Goal: Communication & Community: Answer question/provide support

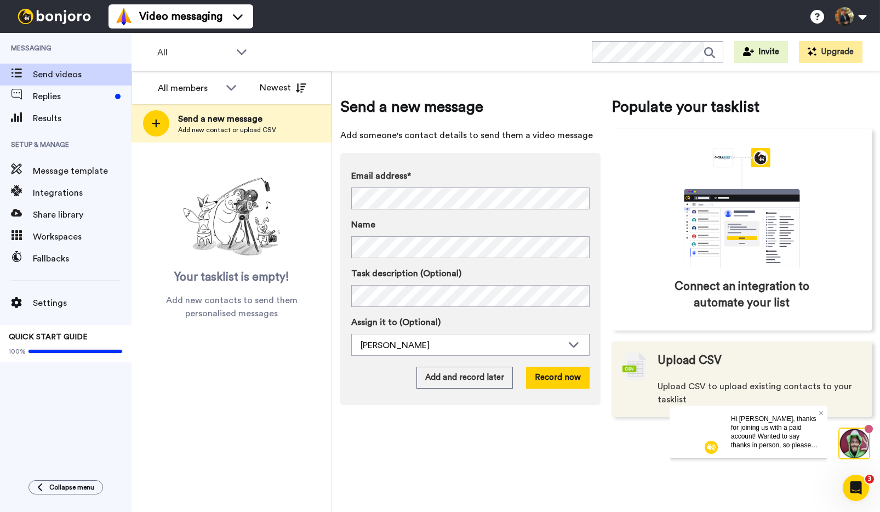
click at [697, 365] on span "Upload CSV" at bounding box center [690, 360] width 64 height 16
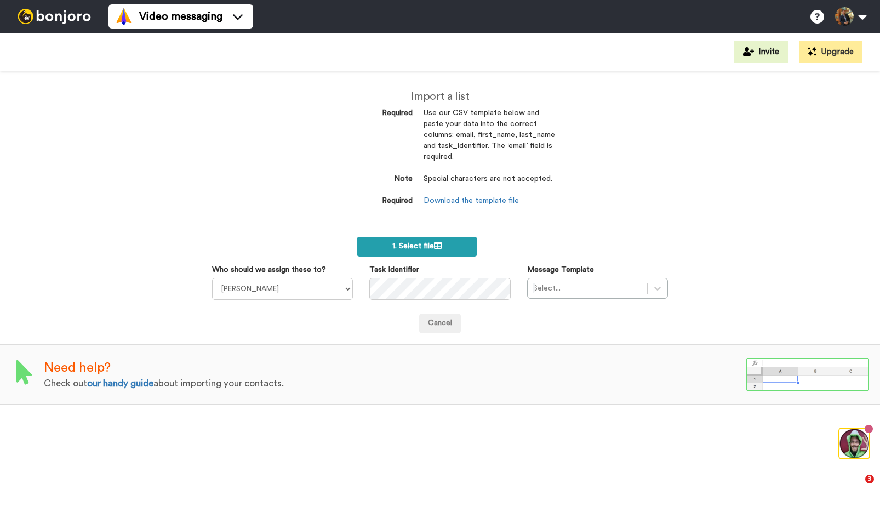
click at [423, 245] on span "1. Select file" at bounding box center [416, 246] width 49 height 8
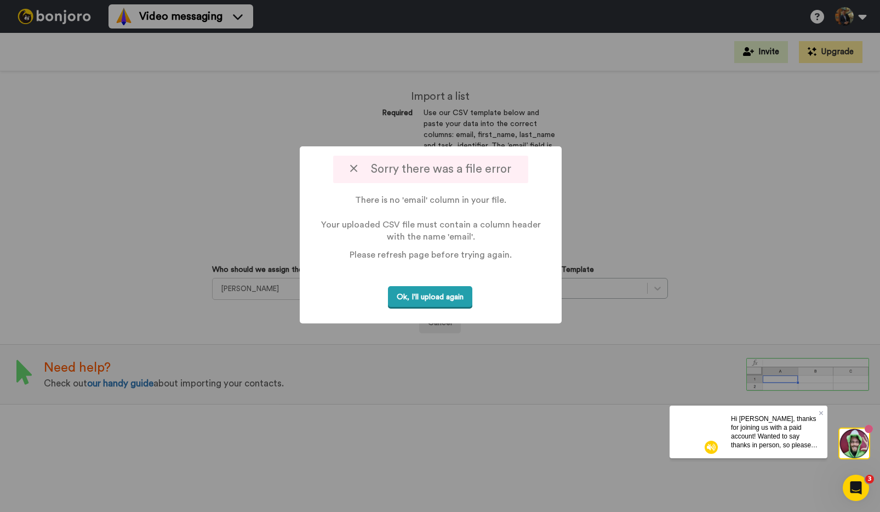
click at [427, 298] on button "Ok, I'll upload again" at bounding box center [430, 297] width 84 height 22
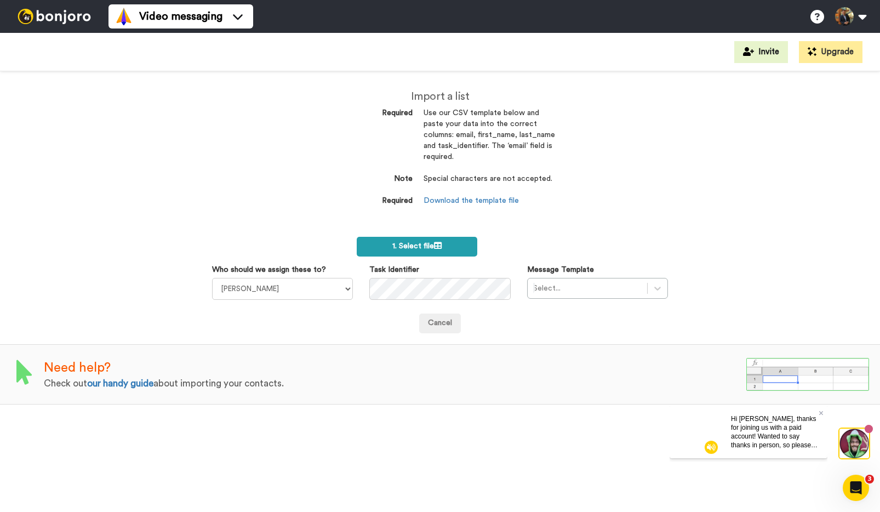
click at [413, 245] on span "1. Select file" at bounding box center [416, 246] width 49 height 8
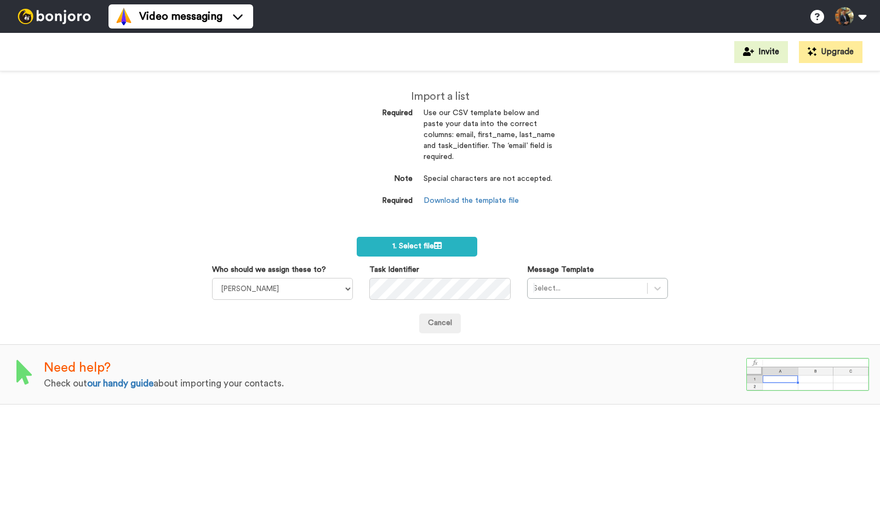
click at [404, 247] on span "1. Select file" at bounding box center [416, 246] width 49 height 8
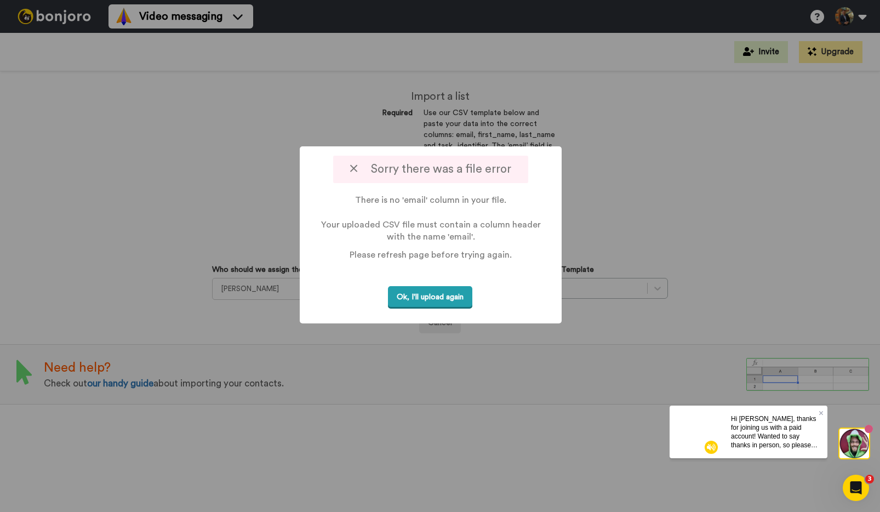
click at [421, 298] on button "Ok, I'll upload again" at bounding box center [430, 297] width 84 height 22
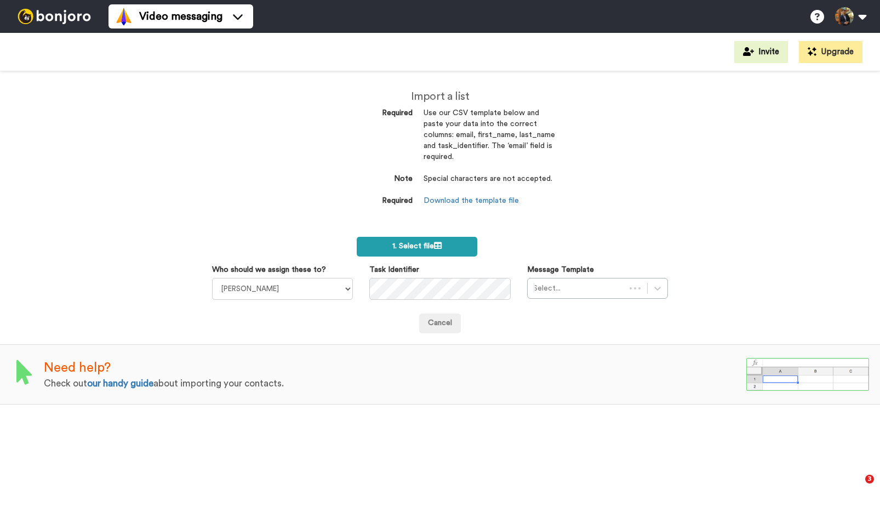
click at [416, 243] on span "1. Select file" at bounding box center [416, 246] width 49 height 8
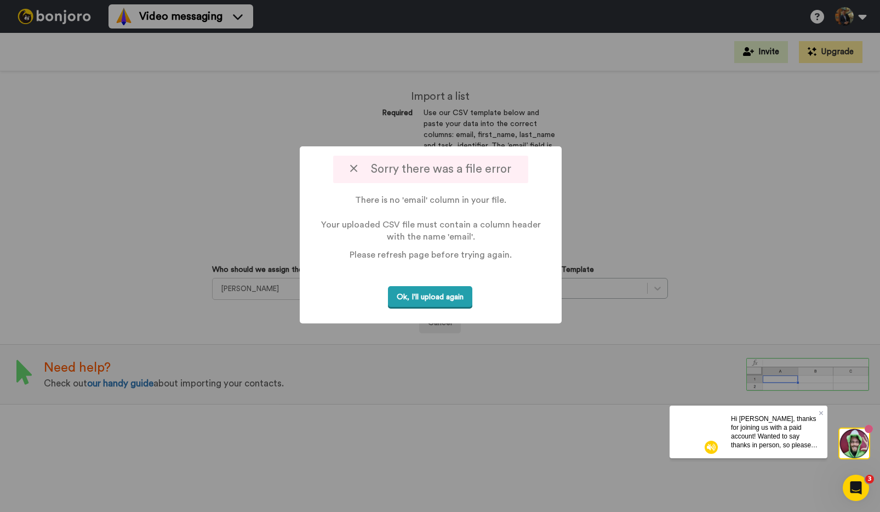
click at [434, 294] on button "Ok, I'll upload again" at bounding box center [430, 297] width 84 height 22
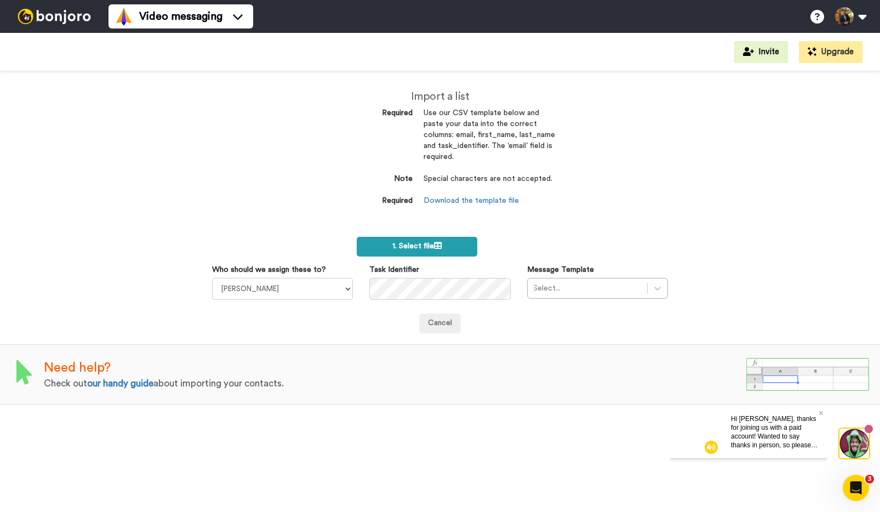
click at [404, 248] on span "1. Select file" at bounding box center [416, 246] width 49 height 8
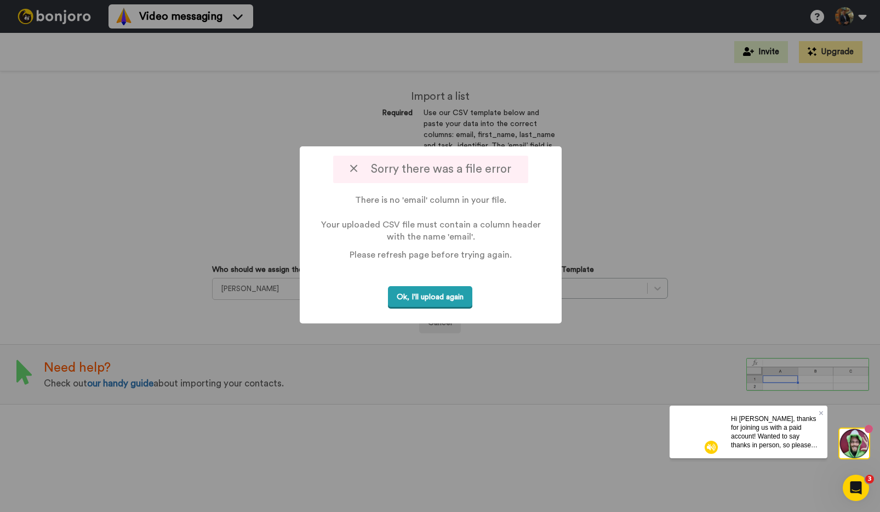
click at [410, 295] on button "Ok, I'll upload again" at bounding box center [430, 297] width 84 height 22
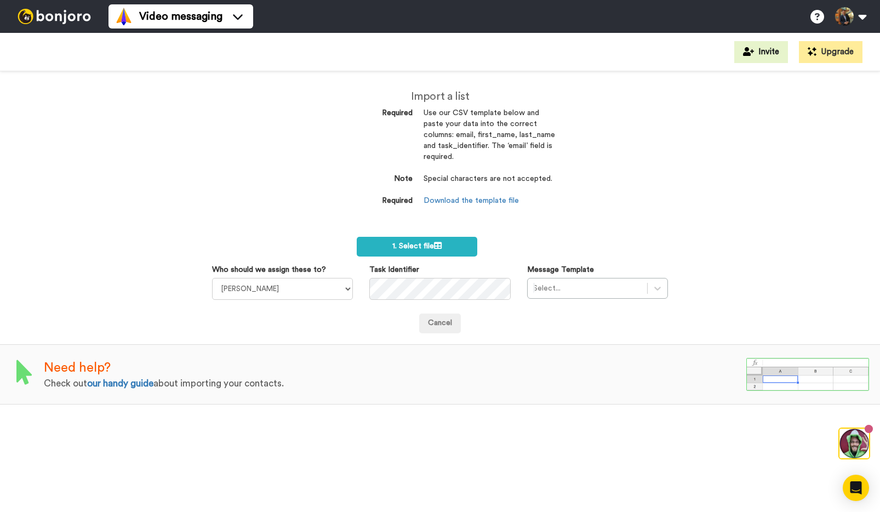
click at [79, 22] on img at bounding box center [54, 16] width 82 height 15
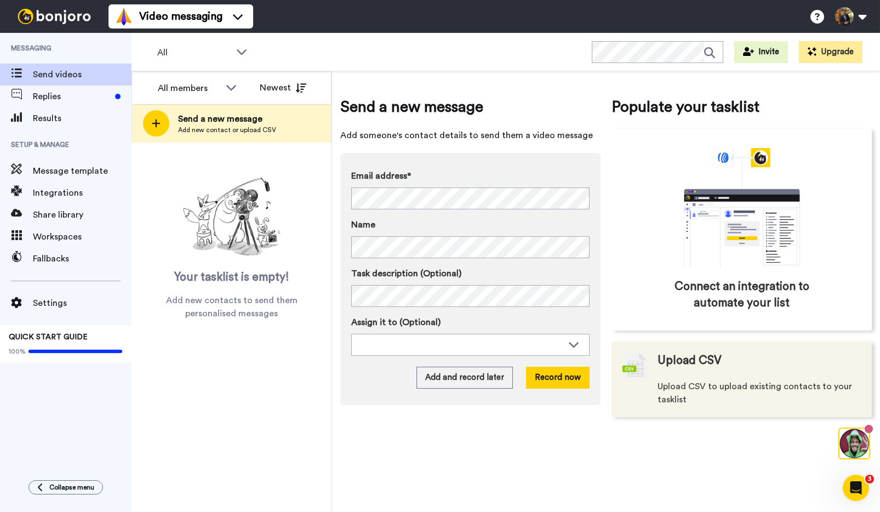
click at [706, 370] on div "Upload CSV Upload CSV to upload existing contacts to your tasklist" at bounding box center [759, 379] width 203 height 54
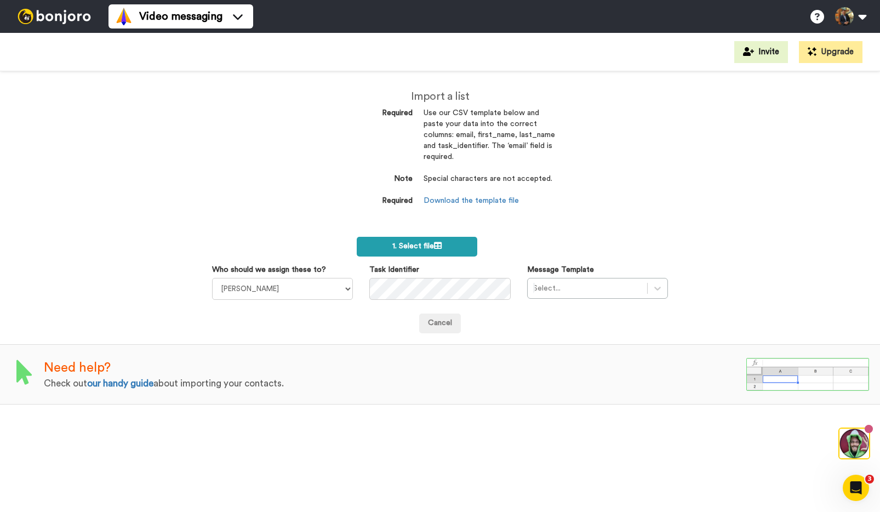
click at [439, 244] on icon at bounding box center [438, 246] width 8 height 8
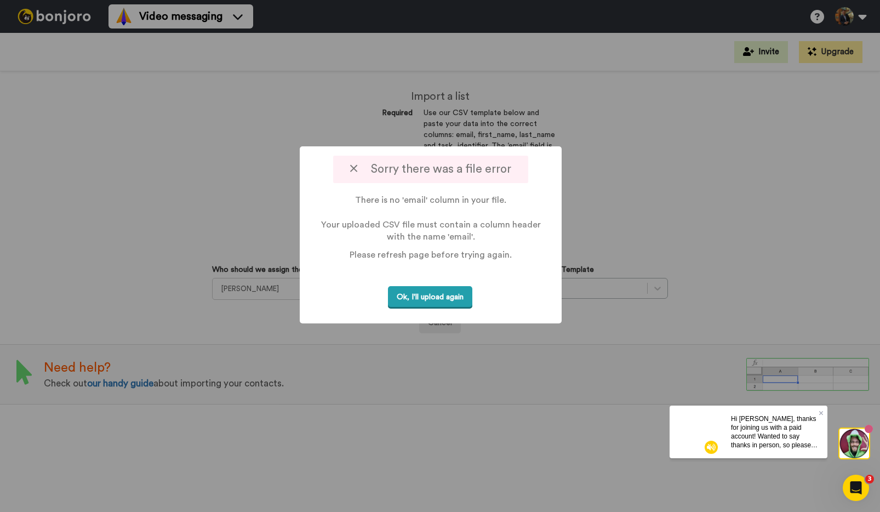
click at [423, 294] on button "Ok, I'll upload again" at bounding box center [430, 297] width 84 height 22
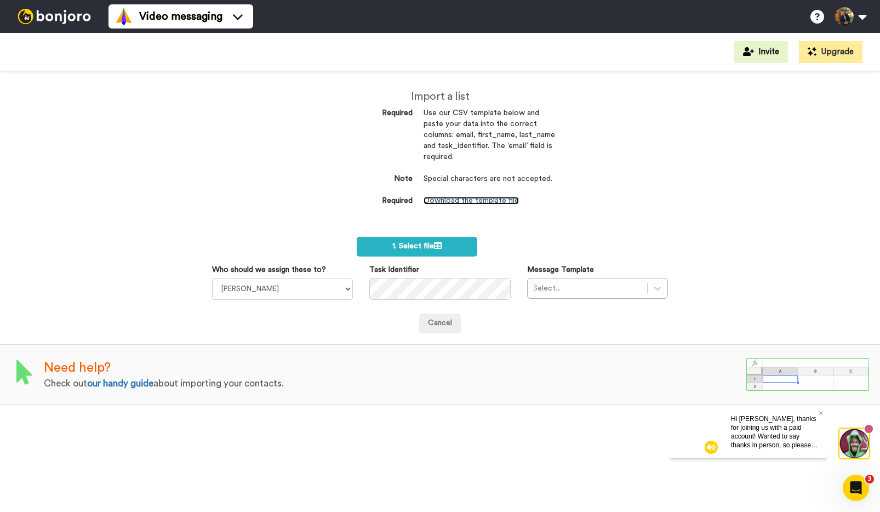
click at [499, 200] on link "Download the template file" at bounding box center [471, 201] width 95 height 8
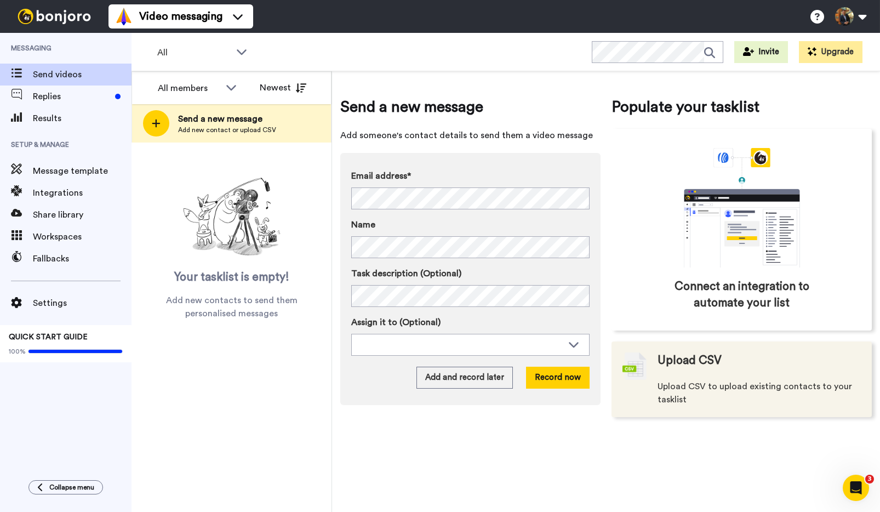
click at [687, 381] on span "Upload CSV to upload existing contacts to your tasklist" at bounding box center [759, 393] width 203 height 26
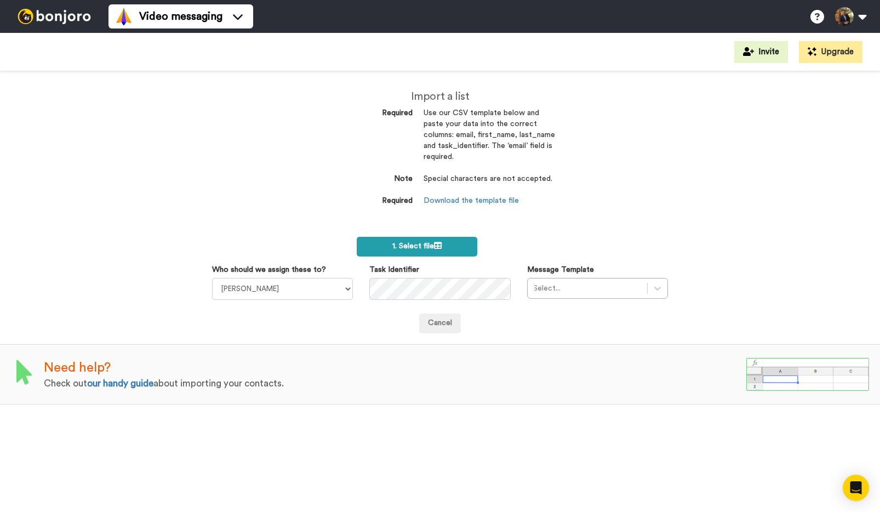
click at [416, 243] on span "1. Select file" at bounding box center [416, 246] width 49 height 8
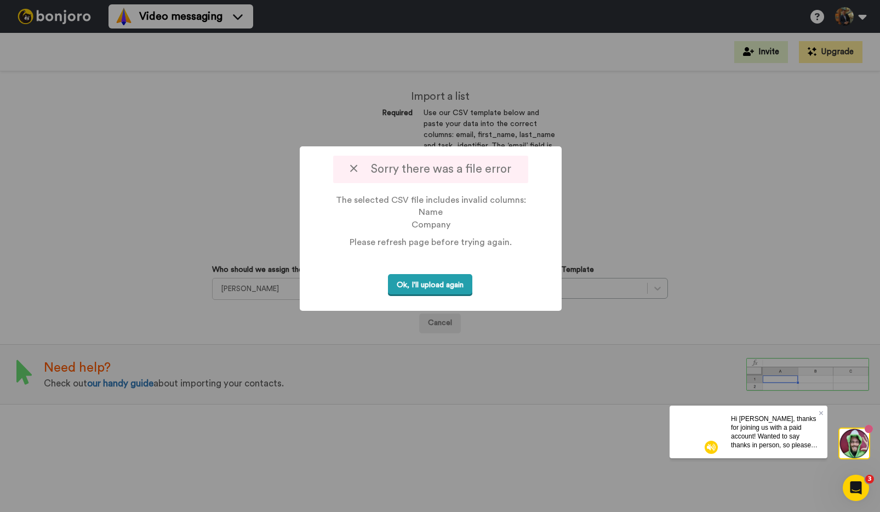
click at [418, 281] on button "Ok, I'll upload again" at bounding box center [430, 285] width 84 height 22
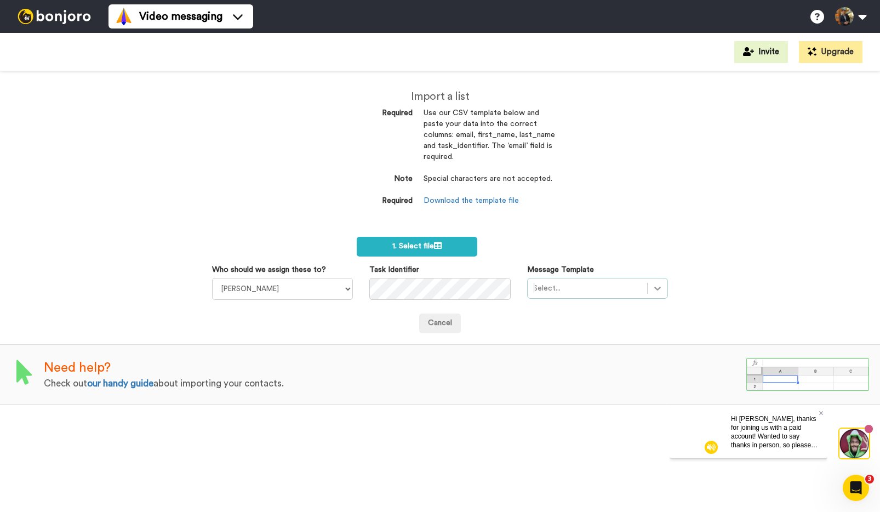
click at [657, 288] on icon at bounding box center [657, 288] width 11 height 11
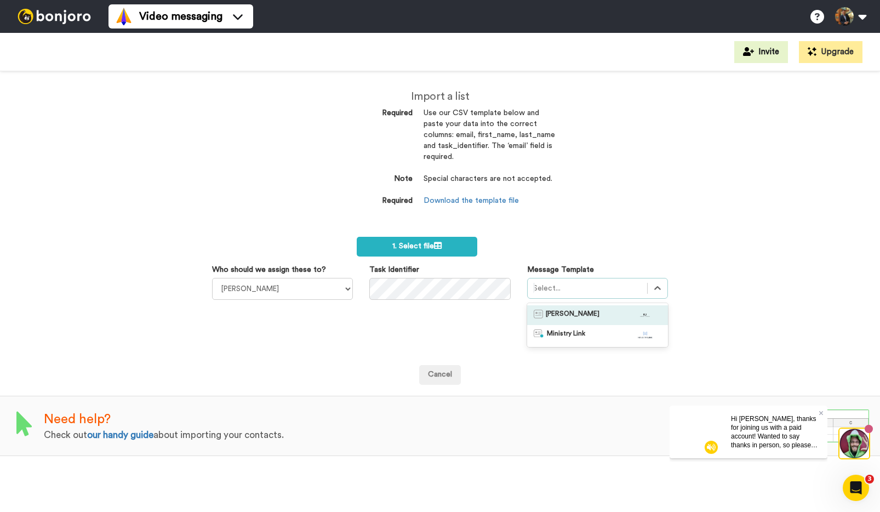
click at [595, 313] on div "[PERSON_NAME]" at bounding box center [598, 315] width 128 height 11
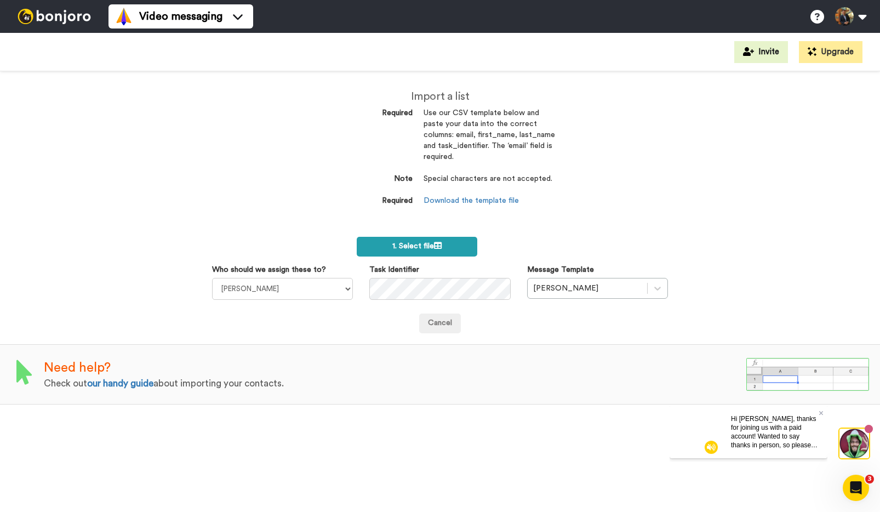
click at [402, 242] on span "1. Select file" at bounding box center [416, 246] width 49 height 8
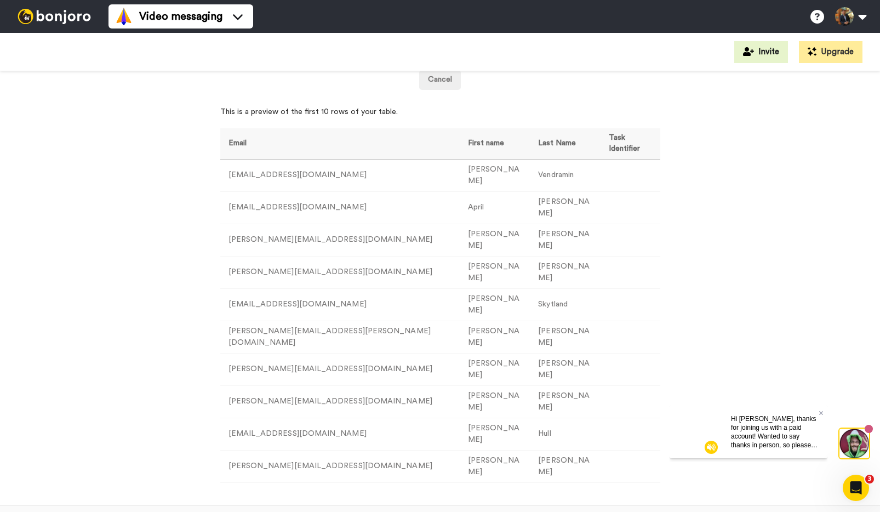
scroll to position [239, 0]
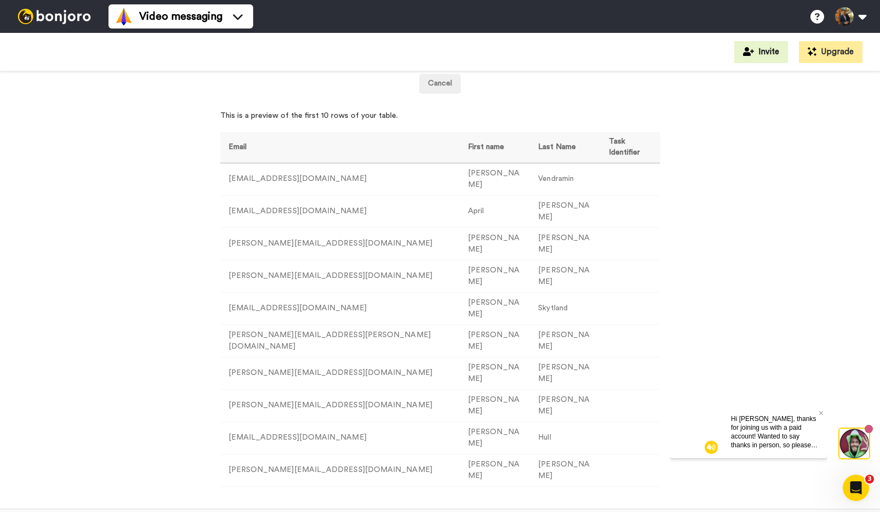
click at [601, 185] on td at bounding box center [630, 179] width 59 height 32
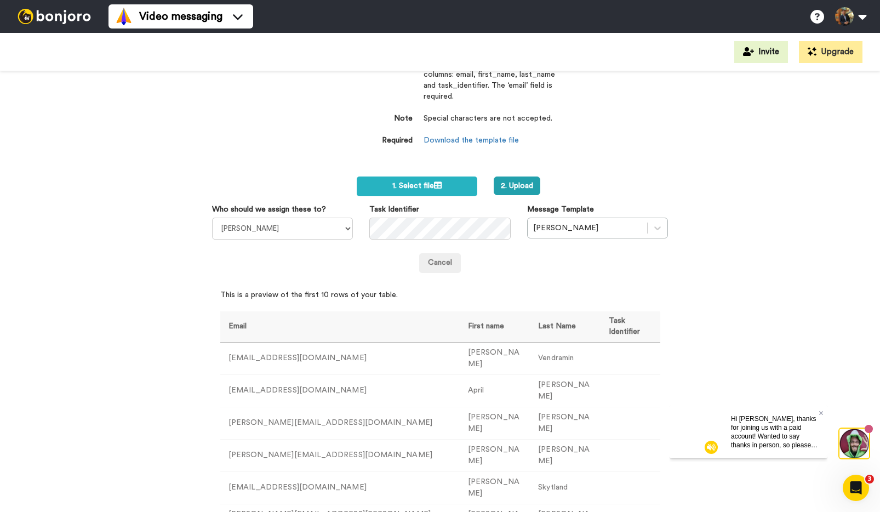
scroll to position [0, 0]
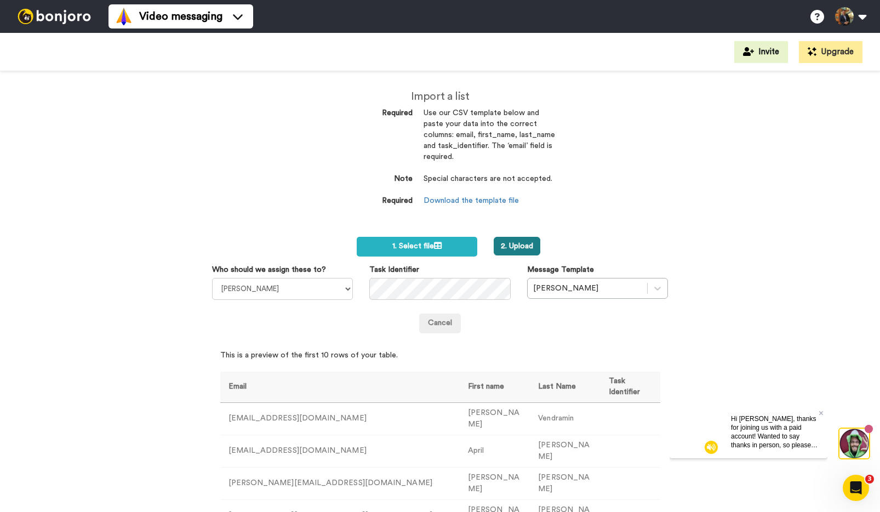
click at [516, 248] on button "2. Upload" at bounding box center [517, 246] width 47 height 19
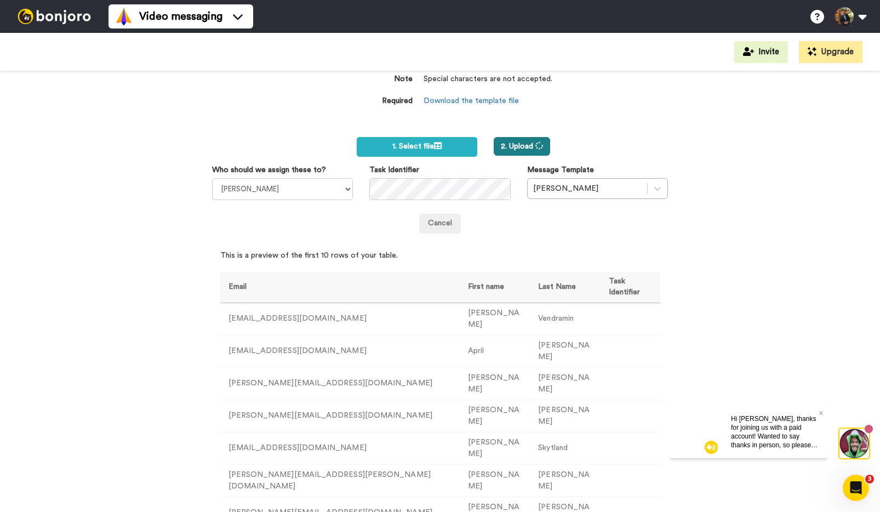
scroll to position [273, 0]
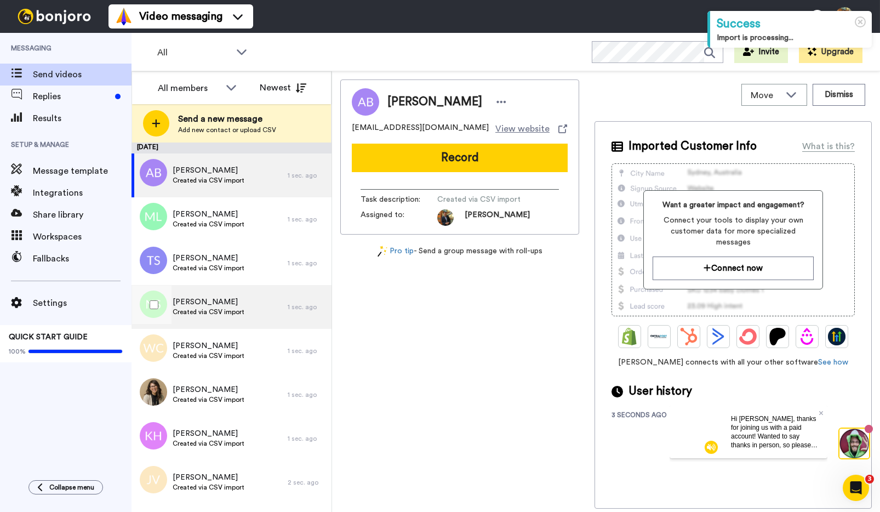
click at [213, 301] on span "[PERSON_NAME]" at bounding box center [209, 301] width 72 height 11
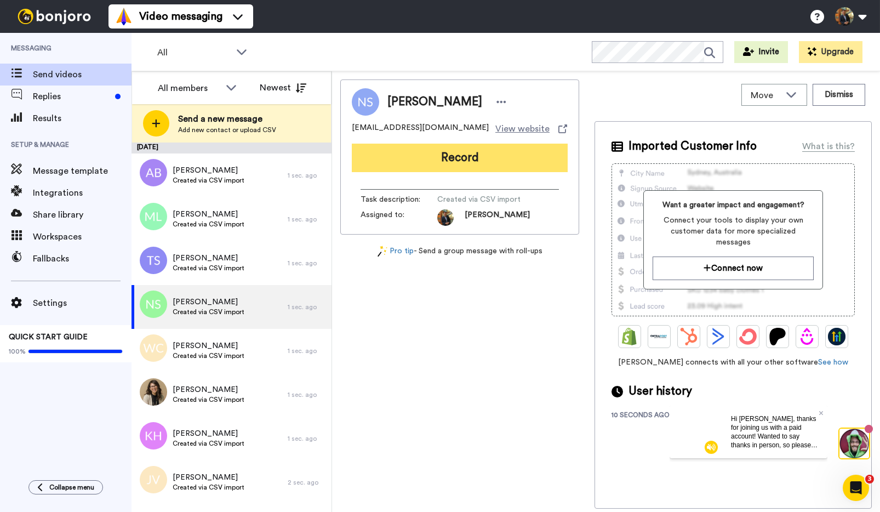
click at [437, 156] on button "Record" at bounding box center [460, 158] width 216 height 28
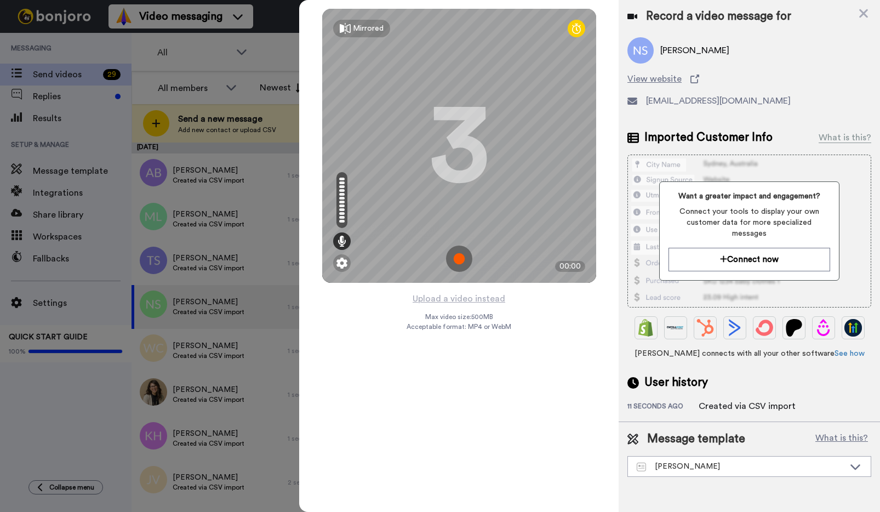
drag, startPoint x: 298, startPoint y: 164, endPoint x: 148, endPoint y: 179, distance: 150.3
click at [148, 179] on div at bounding box center [440, 256] width 880 height 512
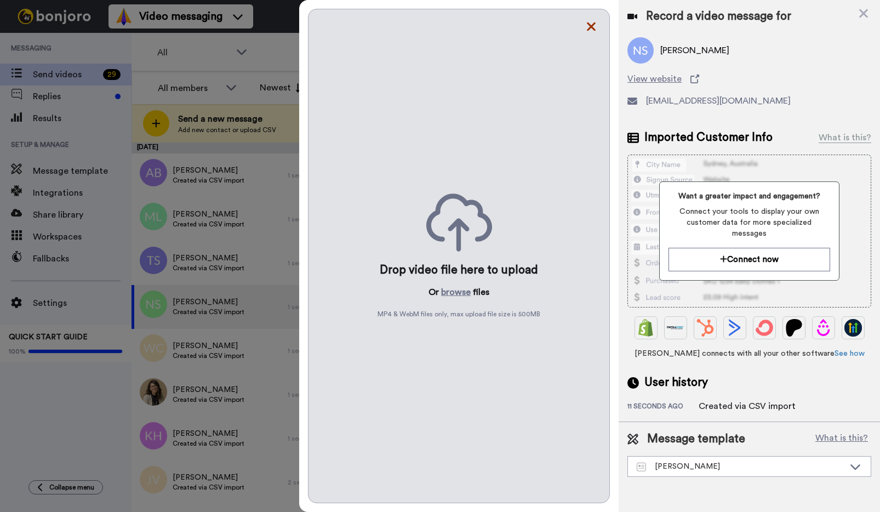
click at [592, 31] on icon at bounding box center [591, 27] width 11 height 14
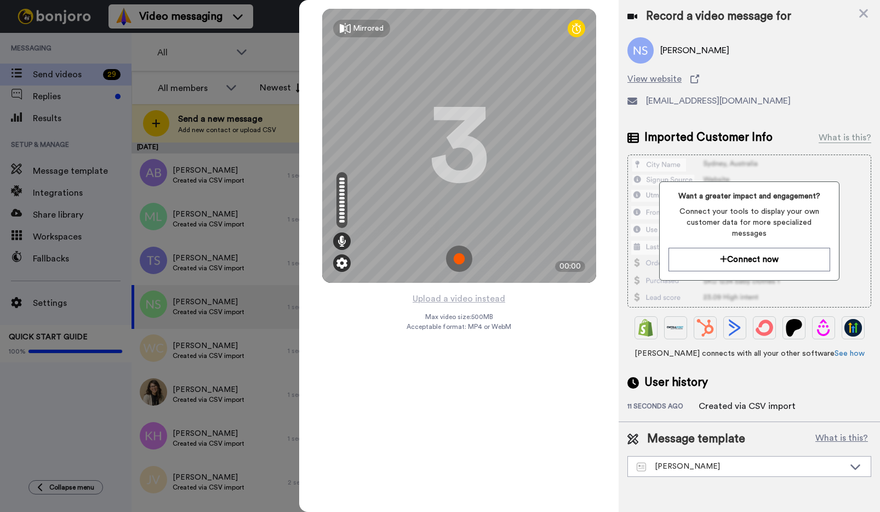
click at [344, 259] on img at bounding box center [341, 263] width 11 height 11
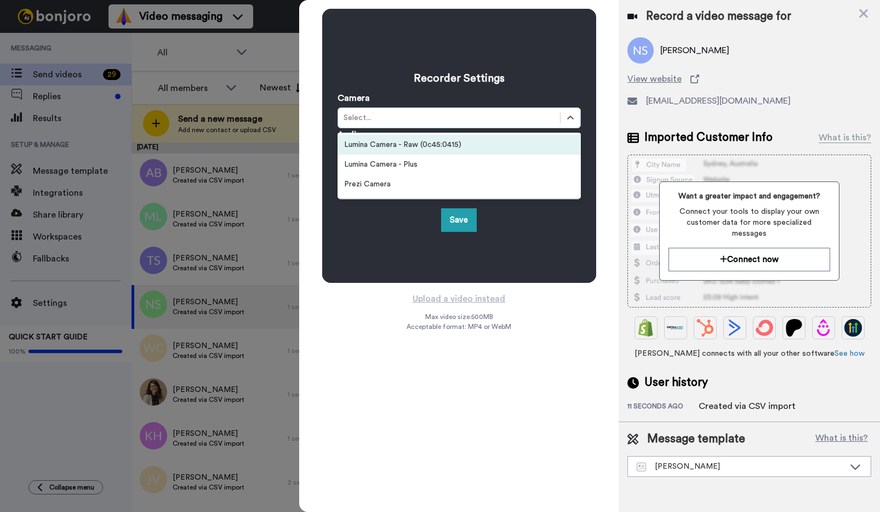
click at [411, 122] on div "Select..." at bounding box center [449, 117] width 211 height 11
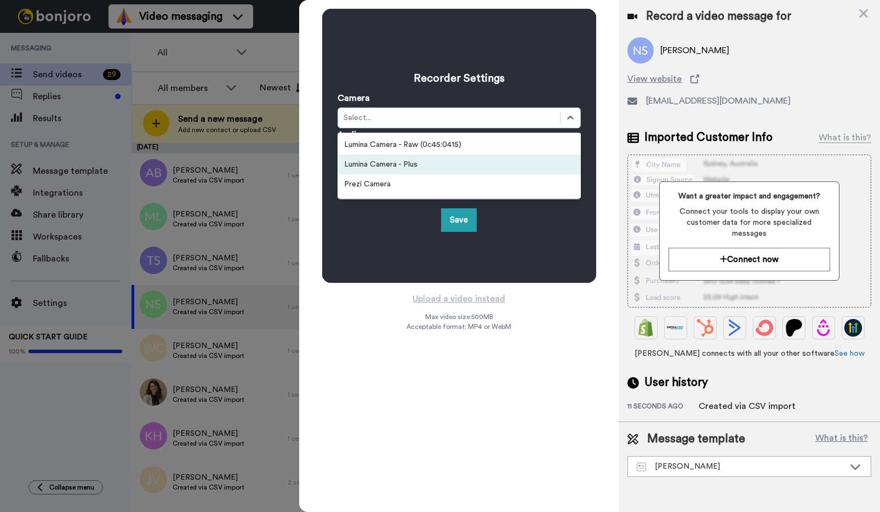
click at [391, 164] on div "Lumina Camera - Plus" at bounding box center [459, 165] width 243 height 20
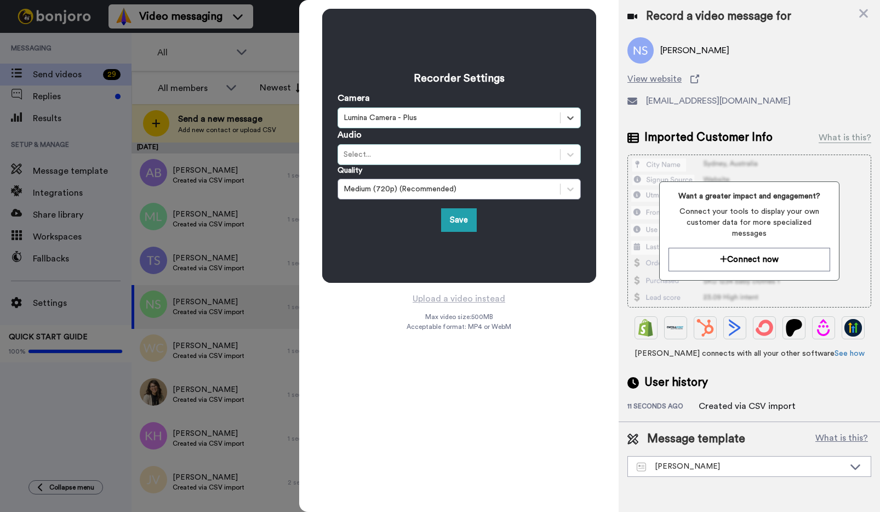
click at [395, 153] on div "Select..." at bounding box center [449, 154] width 211 height 11
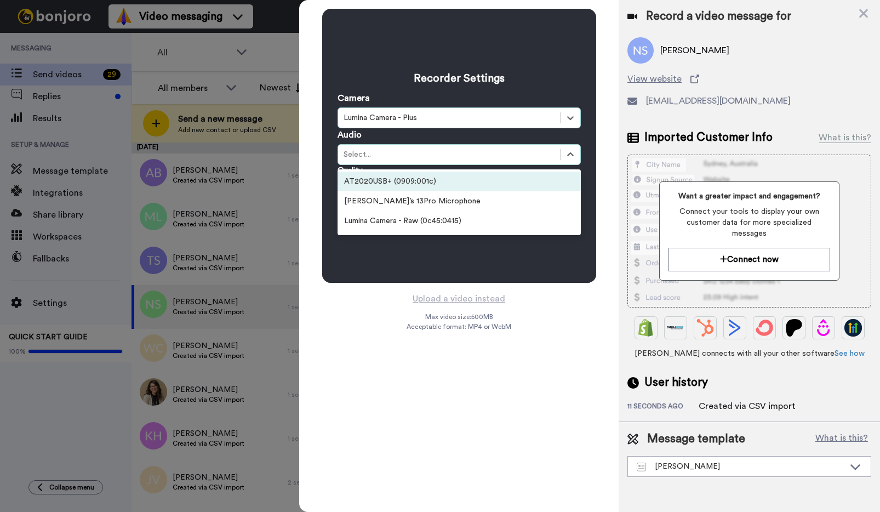
click at [388, 182] on div "AT2020USB+ (0909:001c)" at bounding box center [459, 182] width 243 height 20
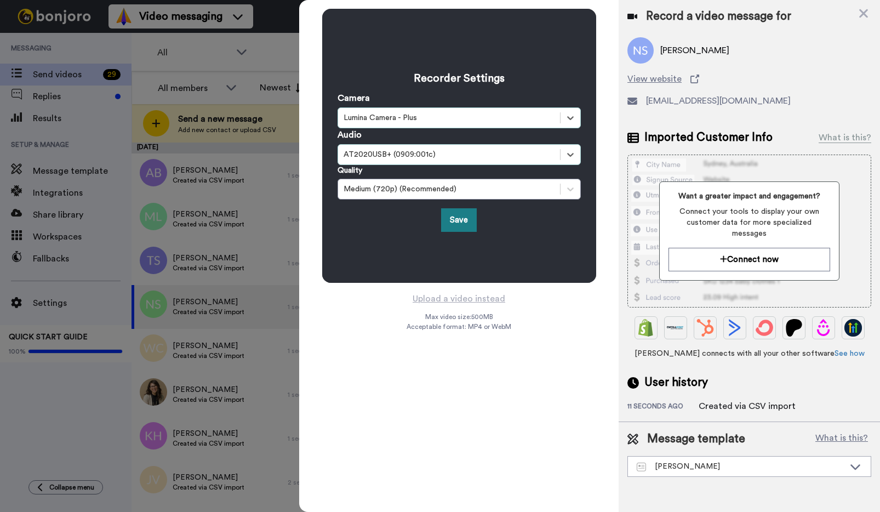
click at [465, 221] on button "Save" at bounding box center [459, 220] width 36 height 24
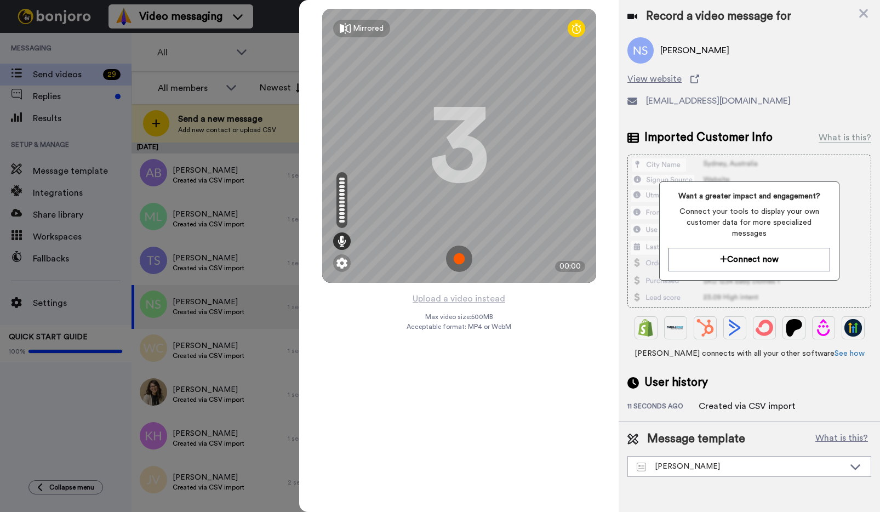
click at [462, 258] on img at bounding box center [459, 258] width 26 height 26
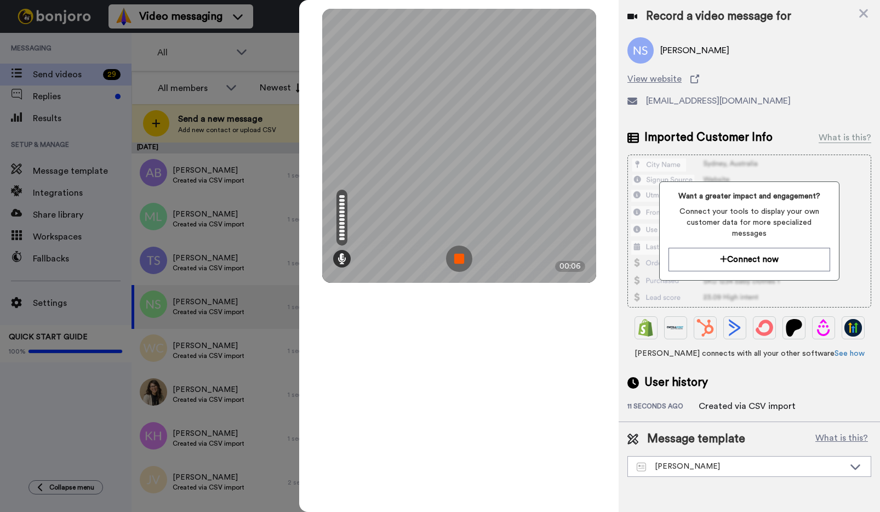
click at [457, 258] on img at bounding box center [459, 258] width 26 height 26
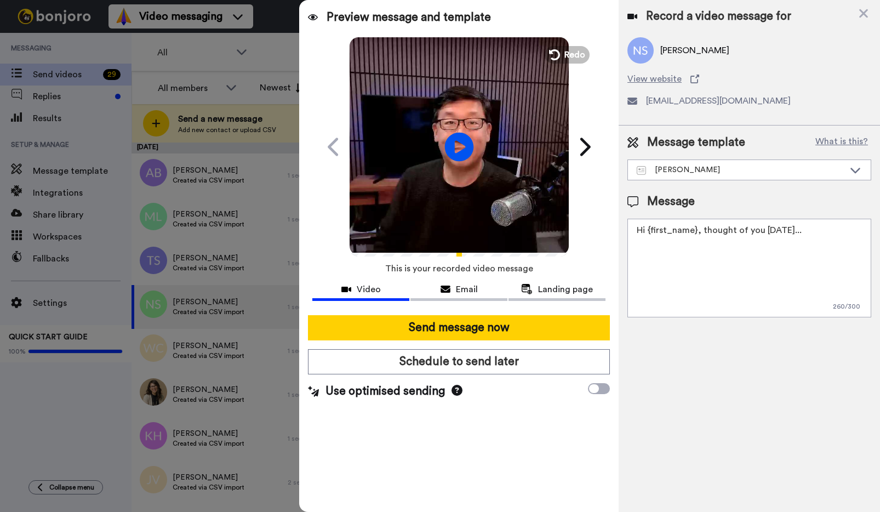
click at [456, 143] on icon "Play/Pause" at bounding box center [458, 147] width 29 height 52
click at [564, 50] on span "Redo" at bounding box center [575, 54] width 23 height 14
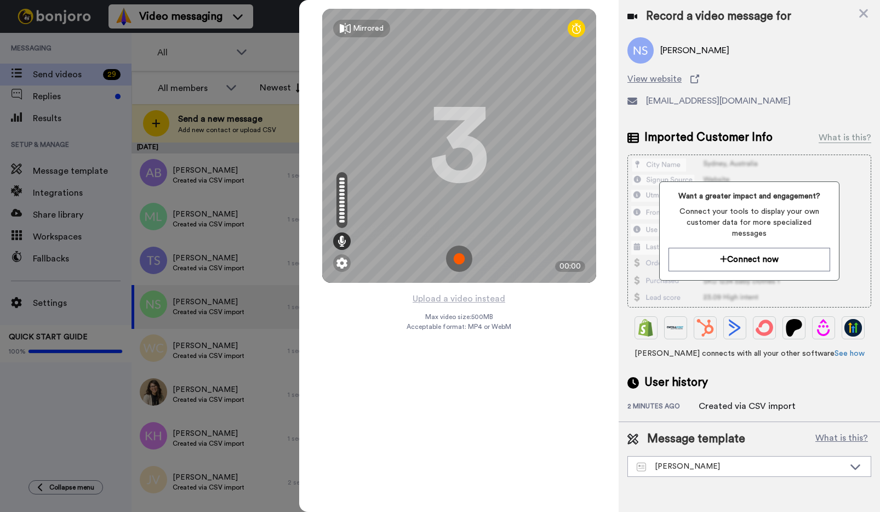
click at [461, 261] on img at bounding box center [459, 258] width 26 height 26
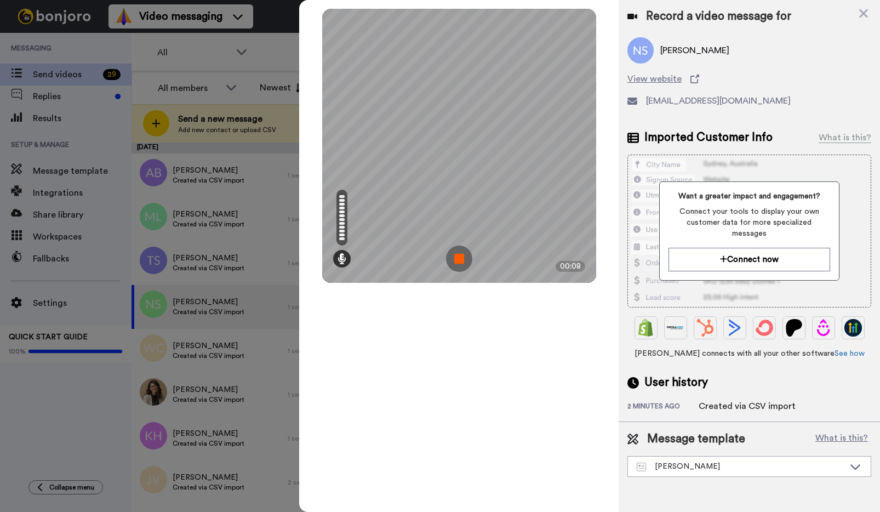
click at [461, 261] on img at bounding box center [459, 258] width 26 height 26
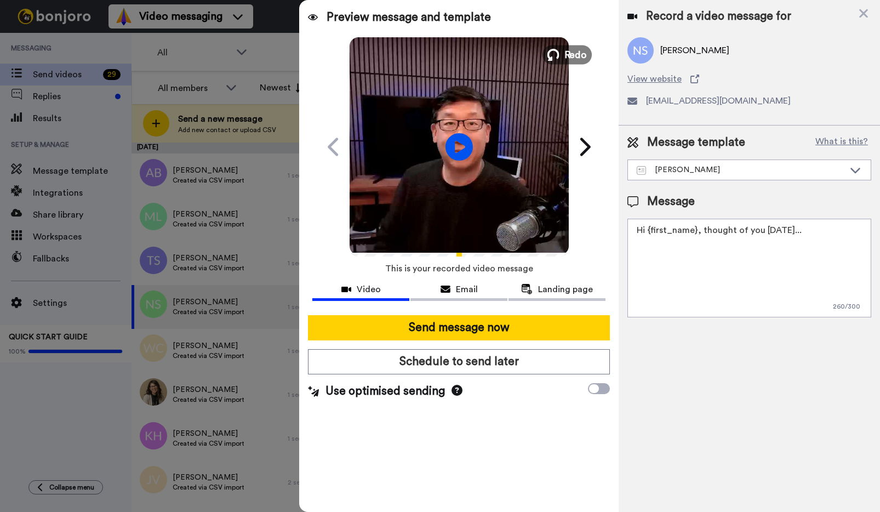
click at [562, 50] on button "Redo" at bounding box center [566, 54] width 49 height 19
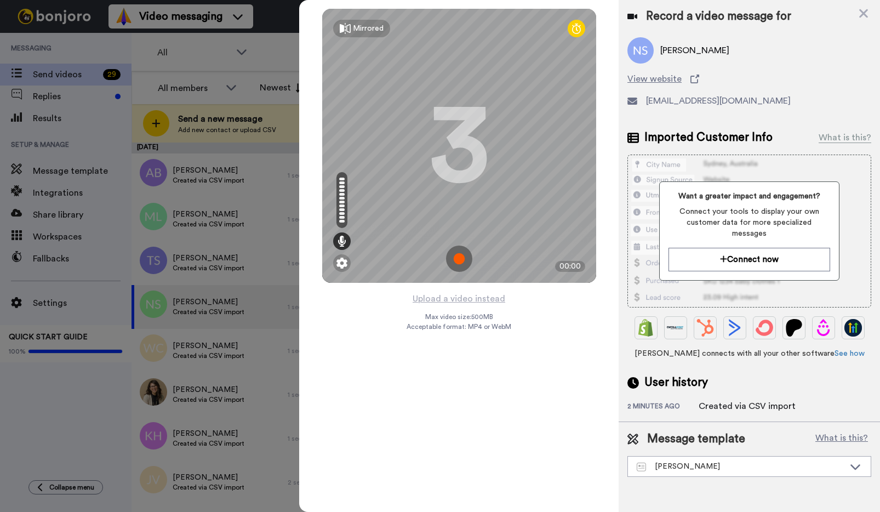
click at [459, 253] on img at bounding box center [459, 258] width 26 height 26
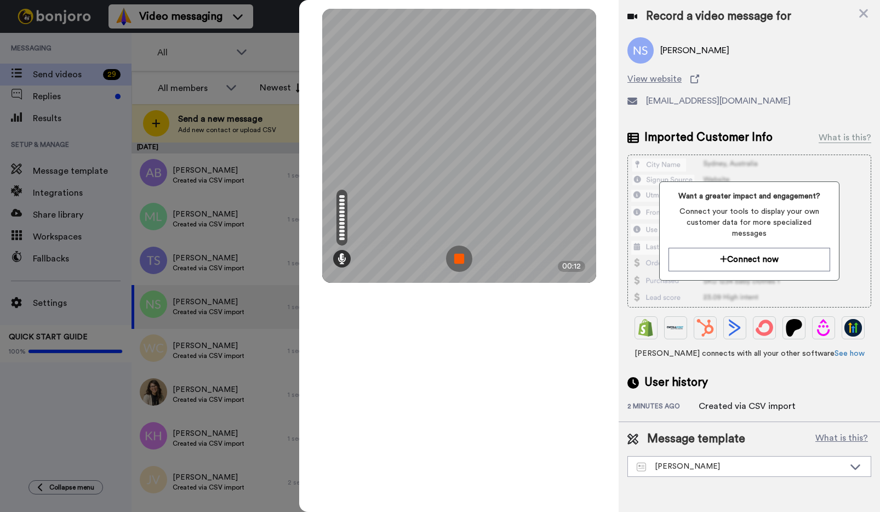
click at [460, 259] on img at bounding box center [459, 258] width 26 height 26
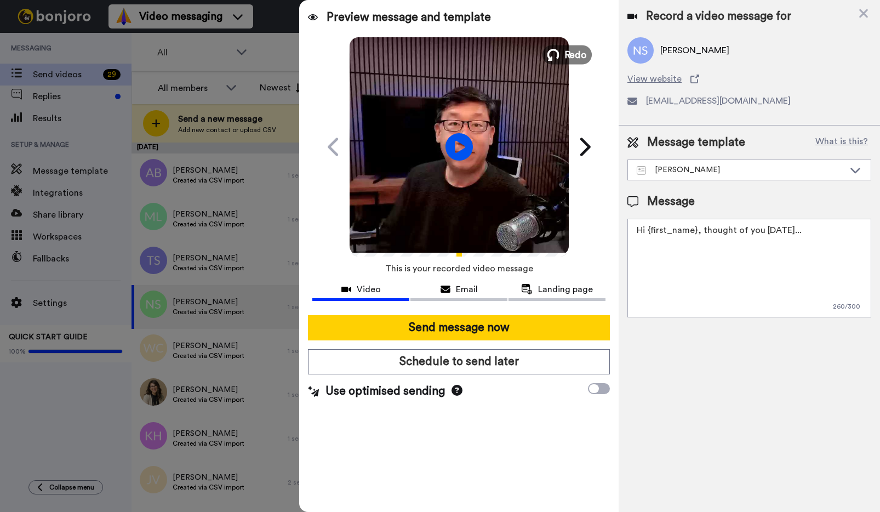
click at [570, 52] on span "Redo" at bounding box center [575, 54] width 23 height 14
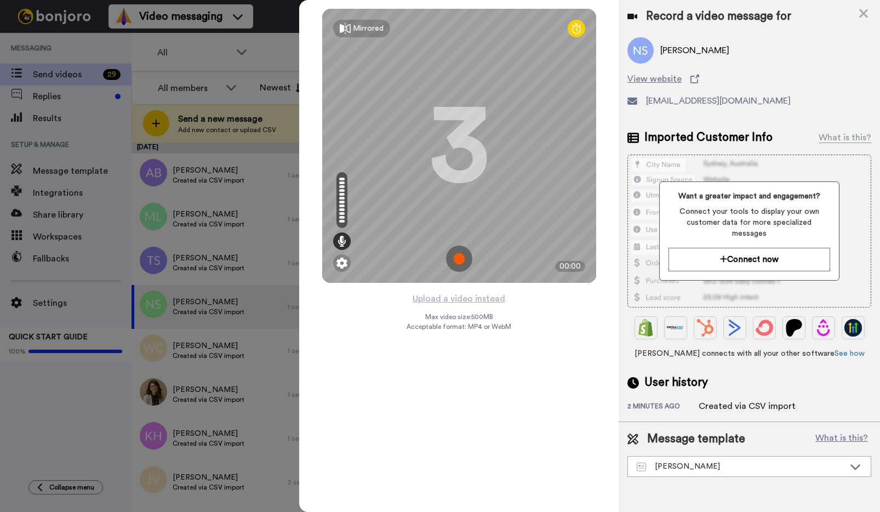
click at [460, 259] on img at bounding box center [459, 258] width 26 height 26
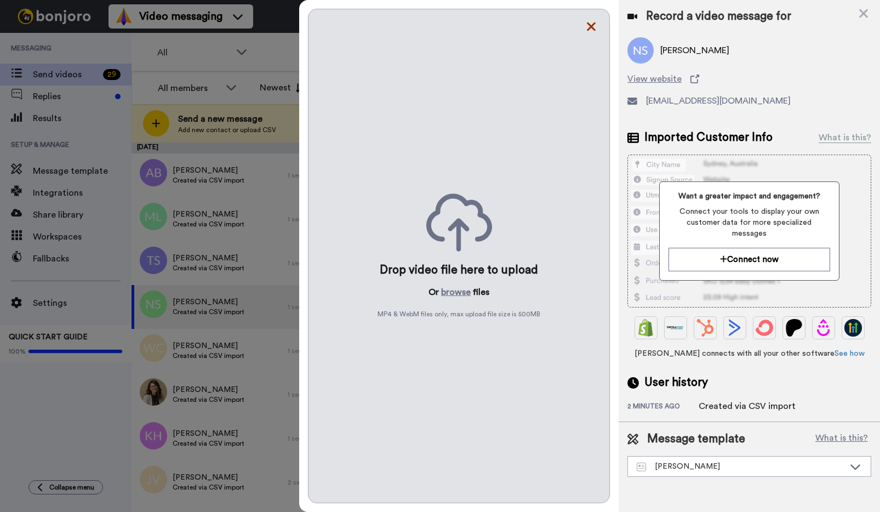
click at [586, 25] on icon at bounding box center [591, 27] width 11 height 14
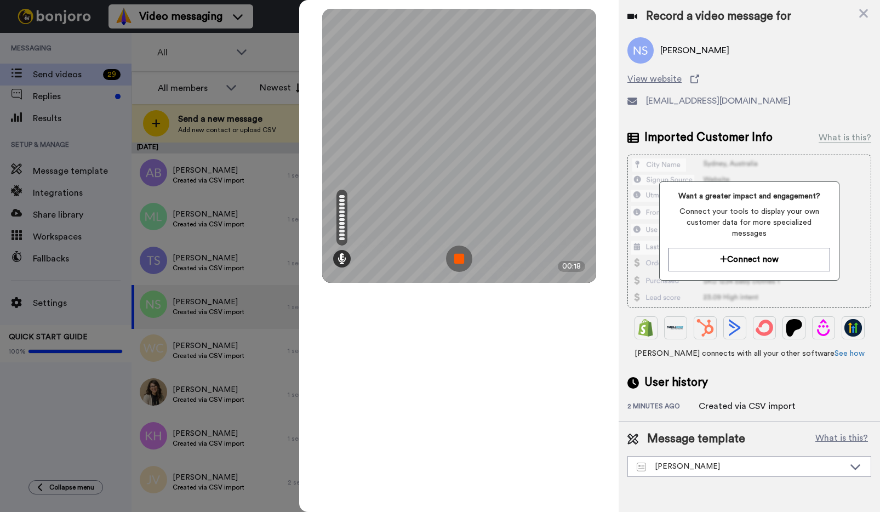
click at [459, 253] on img at bounding box center [459, 258] width 26 height 26
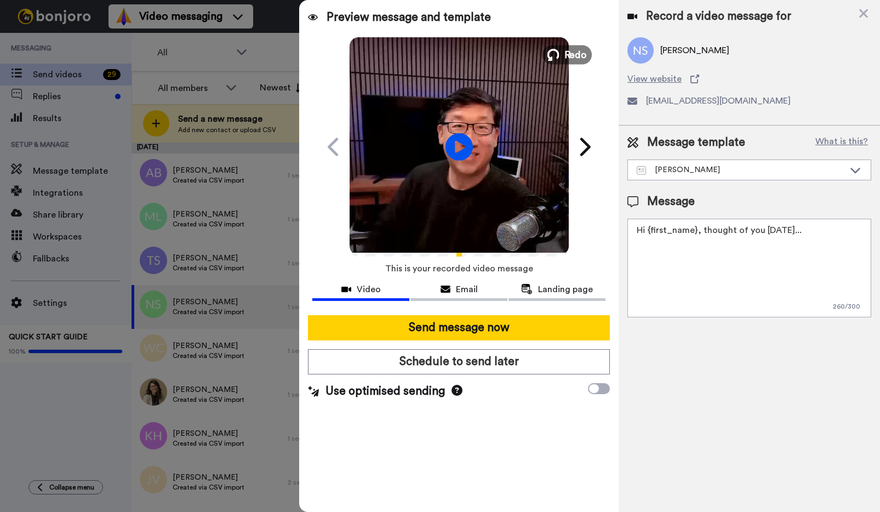
click at [568, 55] on span "Redo" at bounding box center [575, 54] width 23 height 14
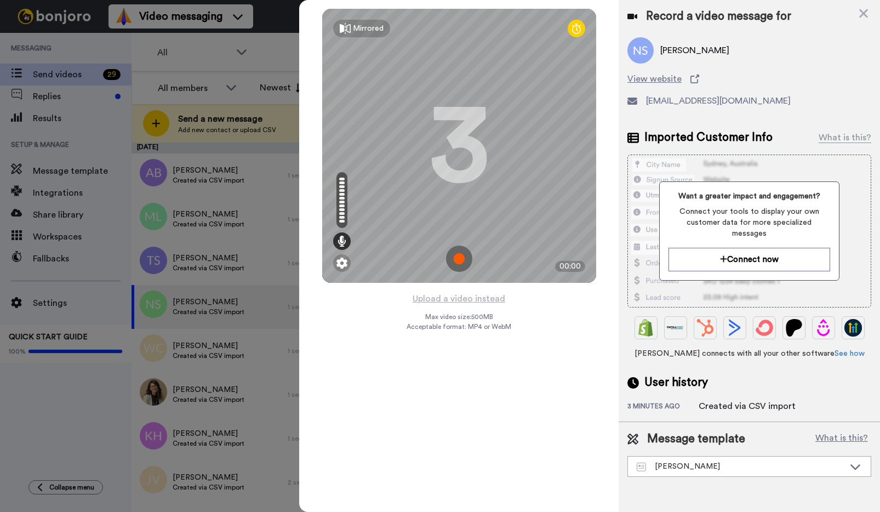
click at [460, 255] on img at bounding box center [459, 258] width 26 height 26
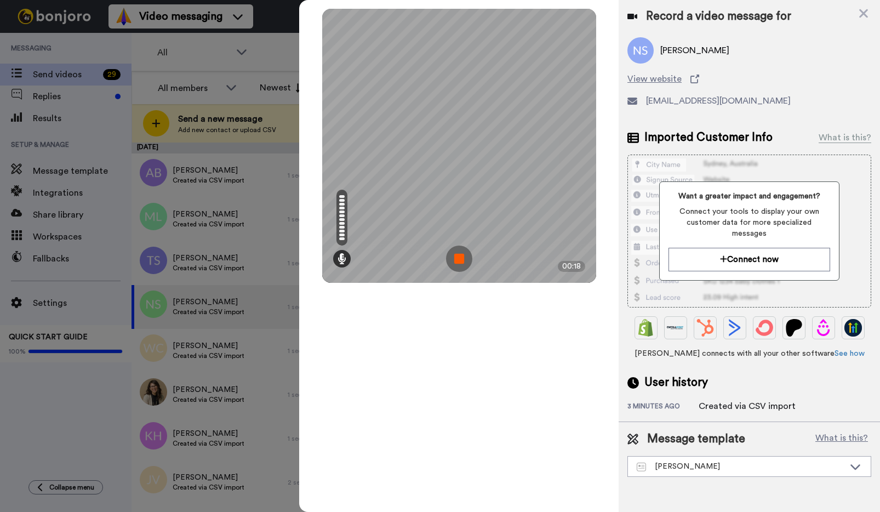
click at [460, 255] on img at bounding box center [459, 258] width 26 height 26
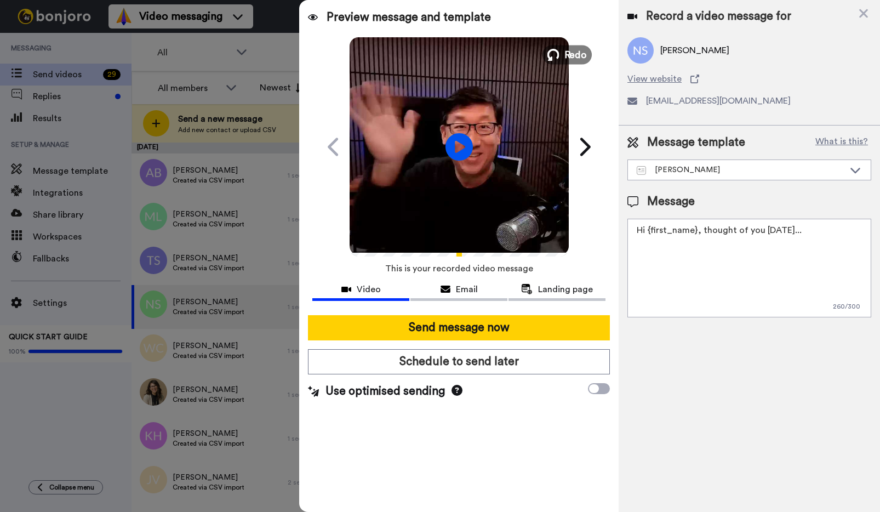
click at [574, 54] on span "Redo" at bounding box center [575, 54] width 23 height 14
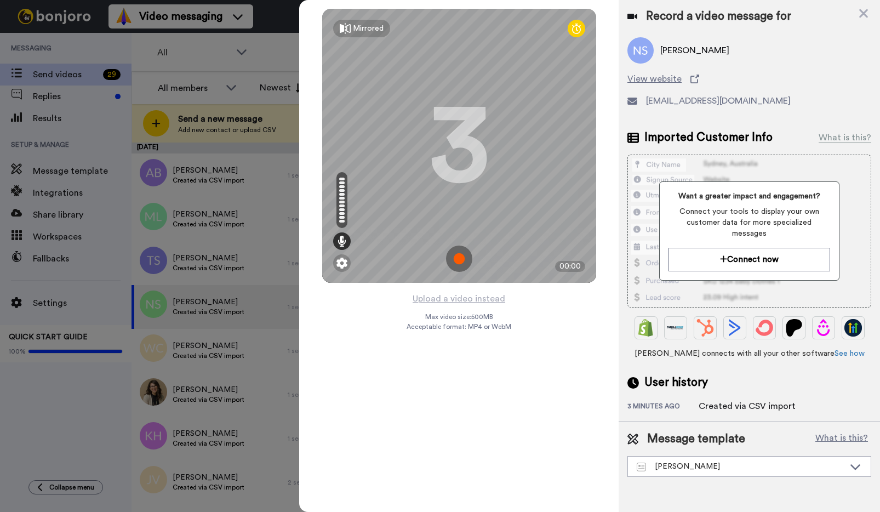
click at [459, 256] on img at bounding box center [459, 258] width 26 height 26
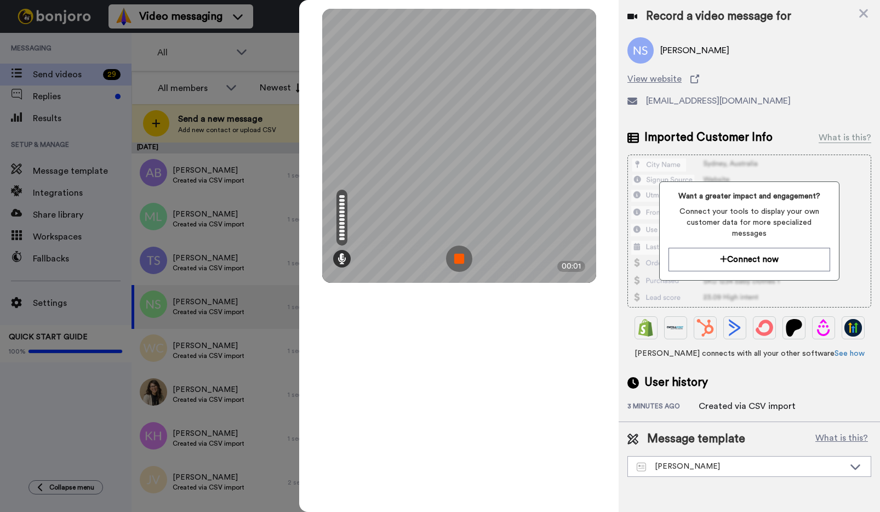
click at [459, 256] on img at bounding box center [459, 258] width 26 height 26
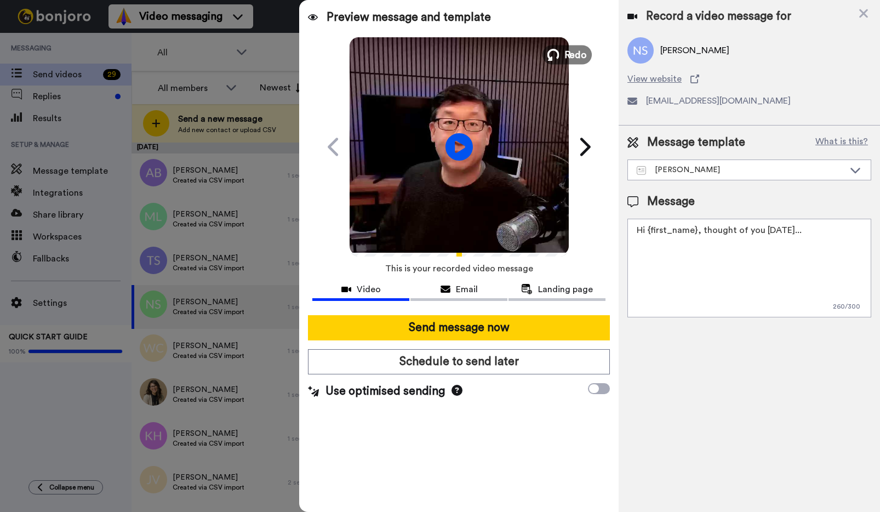
click at [564, 52] on span "Redo" at bounding box center [575, 54] width 23 height 14
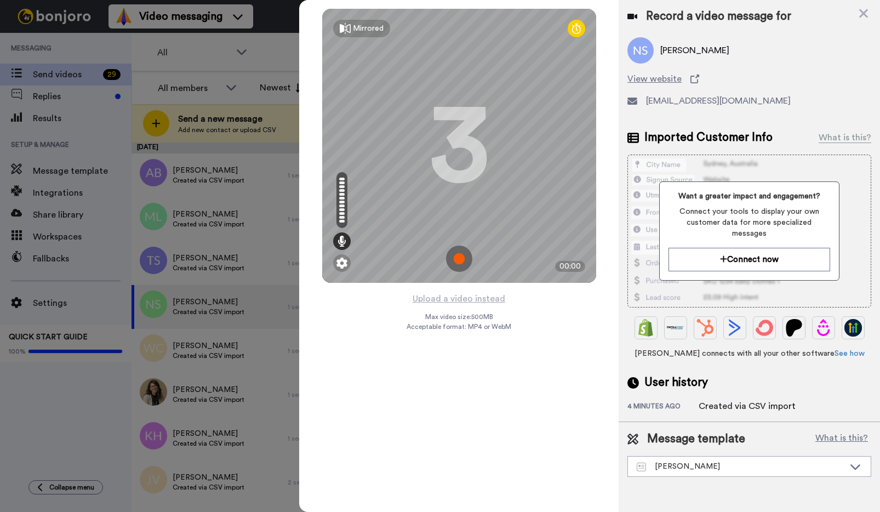
click at [459, 255] on img at bounding box center [459, 258] width 26 height 26
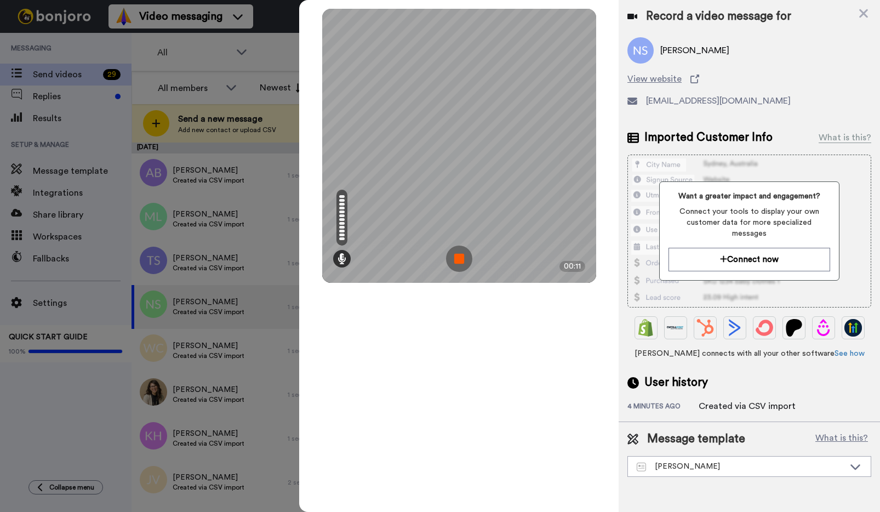
click at [459, 255] on img at bounding box center [459, 258] width 26 height 26
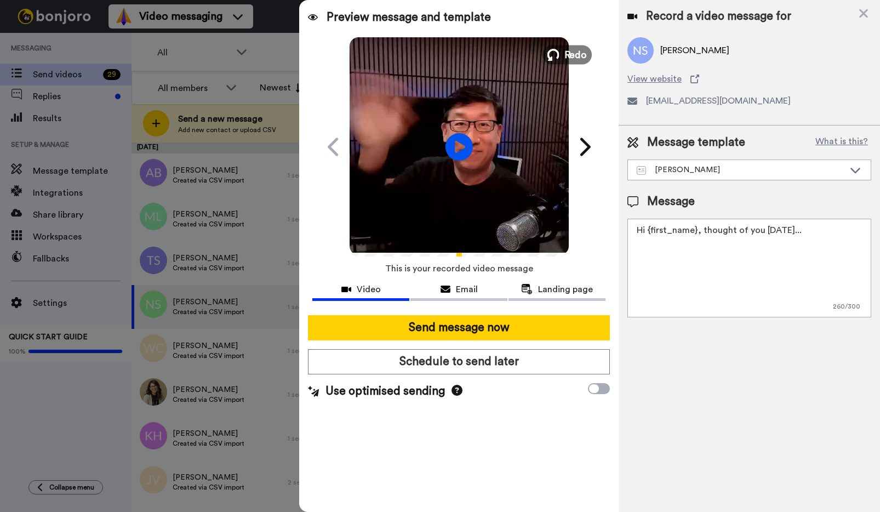
click at [567, 57] on span "Redo" at bounding box center [575, 54] width 23 height 14
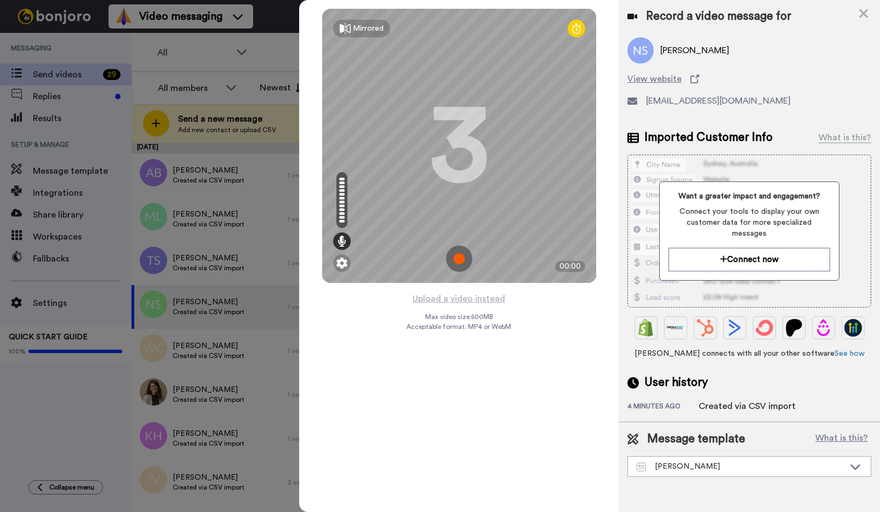
click at [459, 258] on img at bounding box center [459, 258] width 26 height 26
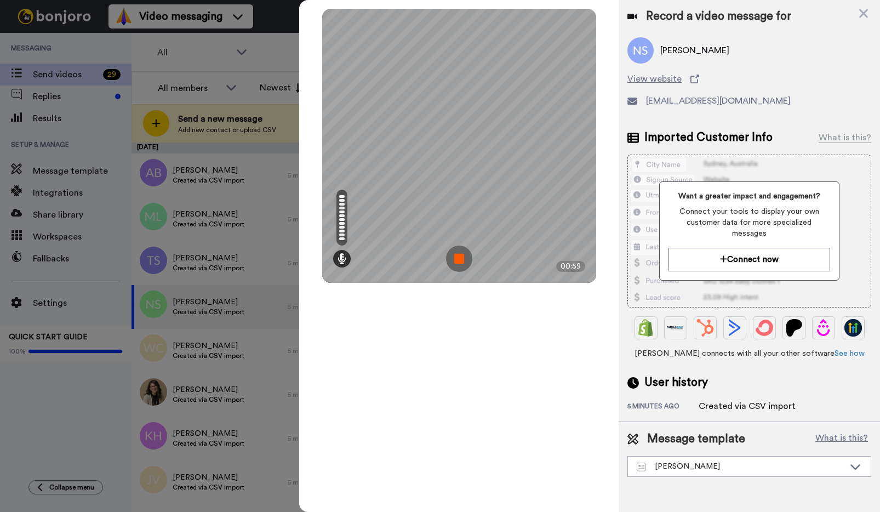
click at [459, 258] on img at bounding box center [459, 258] width 26 height 26
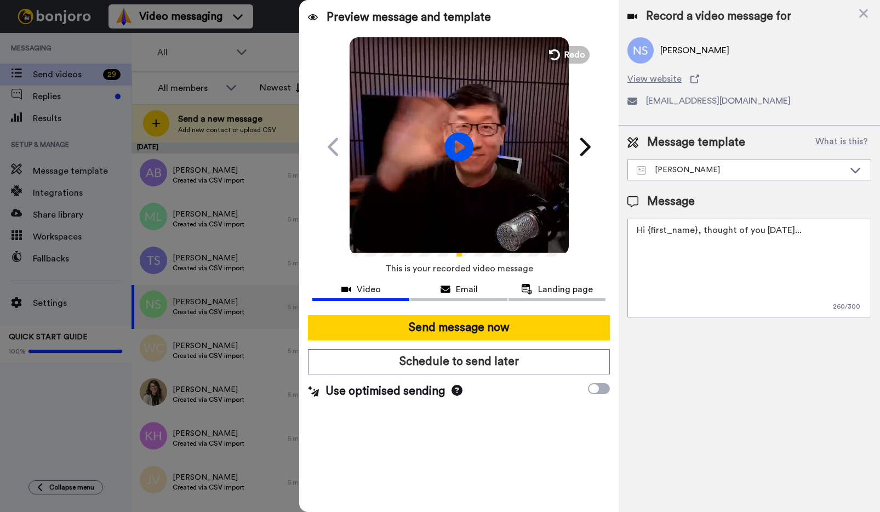
click at [462, 149] on icon "Play/Pause" at bounding box center [458, 147] width 29 height 52
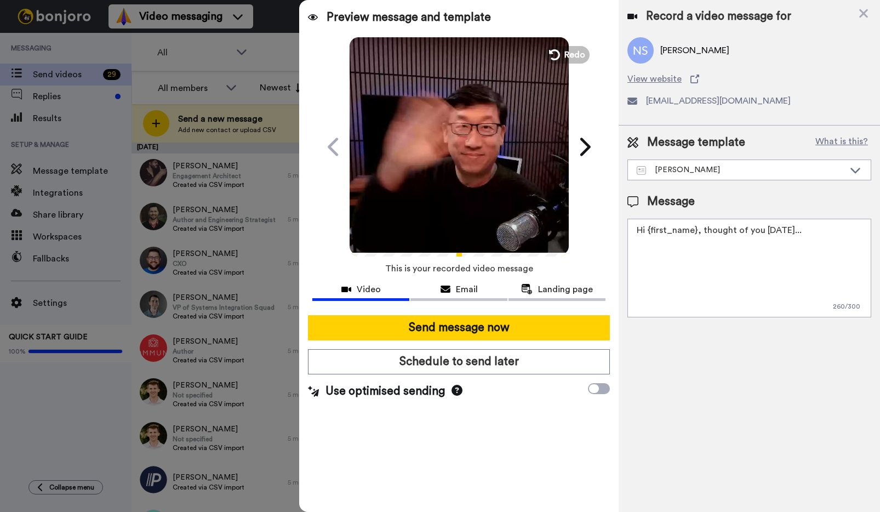
click at [696, 227] on textarea "Hi {first_name}, thought of you [DATE]..." at bounding box center [749, 268] width 244 height 99
drag, startPoint x: 702, startPoint y: 230, endPoint x: 871, endPoint y: 221, distance: 169.0
click at [871, 221] on textarea "Hi {first_name}, thought of you [DATE]..." at bounding box center [749, 268] width 244 height 99
click at [795, 243] on textarea "Hi {first_name}, thought of you [DATE]..." at bounding box center [749, 268] width 244 height 99
drag, startPoint x: 793, startPoint y: 232, endPoint x: 701, endPoint y: 235, distance: 92.1
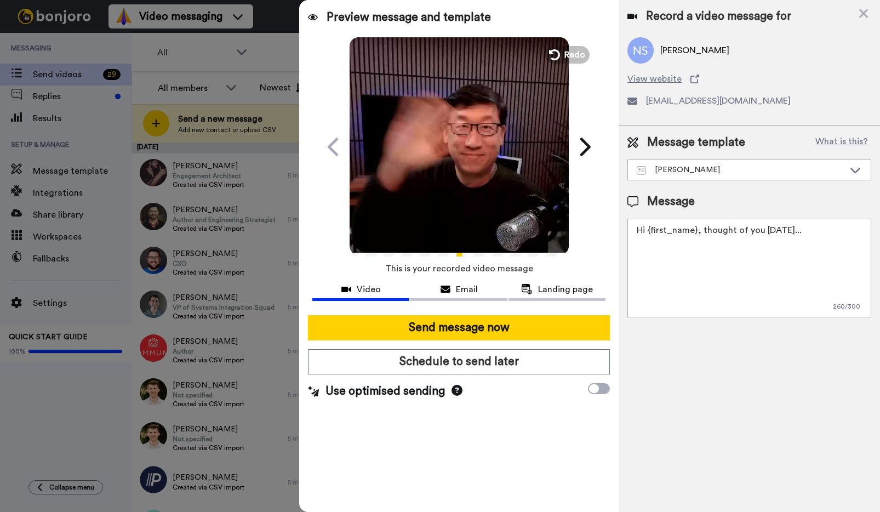
click at [701, 235] on textarea "Hi {first_name}, thought of you [DATE]..." at bounding box center [749, 268] width 244 height 99
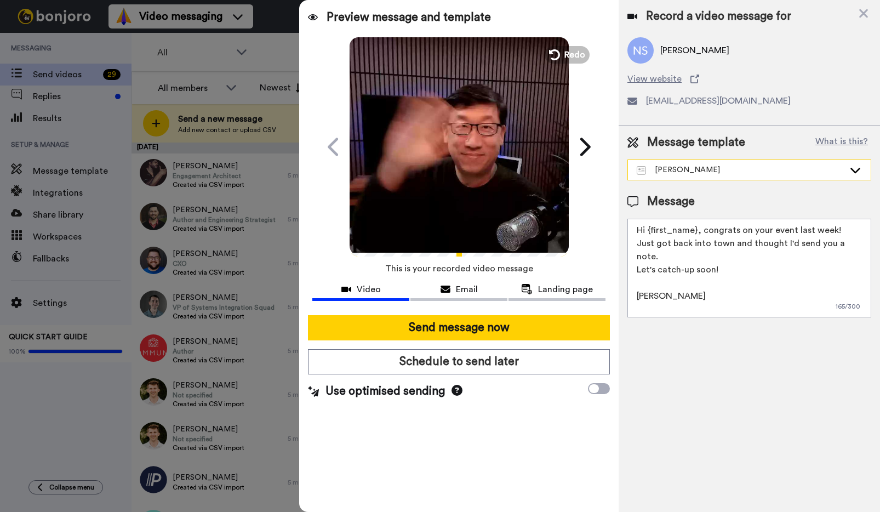
click at [707, 172] on div "[PERSON_NAME]" at bounding box center [741, 169] width 208 height 11
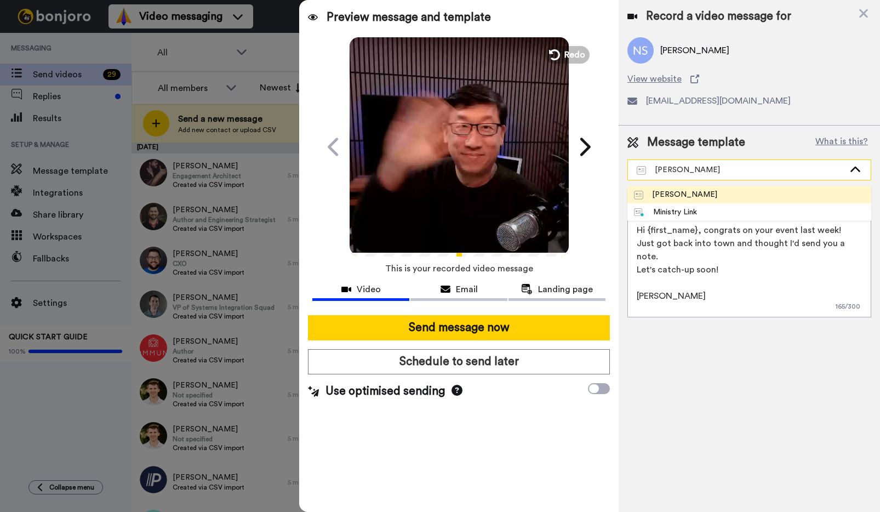
click at [707, 172] on div "[PERSON_NAME]" at bounding box center [741, 169] width 208 height 11
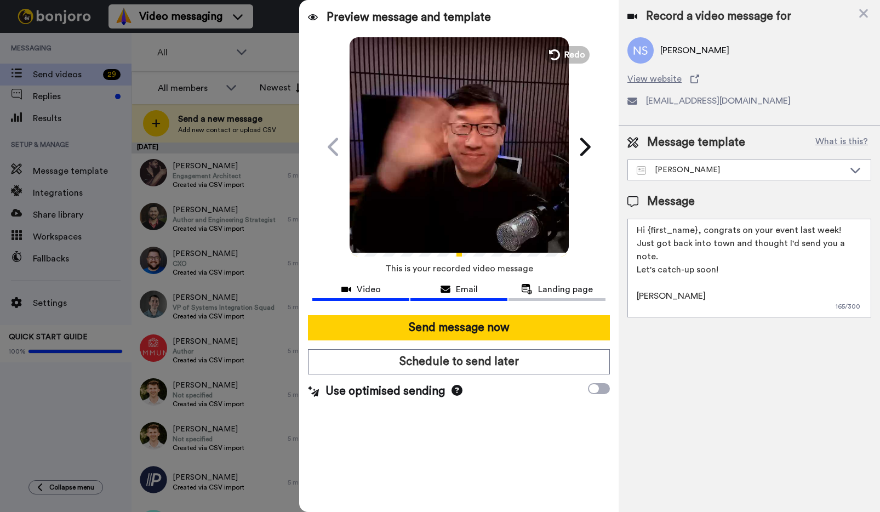
click at [466, 292] on span "Email" at bounding box center [467, 289] width 22 height 13
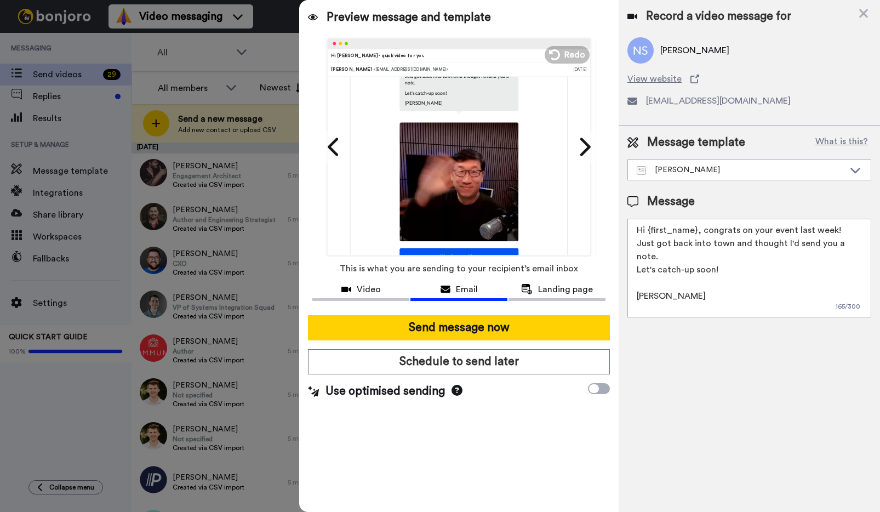
scroll to position [180, 0]
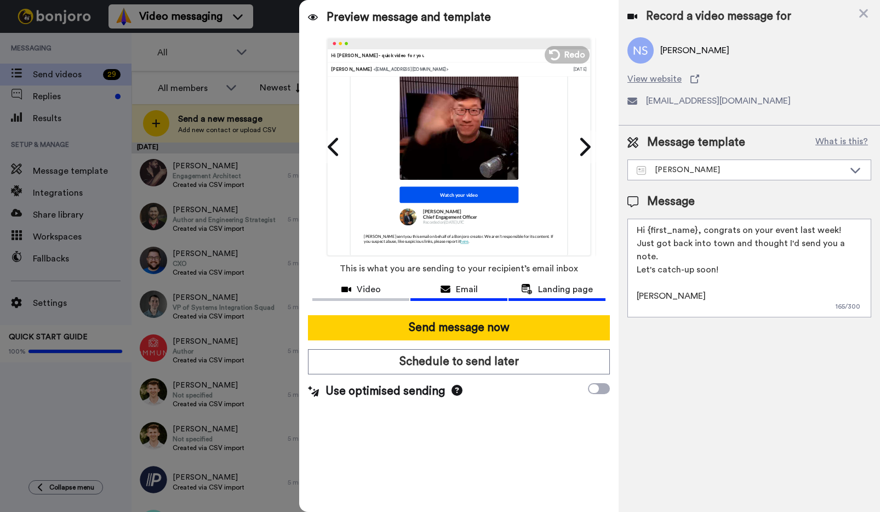
click at [555, 289] on span "Landing page" at bounding box center [565, 289] width 55 height 13
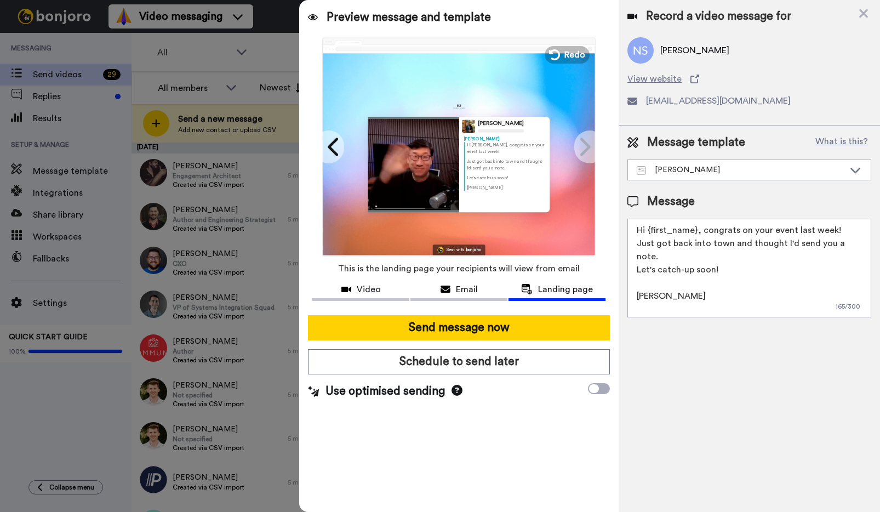
click at [669, 301] on textarea "Hi {first_name}, congrats on your event last week! Just got back into town and …" at bounding box center [749, 268] width 244 height 99
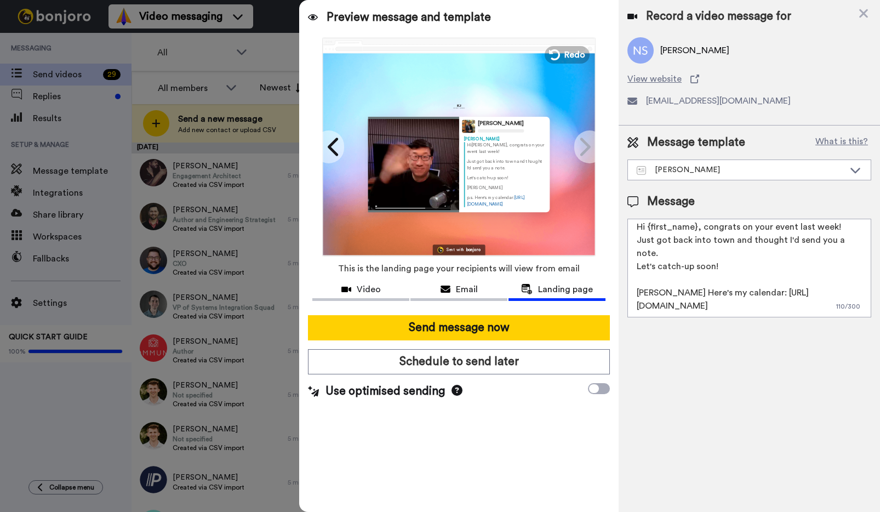
drag, startPoint x: 782, startPoint y: 309, endPoint x: 733, endPoint y: 311, distance: 48.8
click at [733, 311] on textarea "Hi {first_name}, congrats on your event last week! Just got back into town and …" at bounding box center [749, 268] width 244 height 99
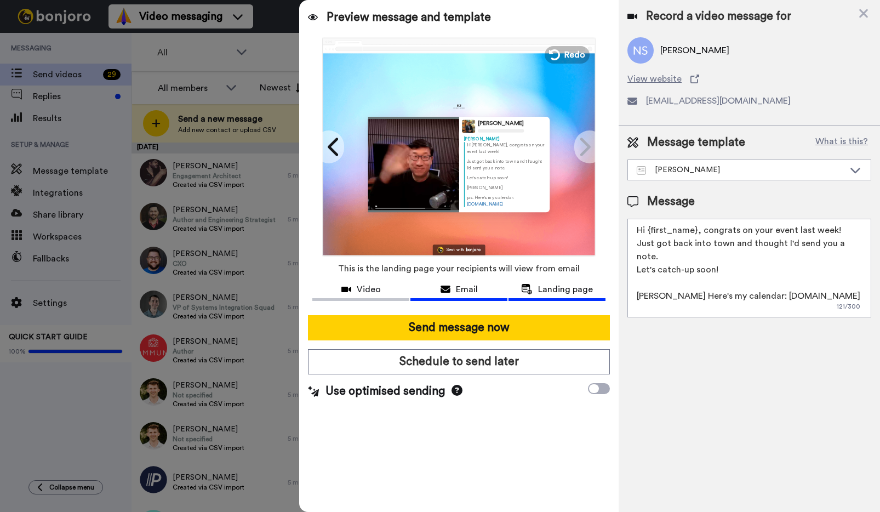
type textarea "Hi {first_name}, congrats on your event last week! Just got back into town and …"
click at [456, 290] on span "Email" at bounding box center [467, 289] width 22 height 13
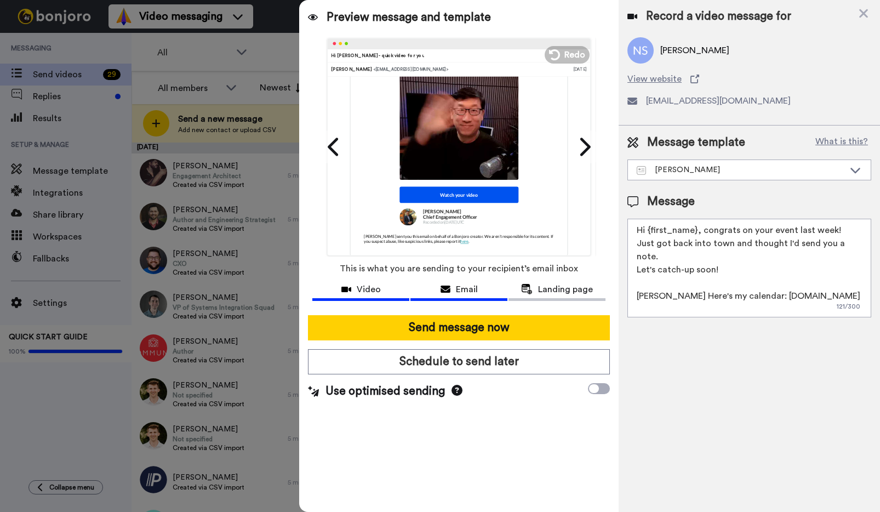
click at [376, 292] on span "Video" at bounding box center [369, 289] width 24 height 13
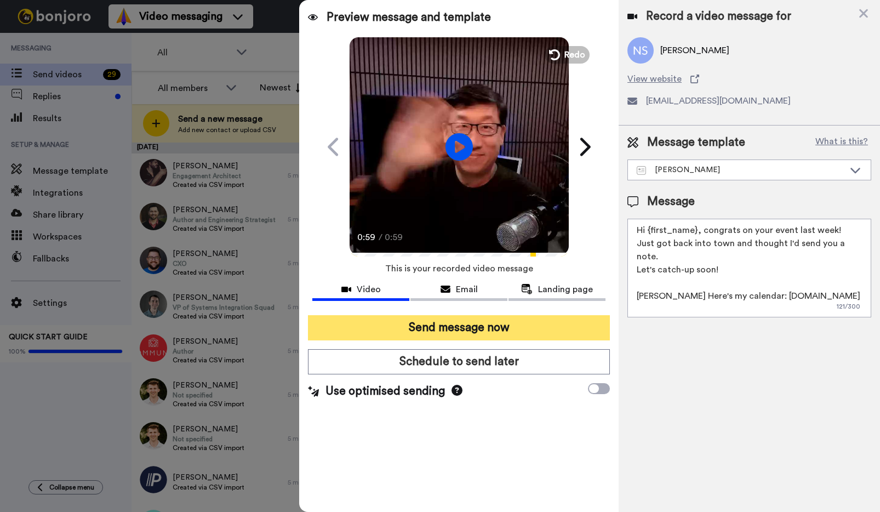
click at [455, 324] on button "Send message now" at bounding box center [459, 327] width 302 height 25
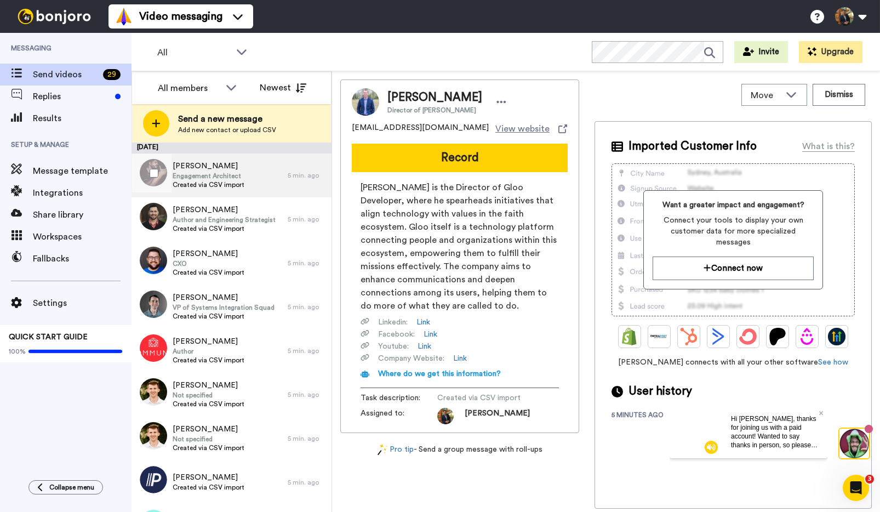
scroll to position [0, 0]
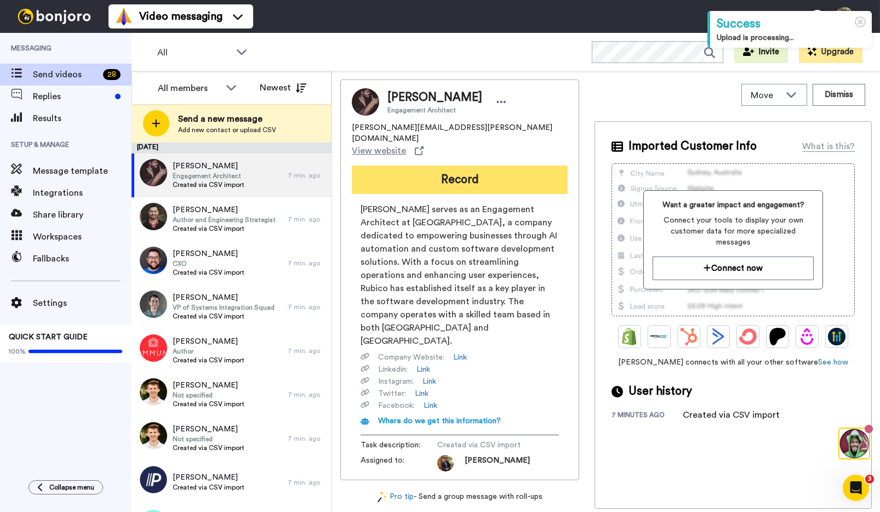
click at [464, 165] on button "Record" at bounding box center [460, 179] width 216 height 28
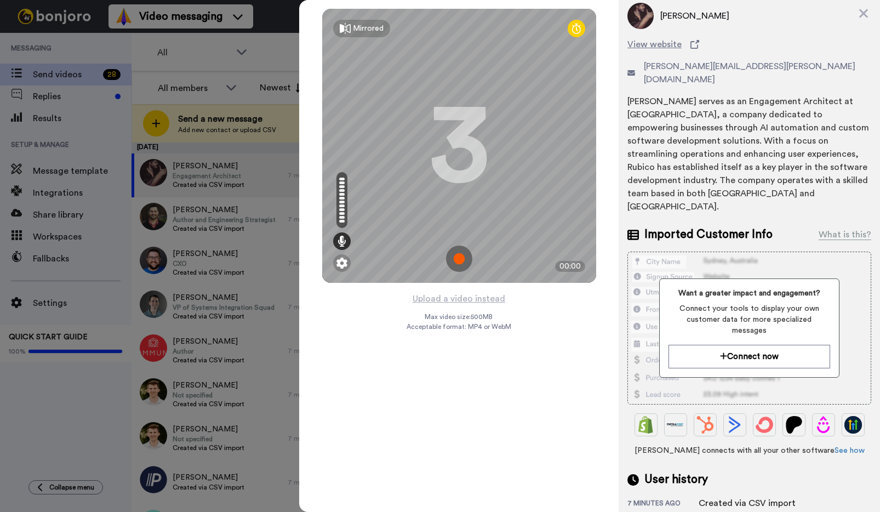
scroll to position [55, 0]
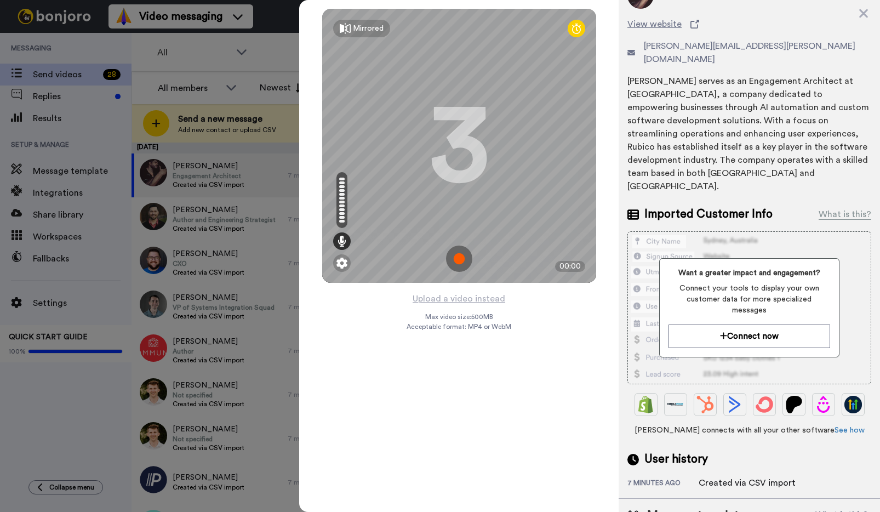
click at [459, 258] on img at bounding box center [459, 258] width 26 height 26
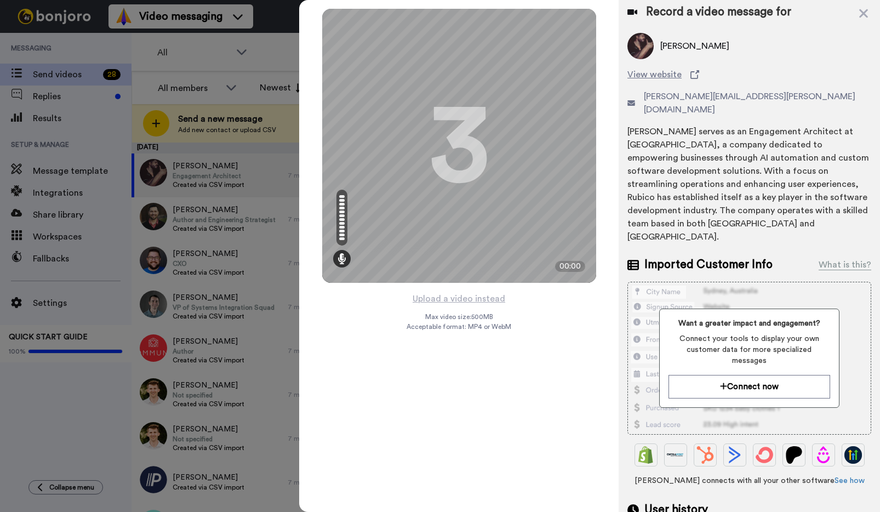
scroll to position [0, 0]
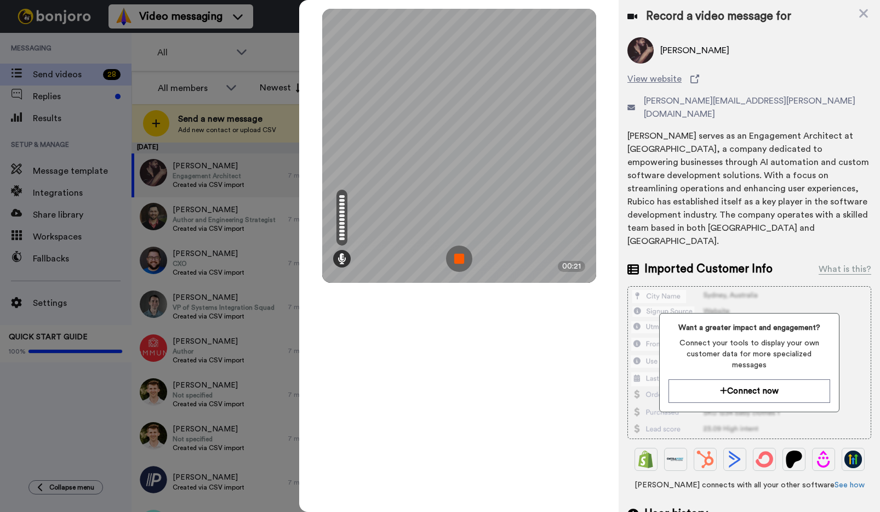
click at [459, 260] on img at bounding box center [459, 258] width 26 height 26
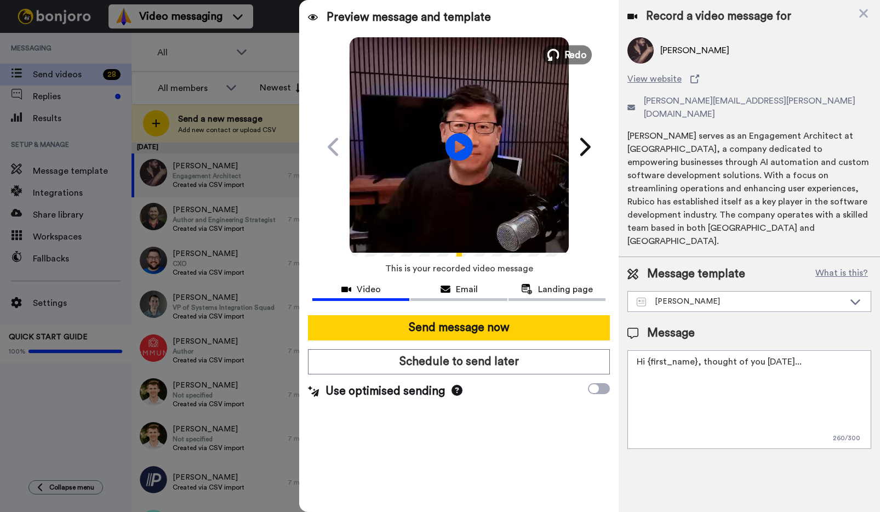
click at [574, 57] on span "Redo" at bounding box center [575, 54] width 23 height 14
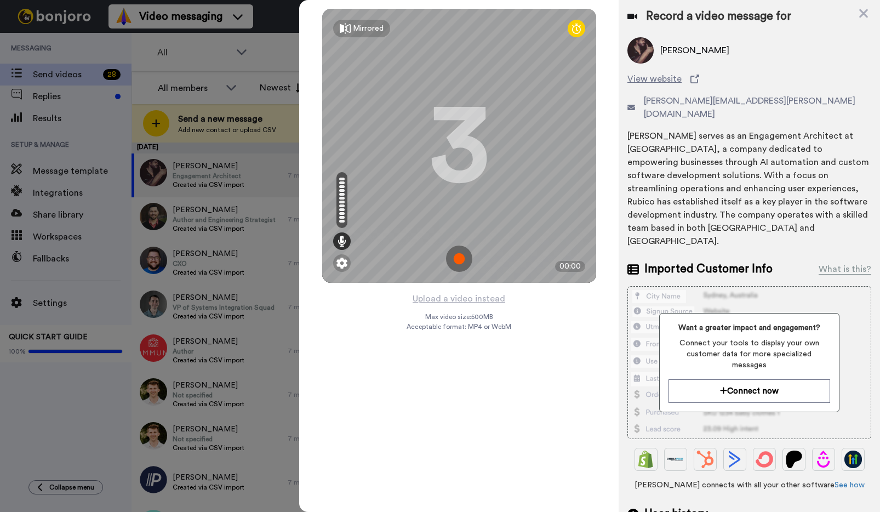
click at [461, 255] on img at bounding box center [459, 258] width 26 height 26
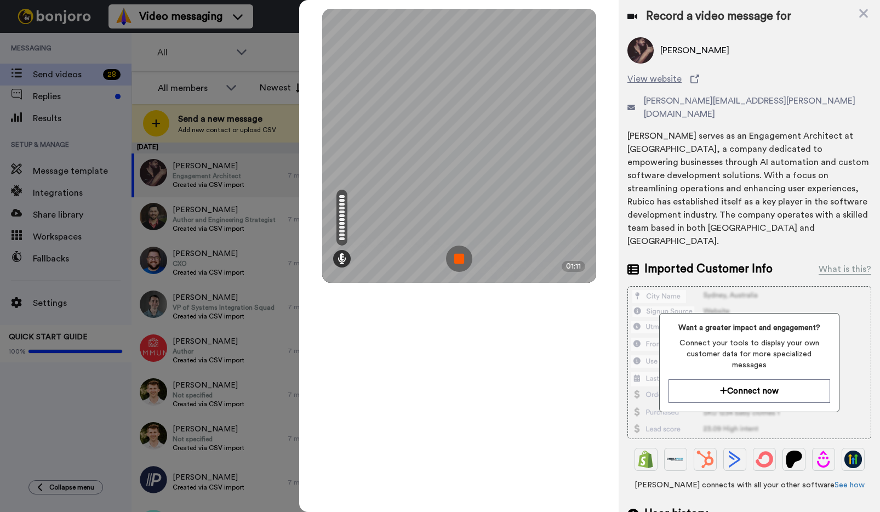
click at [455, 270] on img at bounding box center [459, 258] width 26 height 26
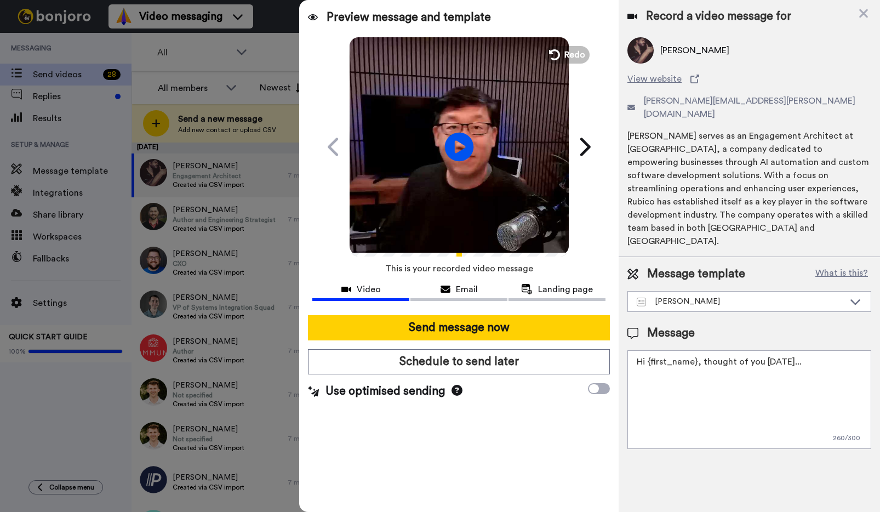
click at [457, 146] on icon "Play/Pause" at bounding box center [458, 147] width 29 height 52
click at [556, 284] on span "Landing page" at bounding box center [565, 289] width 55 height 13
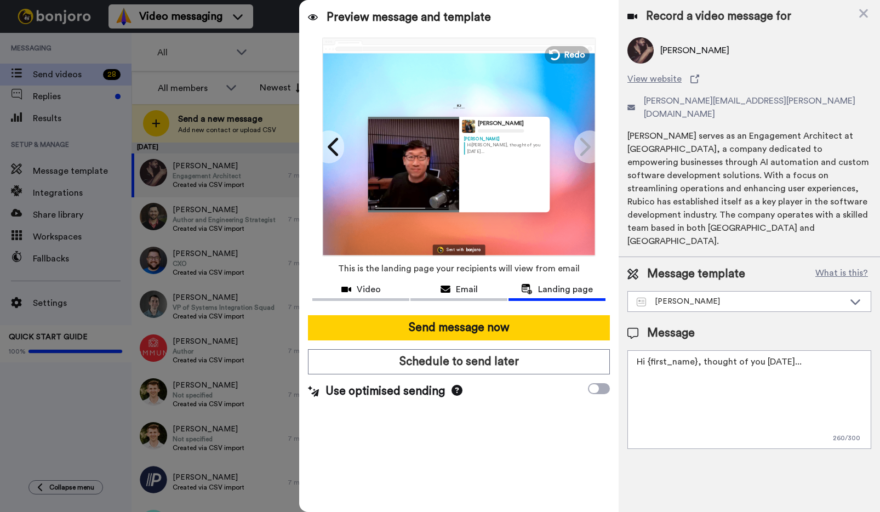
drag, startPoint x: 700, startPoint y: 323, endPoint x: 833, endPoint y: 313, distance: 133.5
click at [833, 350] on textarea "Hi {first_name}, thought of you [DATE]..." at bounding box center [749, 399] width 244 height 99
click at [820, 350] on textarea "Hi {first_name}, thought of you [DATE]..." at bounding box center [749, 399] width 244 height 99
type textarea "Hi {first_name}, thought of you today... Would love to hear your thoughts. Chee…"
click at [456, 388] on icon at bounding box center [457, 390] width 11 height 11
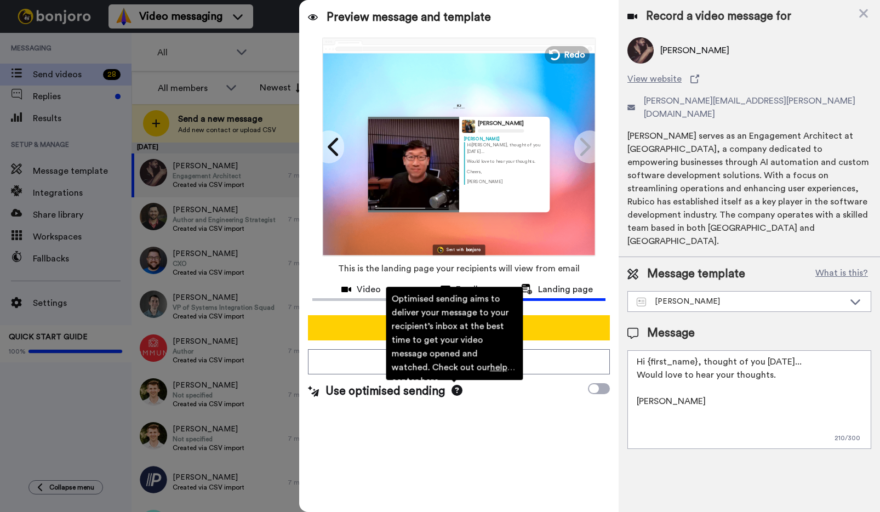
click at [456, 388] on icon at bounding box center [457, 390] width 11 height 11
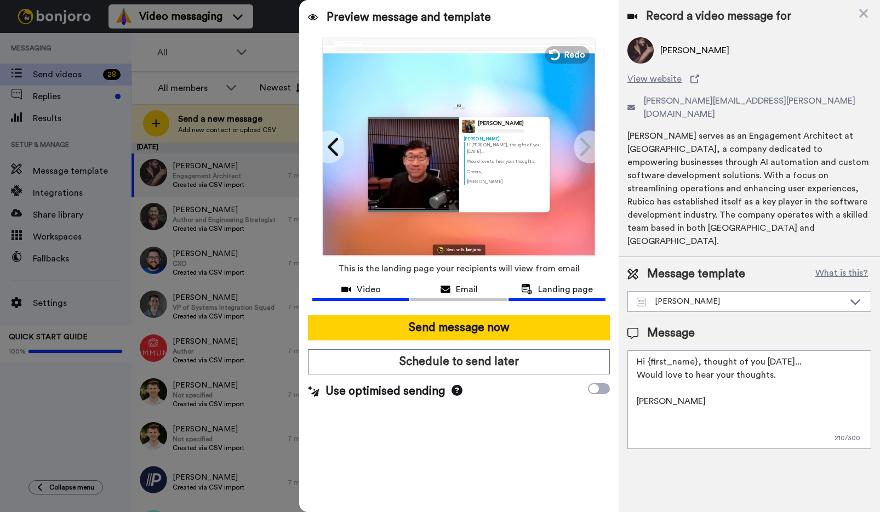
click at [365, 288] on span "Video" at bounding box center [369, 289] width 24 height 13
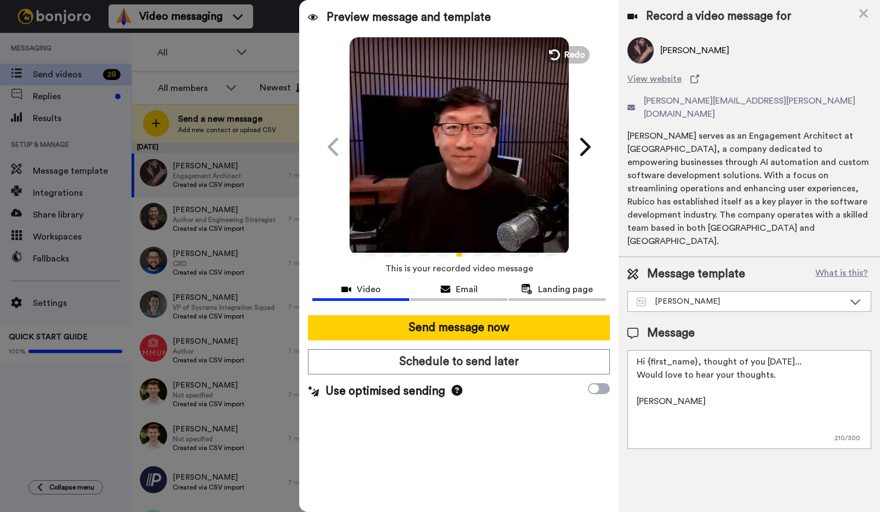
click at [460, 279] on span "This is your recorded video message" at bounding box center [459, 268] width 148 height 24
click at [444, 281] on button "Email" at bounding box center [458, 291] width 97 height 20
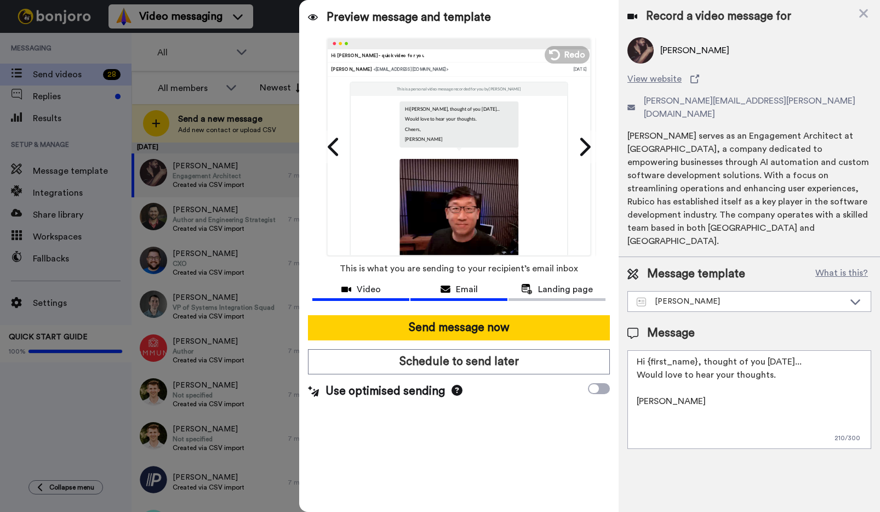
click at [380, 287] on span "Video" at bounding box center [369, 289] width 24 height 13
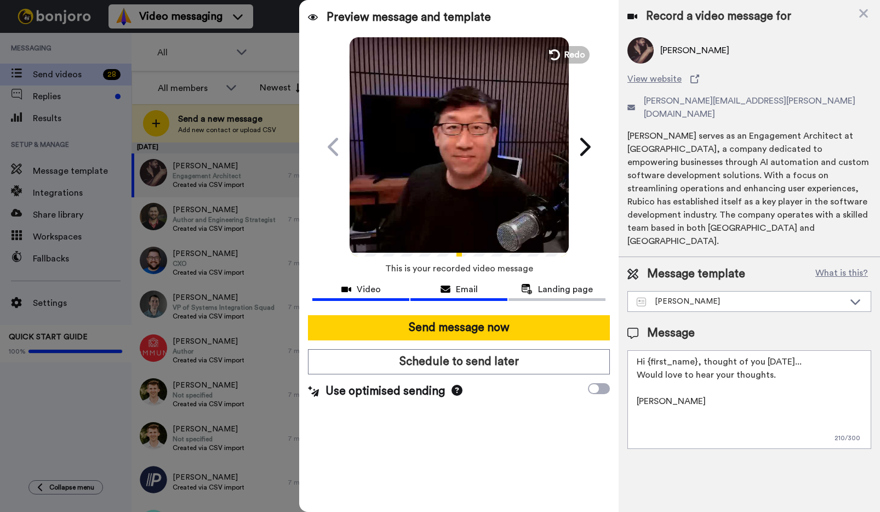
click at [451, 284] on div "Email" at bounding box center [458, 289] width 97 height 13
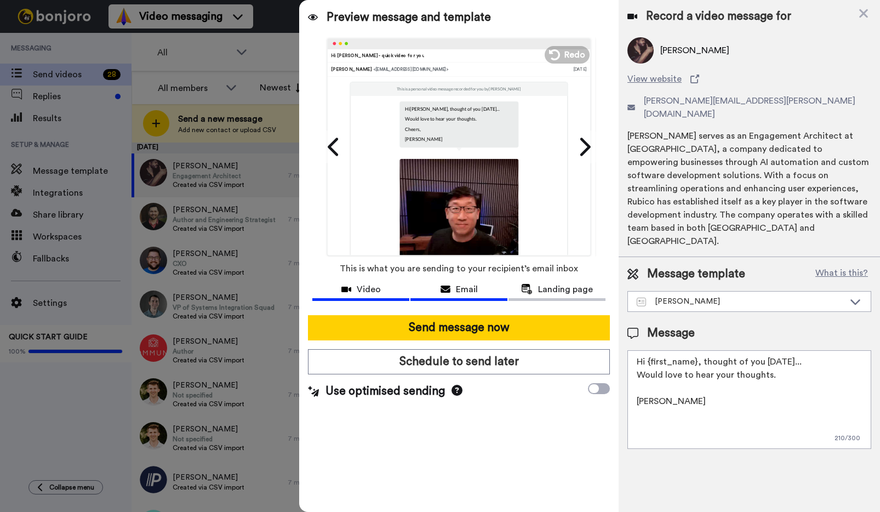
click at [387, 289] on div "Video" at bounding box center [360, 289] width 97 height 13
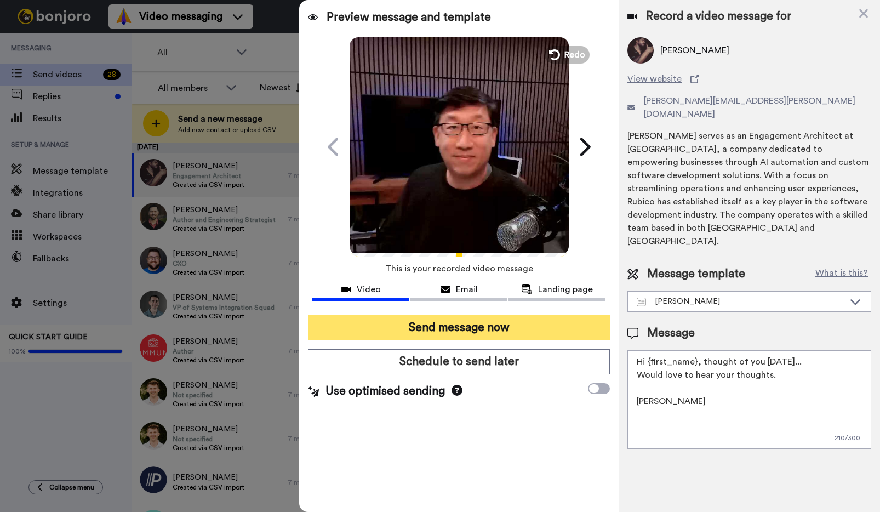
click at [475, 328] on button "Send message now" at bounding box center [459, 327] width 302 height 25
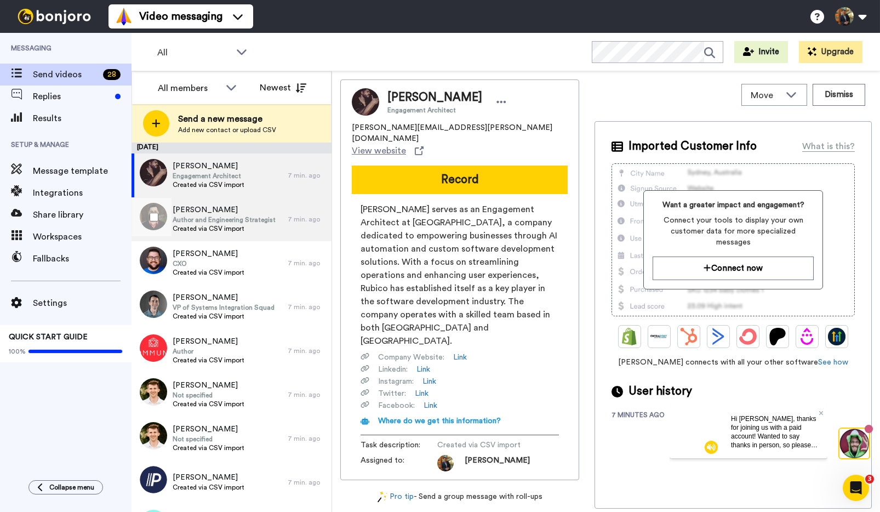
click at [235, 218] on span "Author and Engineering Strategist" at bounding box center [224, 219] width 103 height 9
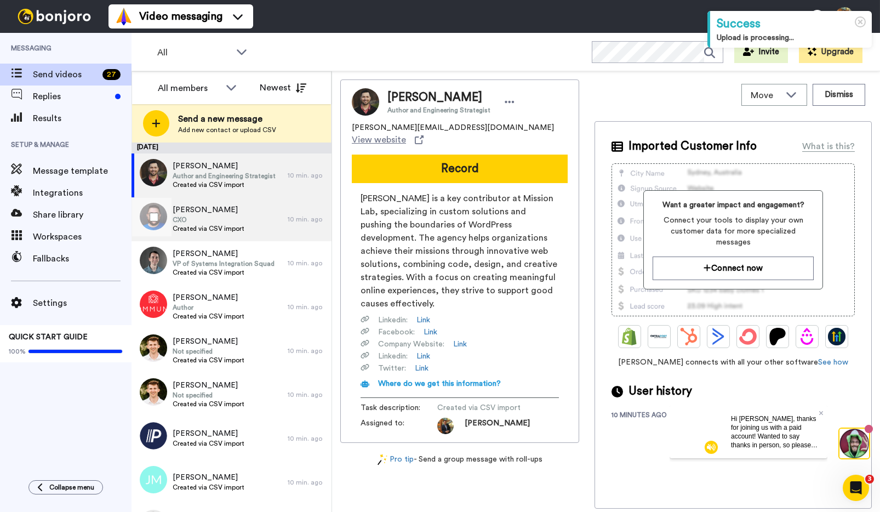
click at [218, 221] on span "CXO" at bounding box center [209, 219] width 72 height 9
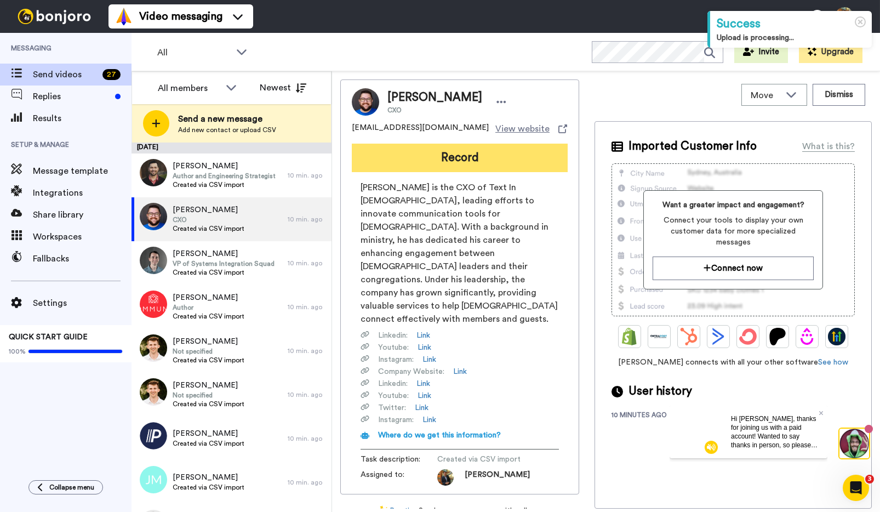
click at [453, 159] on button "Record" at bounding box center [460, 158] width 216 height 28
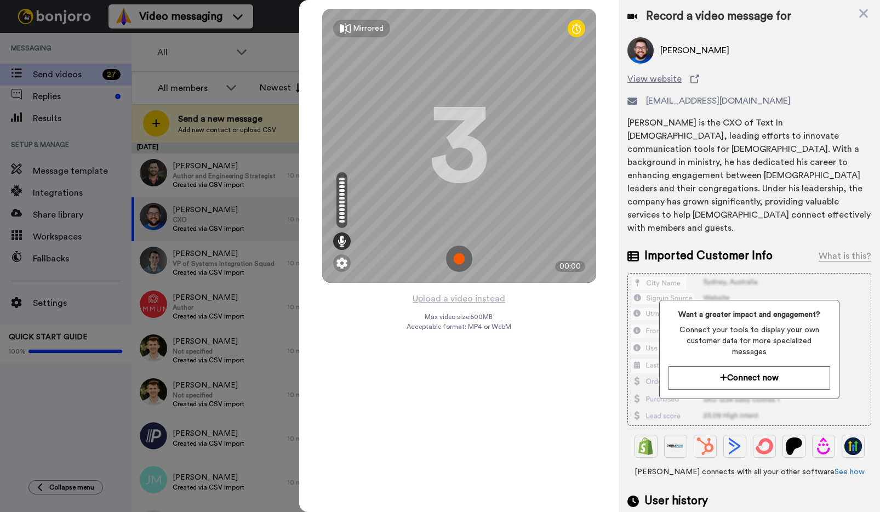
click at [455, 261] on img at bounding box center [459, 258] width 26 height 26
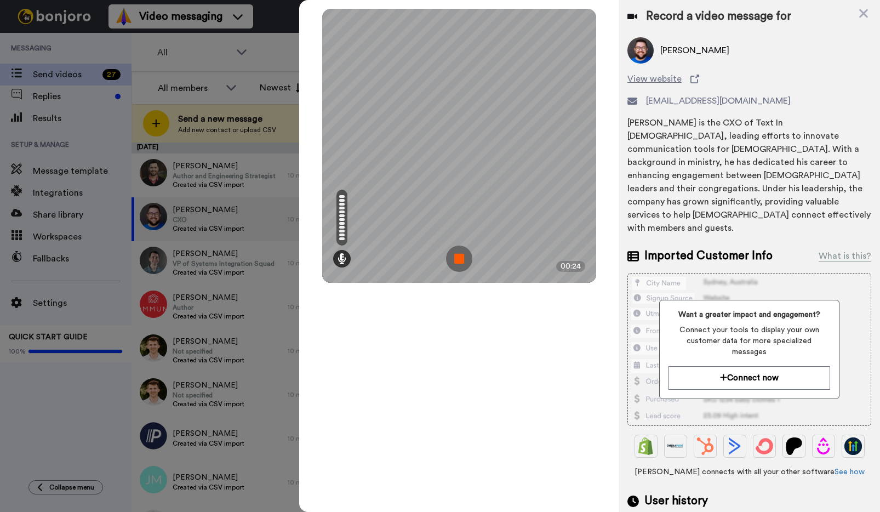
click at [455, 261] on img at bounding box center [459, 258] width 26 height 26
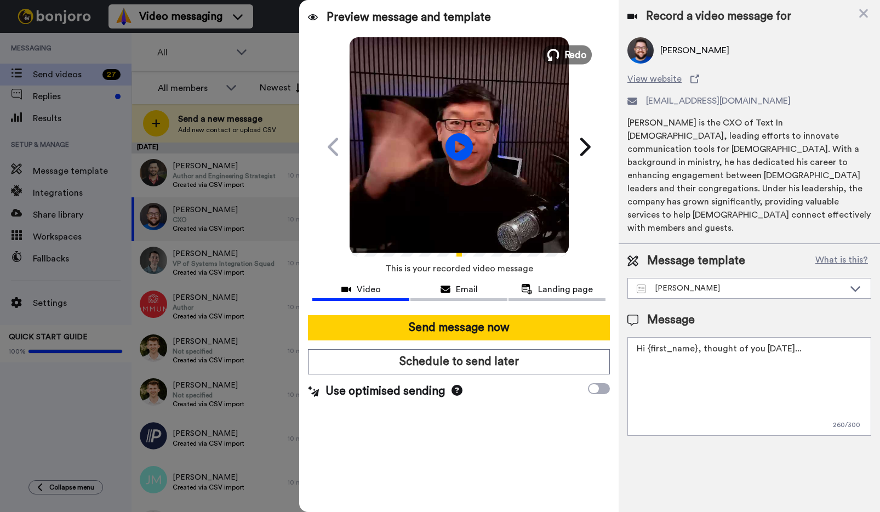
click at [572, 52] on span "Redo" at bounding box center [575, 54] width 23 height 14
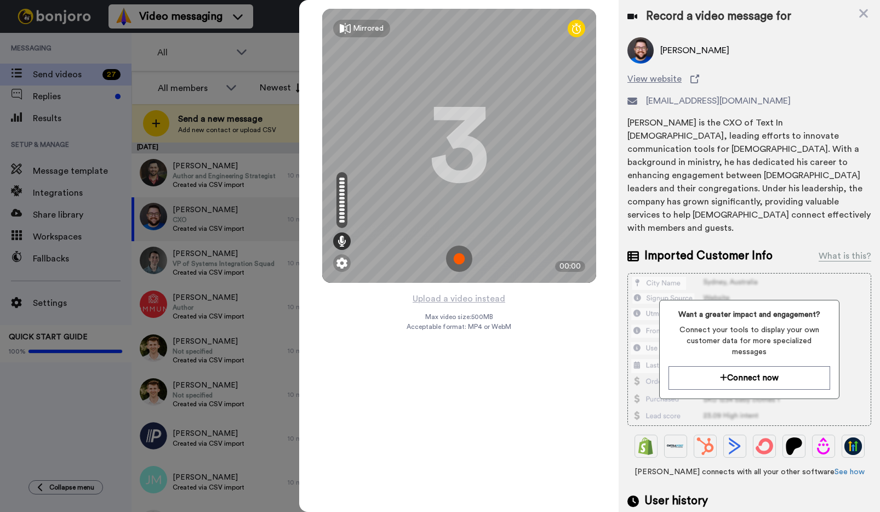
click at [460, 261] on img at bounding box center [459, 258] width 26 height 26
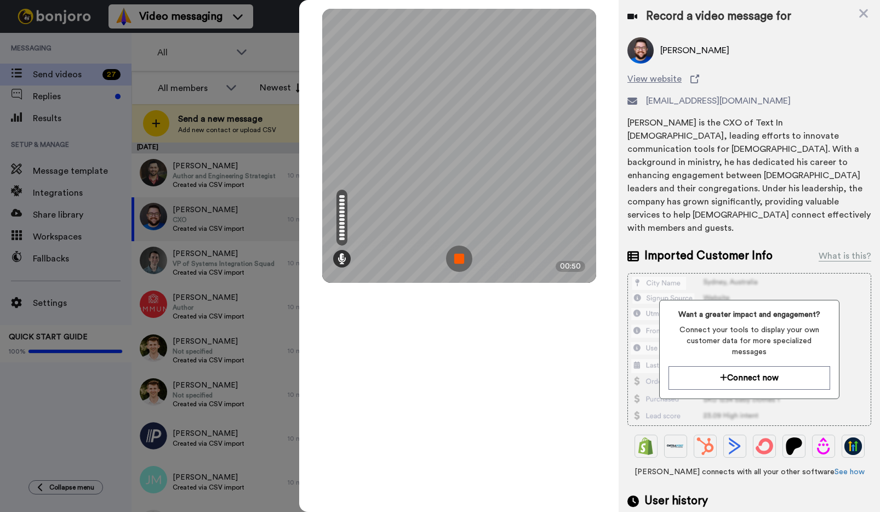
click at [464, 260] on img at bounding box center [459, 258] width 26 height 26
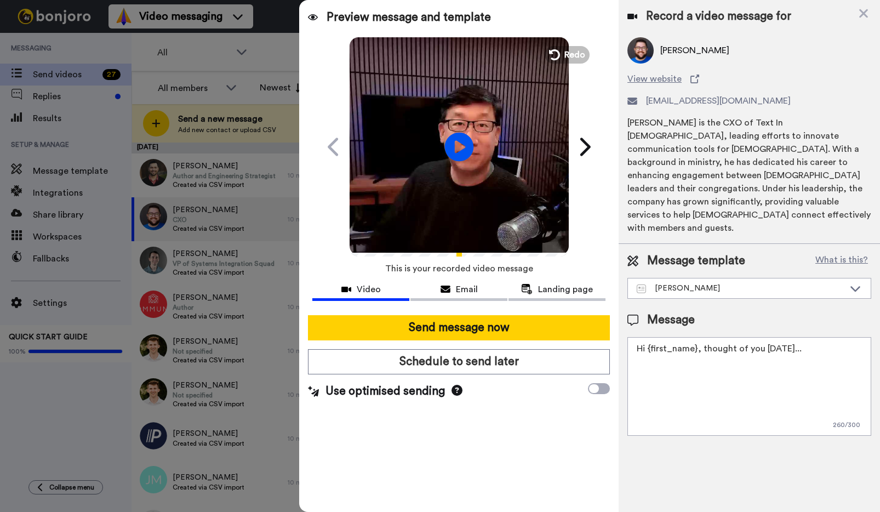
click at [459, 145] on icon "Play/Pause" at bounding box center [458, 147] width 29 height 52
click at [735, 337] on textarea "Hi {first_name}, thought of you [DATE]..." at bounding box center [749, 386] width 244 height 99
click at [700, 337] on textarea "Hi {first_name}, thought of you [DATE]..." at bounding box center [749, 386] width 244 height 99
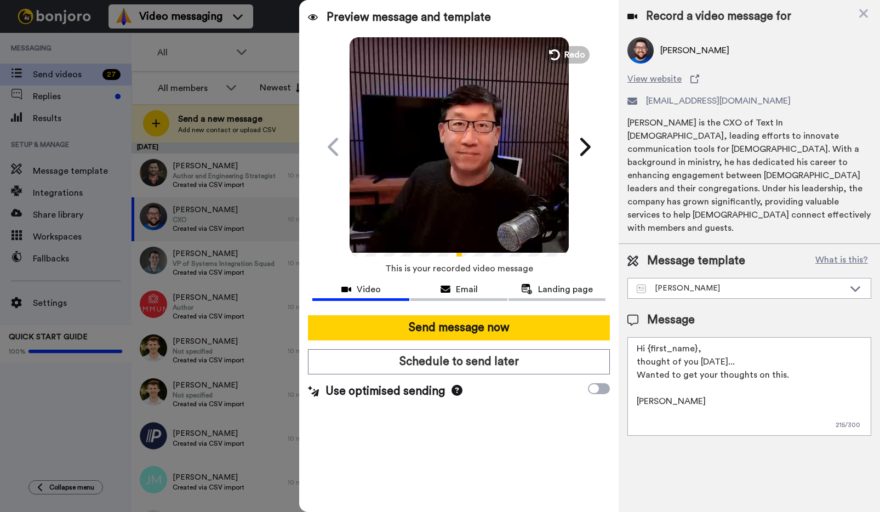
click at [678, 363] on textarea "Hi {first_name}, thought of you today... Wanted to get your thoughts on this. K…" at bounding box center [749, 386] width 244 height 99
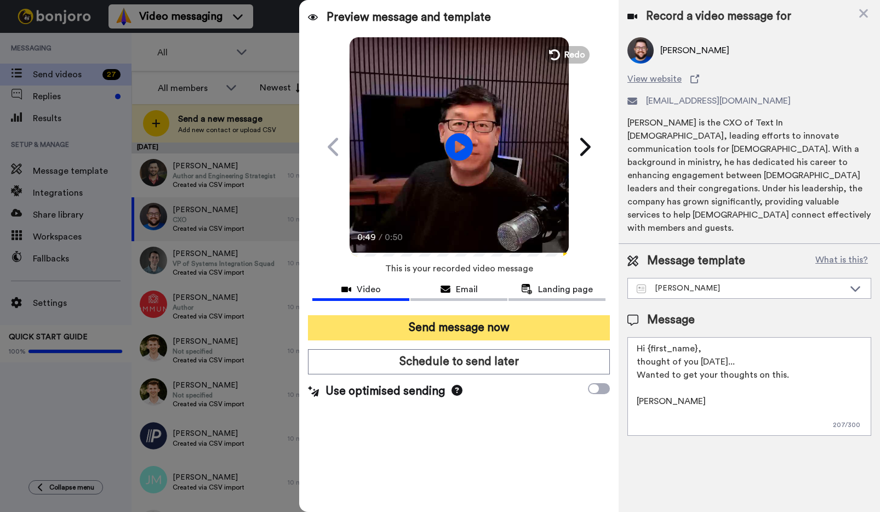
type textarea "Hi {first_name}, thought of you today... Wanted to get your thoughts on this. C…"
click at [494, 328] on button "Send message now" at bounding box center [459, 327] width 302 height 25
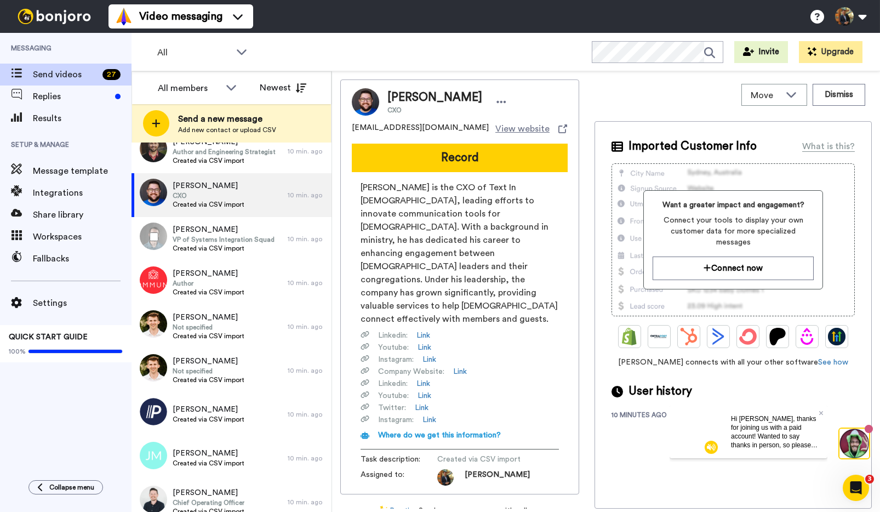
scroll to position [43, 0]
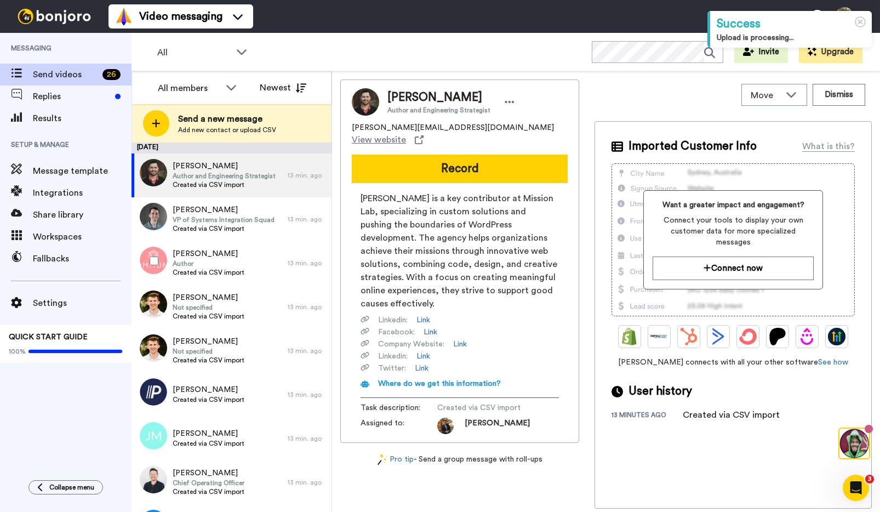
click at [207, 271] on span "Created via CSV import" at bounding box center [209, 272] width 72 height 9
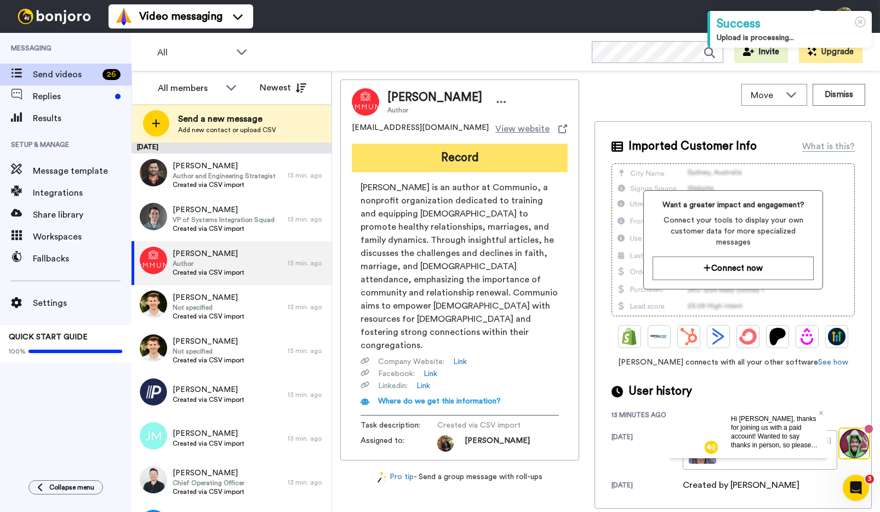
click at [460, 158] on button "Record" at bounding box center [460, 158] width 216 height 28
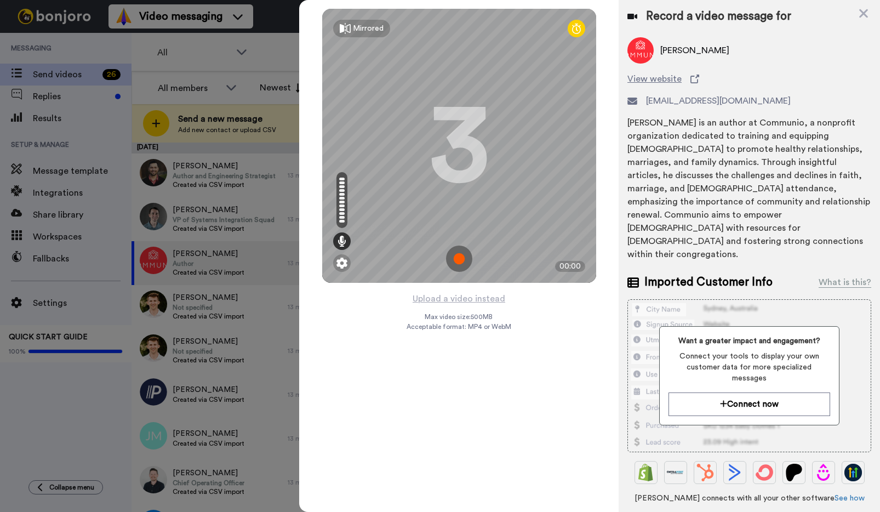
click at [459, 259] on img at bounding box center [459, 258] width 26 height 26
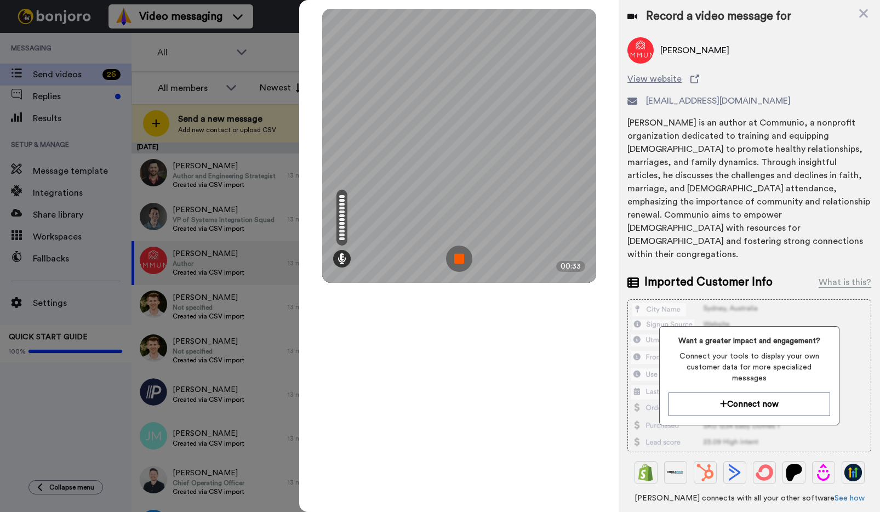
click at [459, 258] on img at bounding box center [459, 258] width 26 height 26
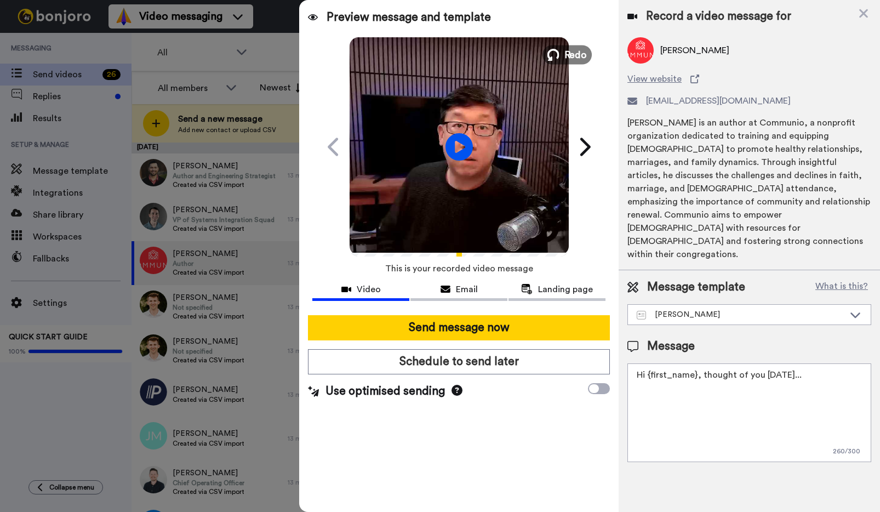
click at [567, 55] on span "Redo" at bounding box center [575, 54] width 23 height 14
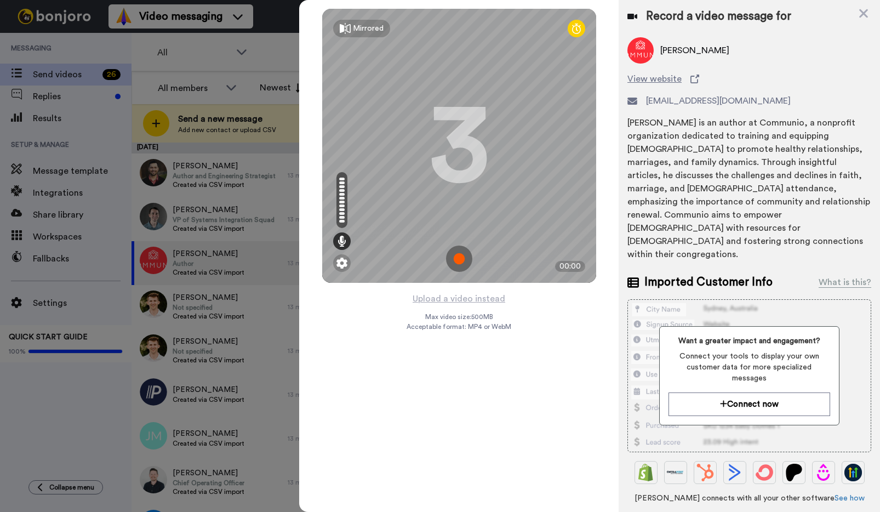
click at [458, 256] on img at bounding box center [459, 258] width 26 height 26
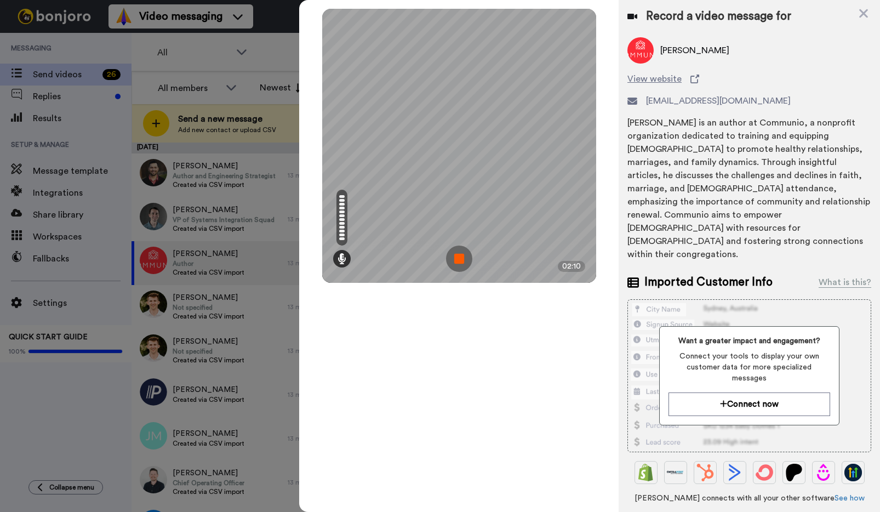
click at [458, 258] on img at bounding box center [459, 258] width 26 height 26
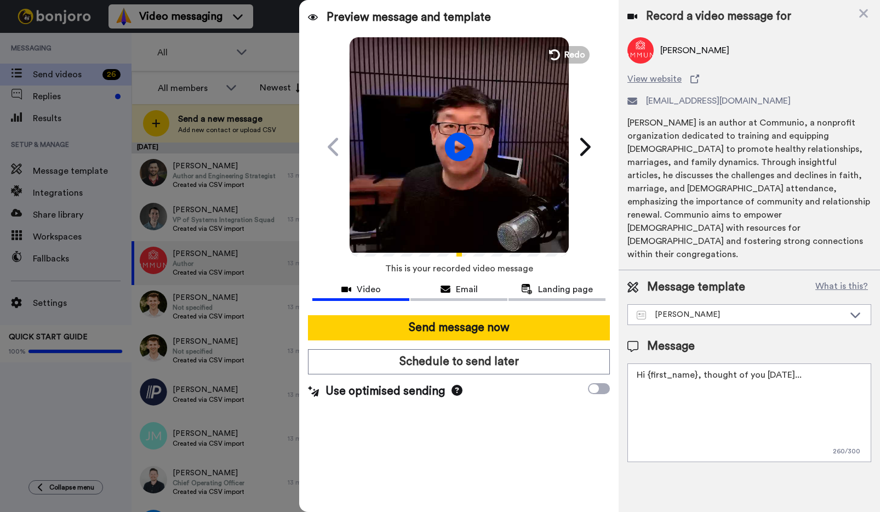
click at [468, 141] on icon at bounding box center [458, 146] width 29 height 29
click at [798, 363] on textarea "Hi {first_name}, thought of you [DATE]..." at bounding box center [749, 412] width 244 height 99
drag, startPoint x: 793, startPoint y: 348, endPoint x: 702, endPoint y: 354, distance: 91.7
click at [702, 363] on textarea "Hi {first_name}, thought of you [DATE]... 2 buckets of questions for you." at bounding box center [749, 412] width 244 height 99
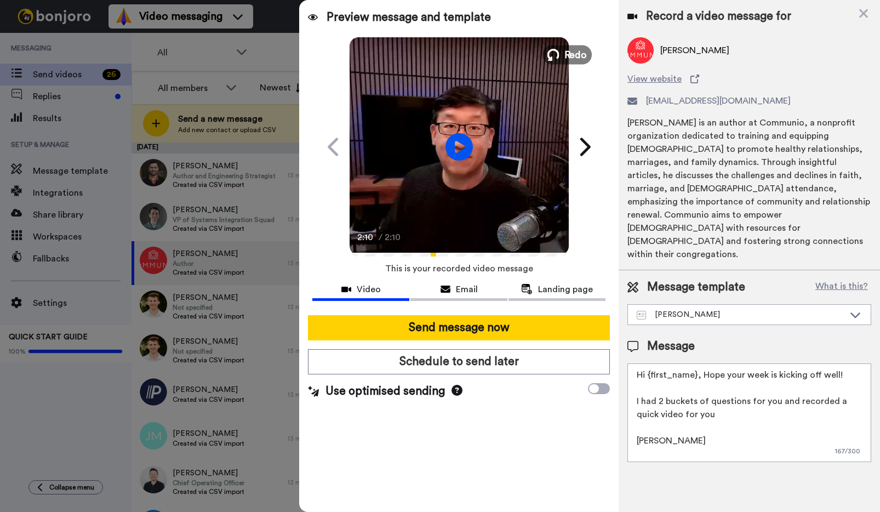
type textarea "Hi {first_name}, Hope your week is kicking off well! I had 2 buckets of questio…"
click at [566, 52] on span "Redo" at bounding box center [575, 54] width 23 height 14
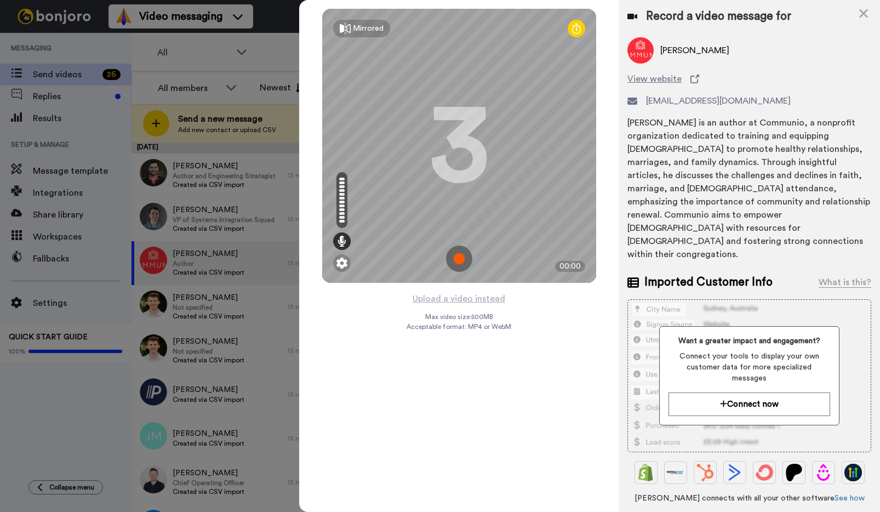
click at [454, 253] on img at bounding box center [459, 258] width 26 height 26
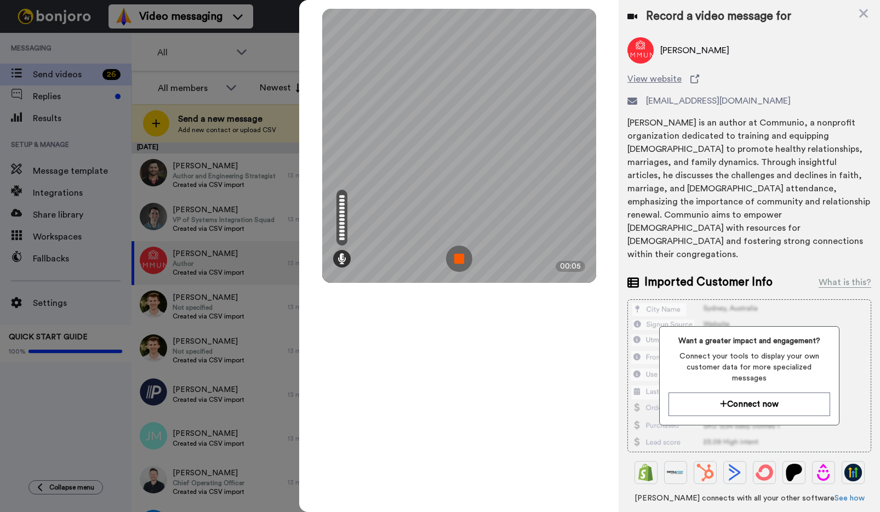
click at [454, 253] on img at bounding box center [459, 258] width 26 height 26
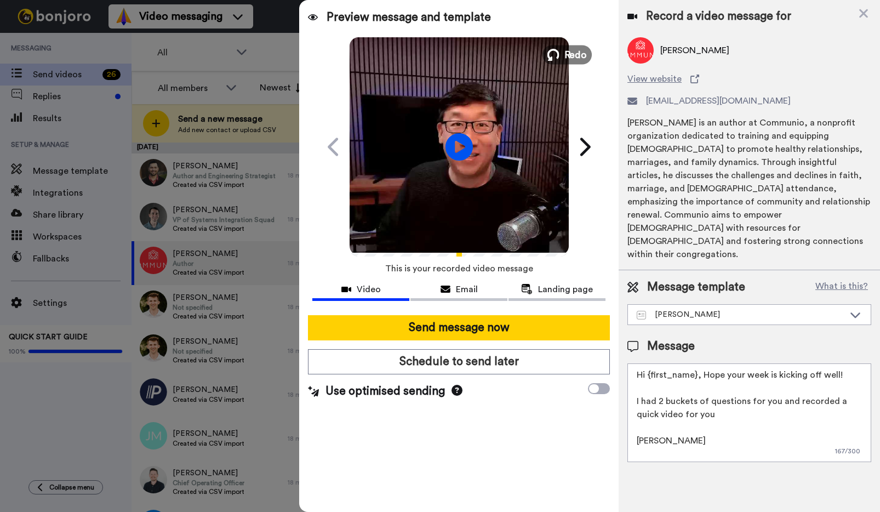
click at [563, 54] on button "Redo" at bounding box center [566, 54] width 49 height 19
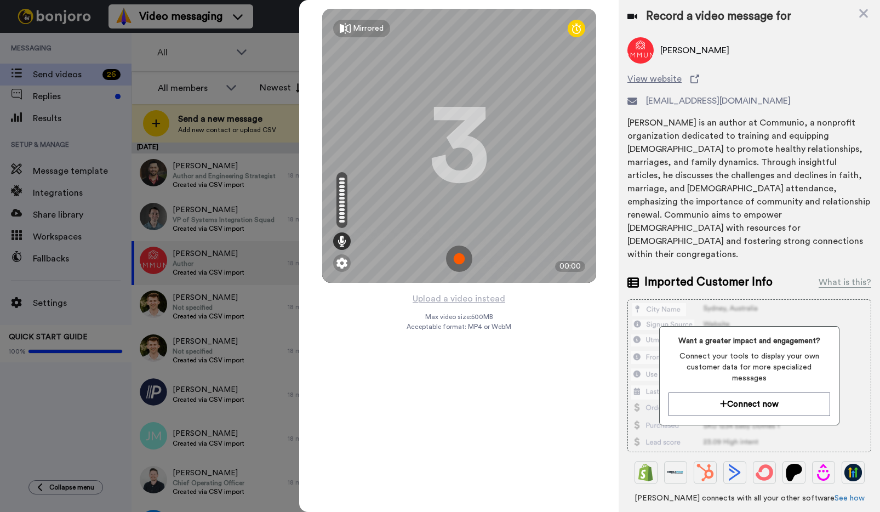
click at [461, 258] on img at bounding box center [459, 258] width 26 height 26
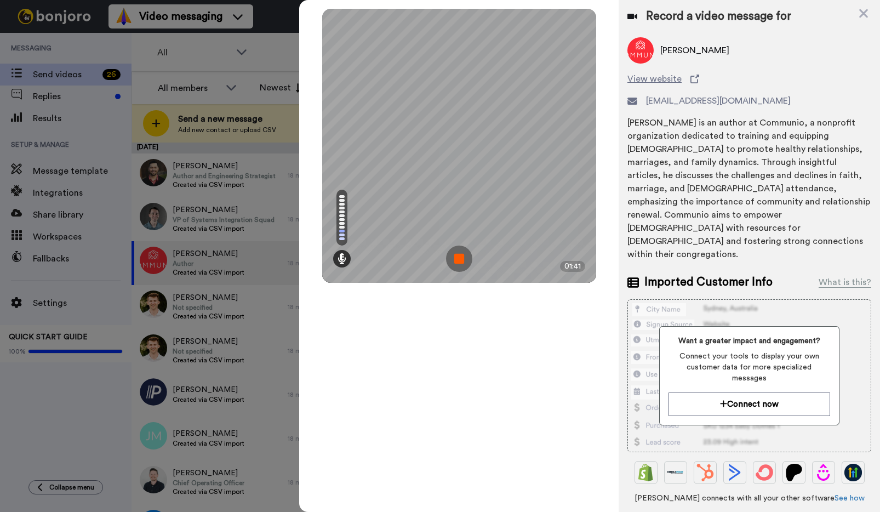
click at [454, 255] on img at bounding box center [459, 258] width 26 height 26
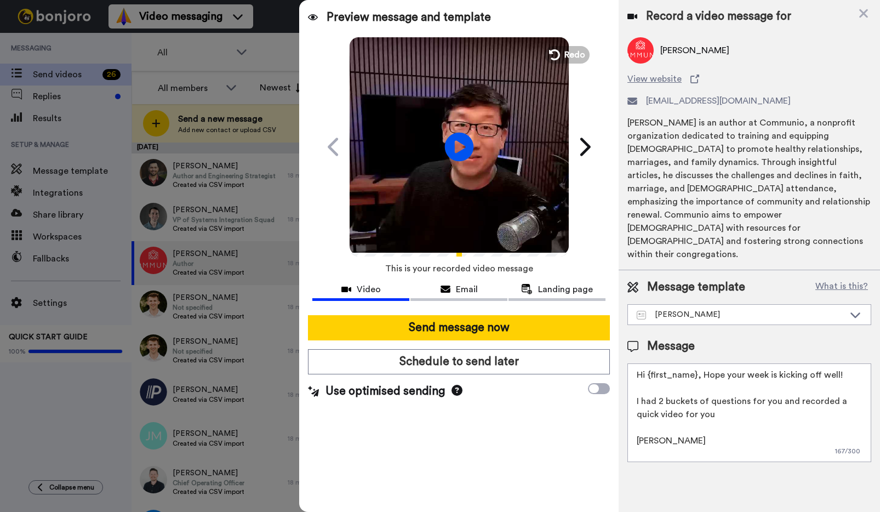
click at [460, 141] on icon at bounding box center [458, 146] width 29 height 29
click at [469, 289] on span "Email" at bounding box center [467, 289] width 22 height 13
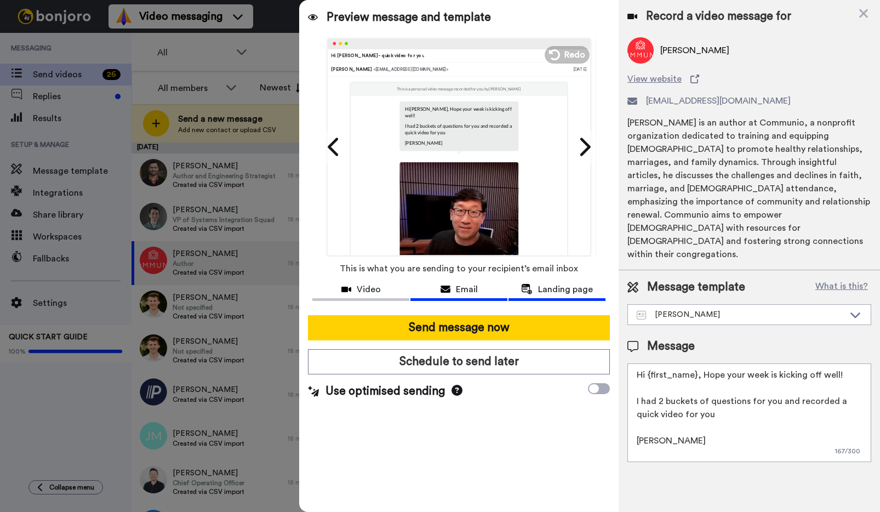
click at [540, 281] on button "Landing page" at bounding box center [557, 291] width 97 height 20
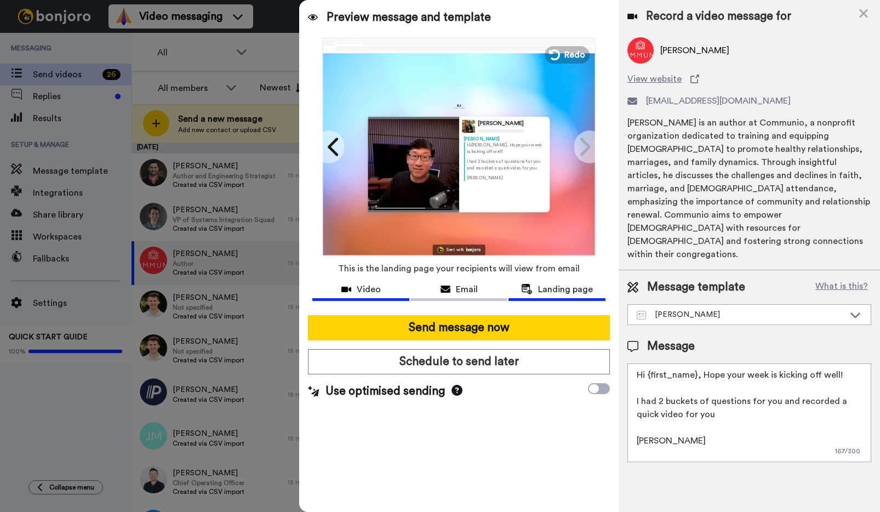
click at [351, 285] on icon at bounding box center [346, 289] width 10 height 9
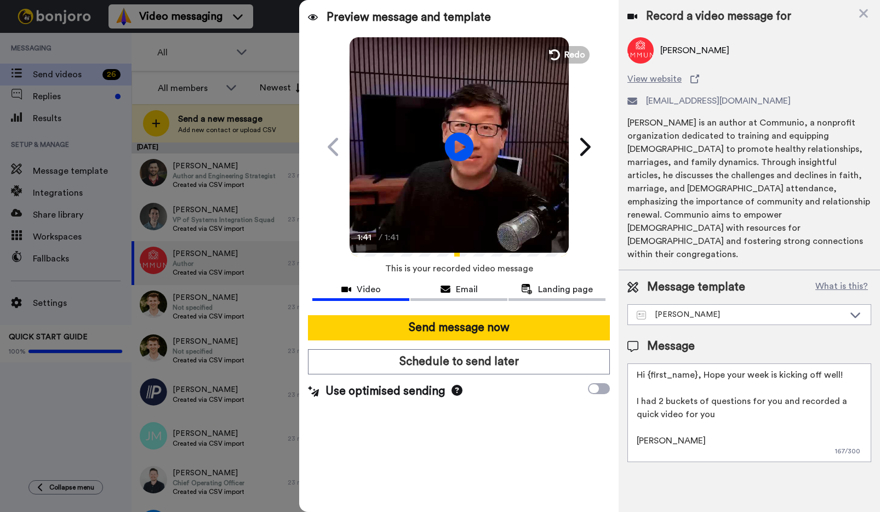
click at [462, 148] on icon "Play/Pause" at bounding box center [458, 147] width 29 height 52
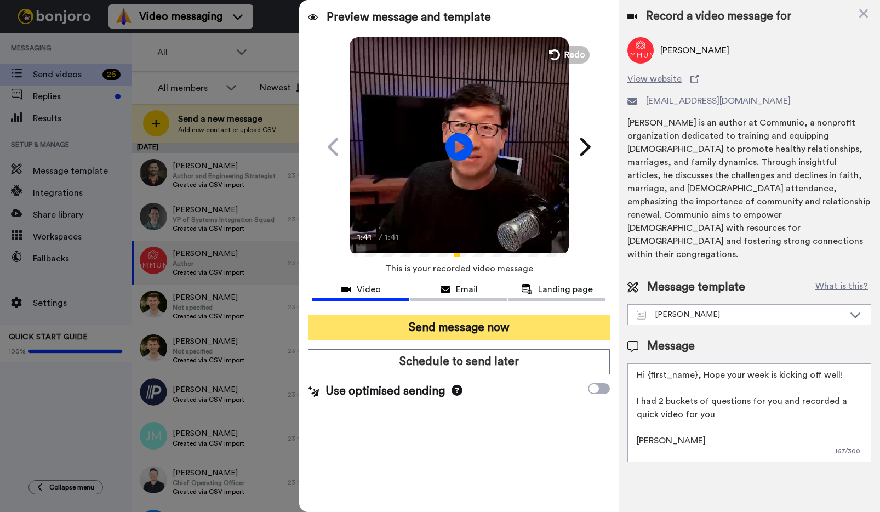
click at [456, 324] on button "Send message now" at bounding box center [459, 327] width 302 height 25
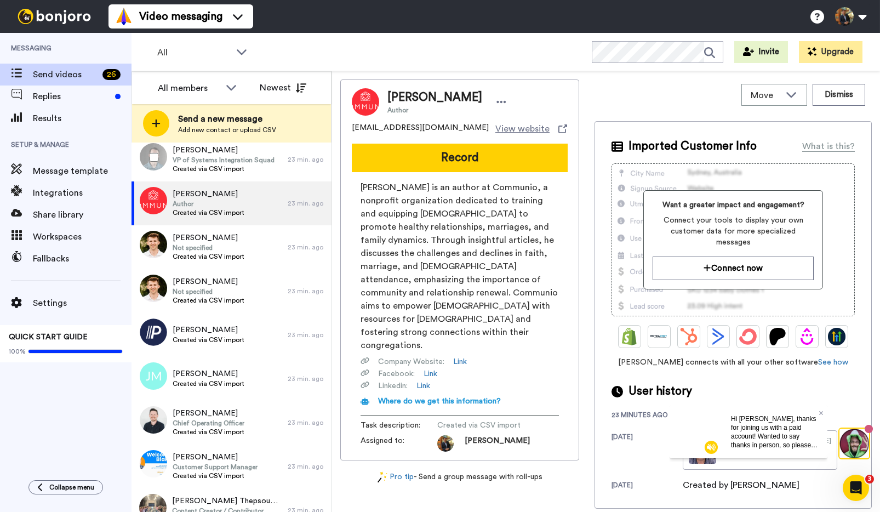
scroll to position [101, 0]
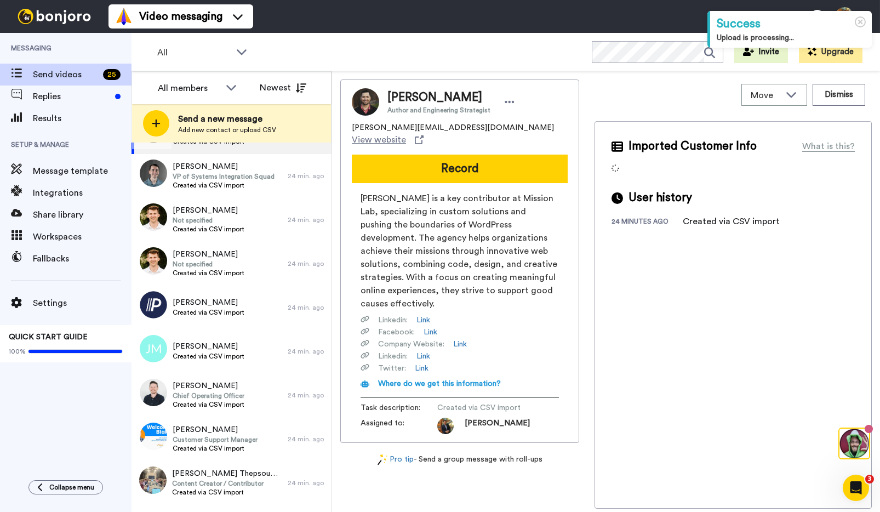
scroll to position [62, 0]
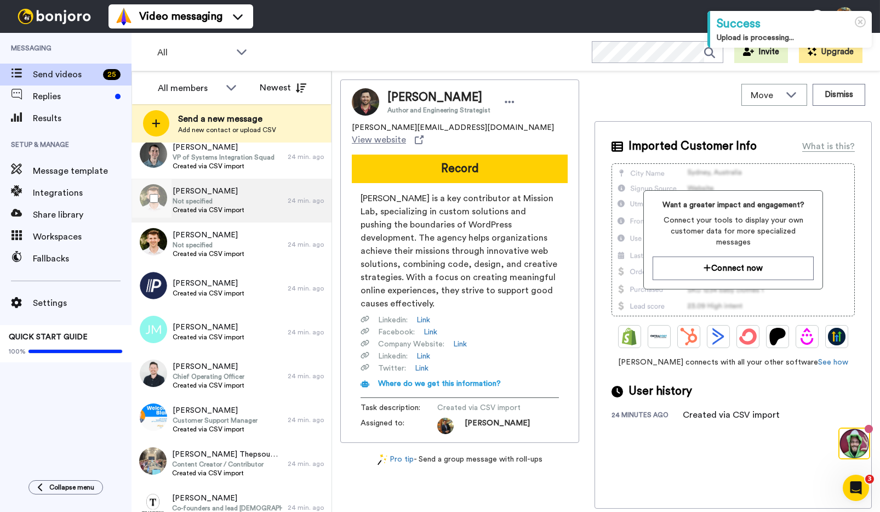
click at [212, 197] on span "Not specified" at bounding box center [209, 201] width 72 height 9
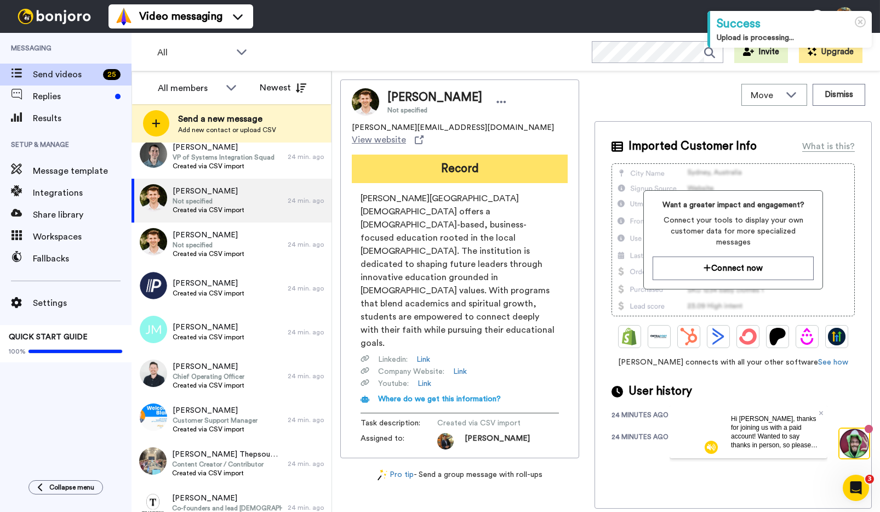
click at [450, 156] on button "Record" at bounding box center [460, 169] width 216 height 28
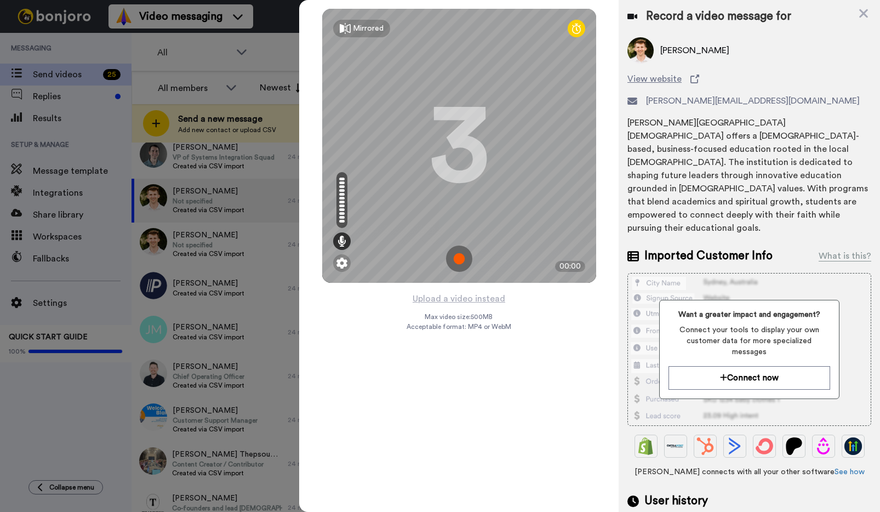
click at [461, 254] on img at bounding box center [459, 258] width 26 height 26
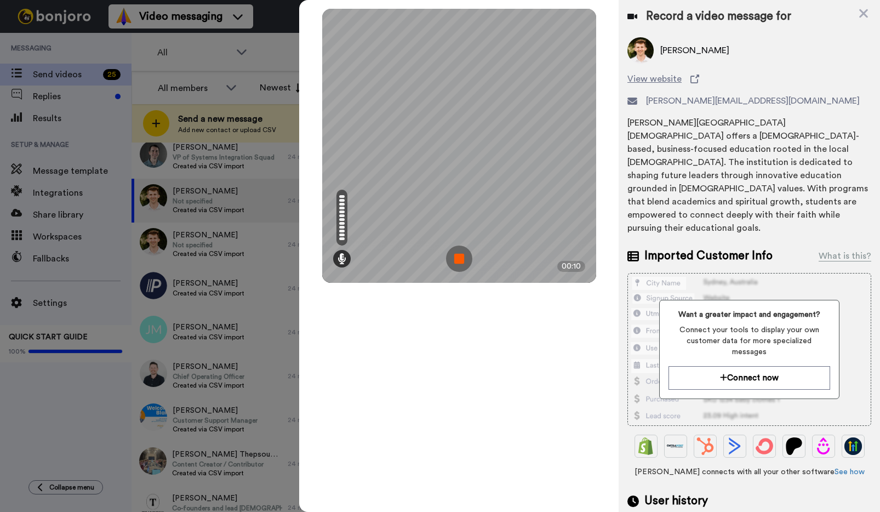
click at [461, 254] on img at bounding box center [459, 258] width 26 height 26
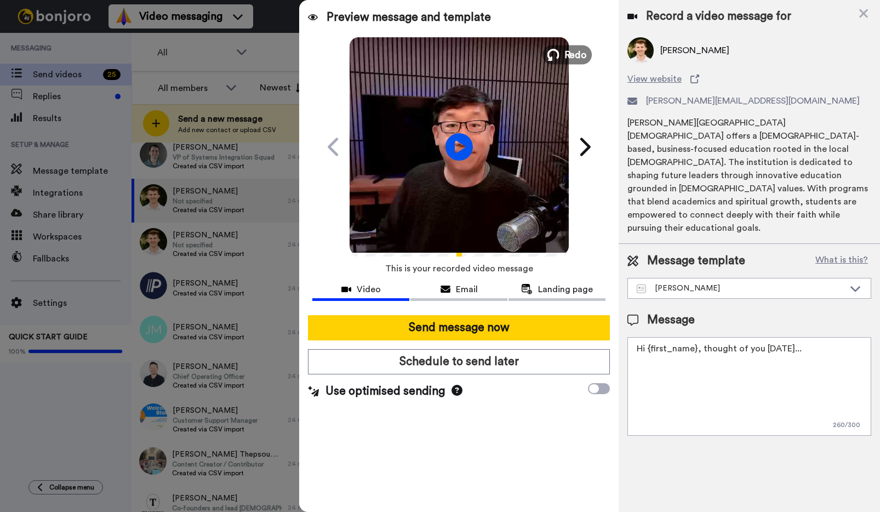
click at [569, 52] on span "Redo" at bounding box center [575, 54] width 23 height 14
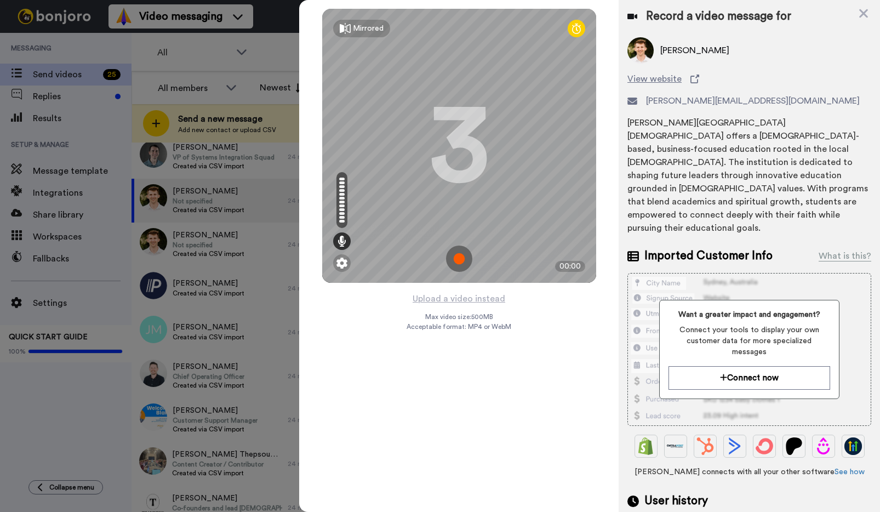
click at [457, 256] on img at bounding box center [459, 258] width 26 height 26
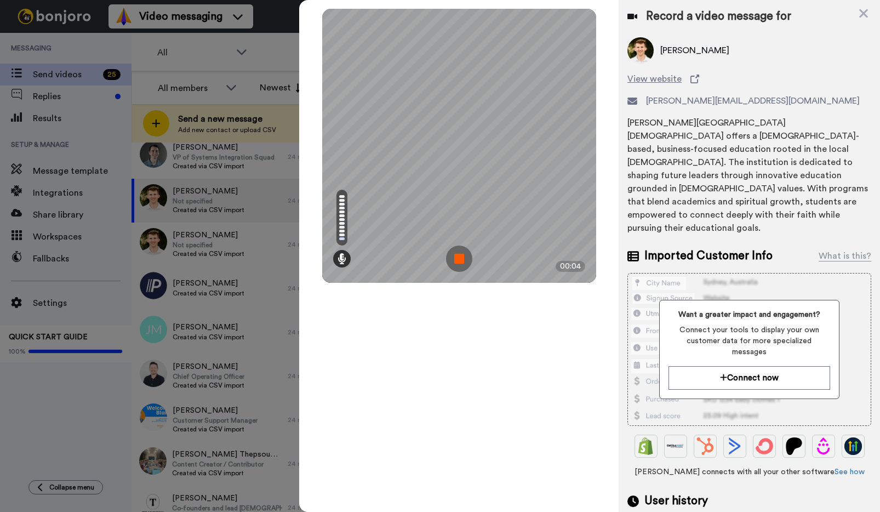
click at [457, 256] on img at bounding box center [459, 258] width 26 height 26
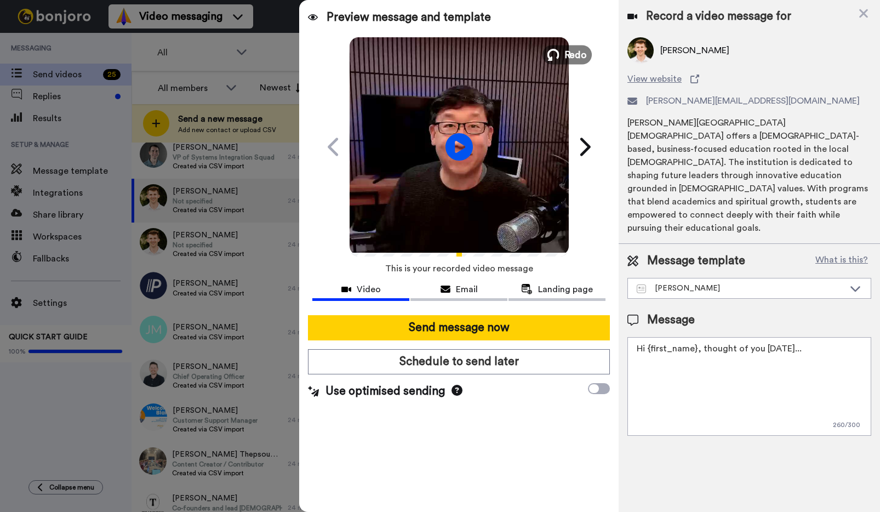
click at [558, 57] on icon at bounding box center [553, 55] width 12 height 12
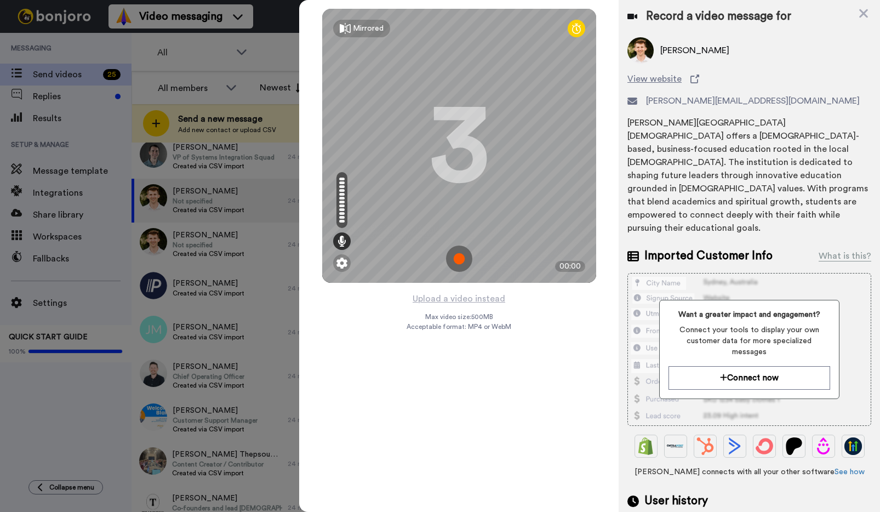
click at [454, 256] on img at bounding box center [459, 258] width 26 height 26
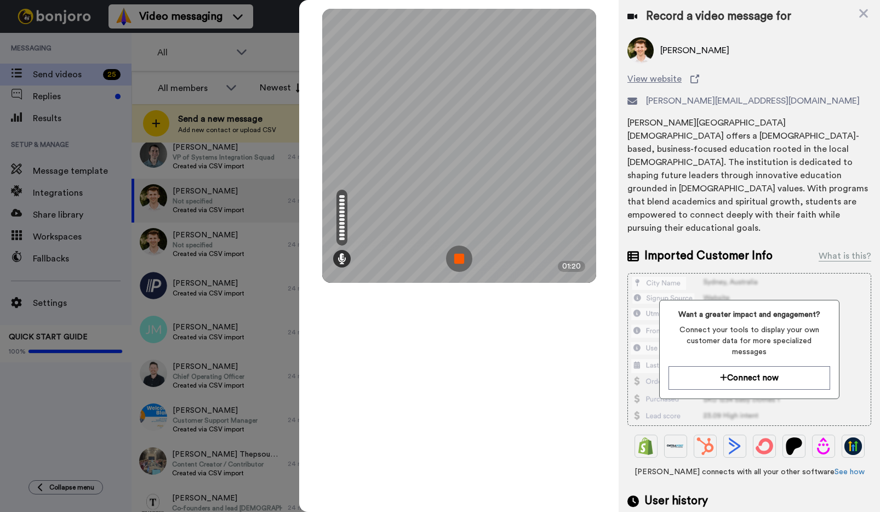
click at [454, 256] on img at bounding box center [459, 258] width 26 height 26
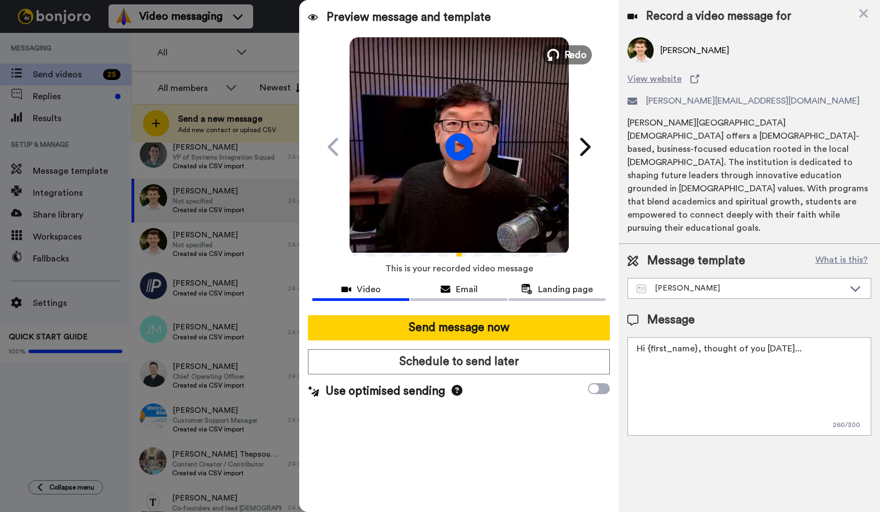
click at [567, 58] on span "Redo" at bounding box center [575, 54] width 23 height 14
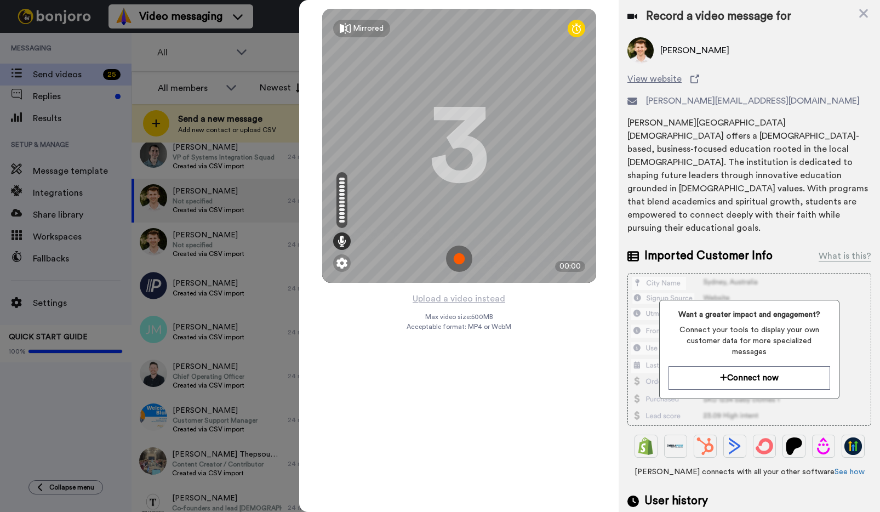
click at [462, 261] on img at bounding box center [459, 258] width 26 height 26
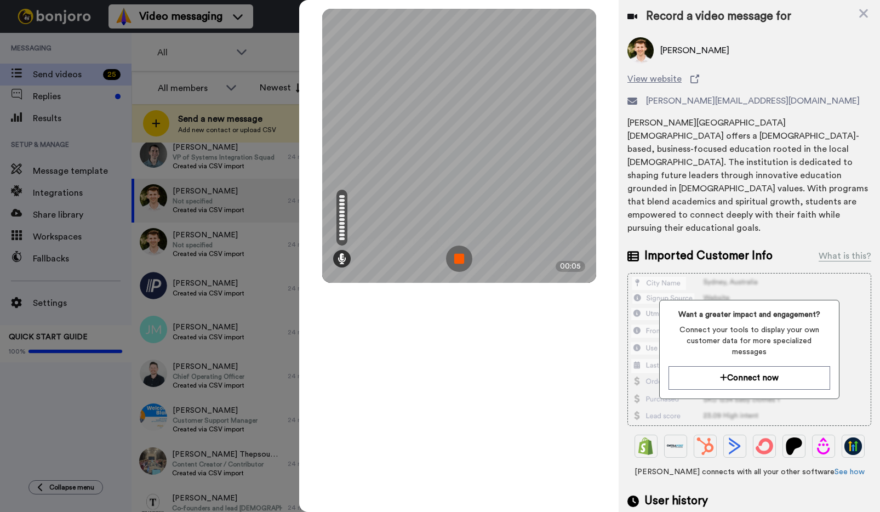
click at [462, 261] on img at bounding box center [459, 258] width 26 height 26
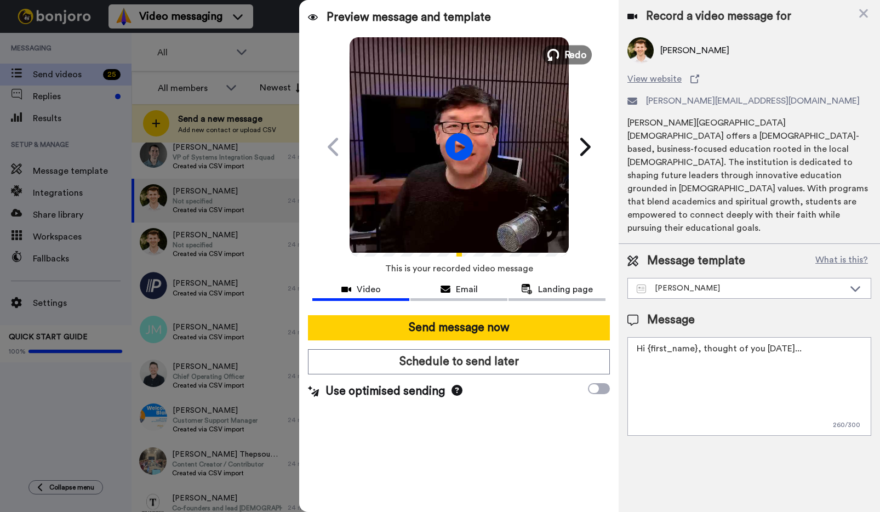
click at [573, 58] on span "Redo" at bounding box center [575, 54] width 23 height 14
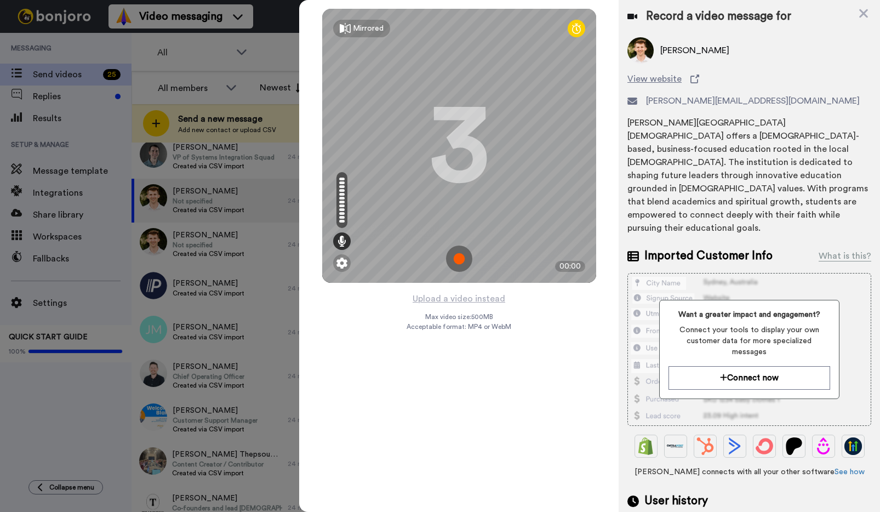
click at [453, 254] on img at bounding box center [459, 258] width 26 height 26
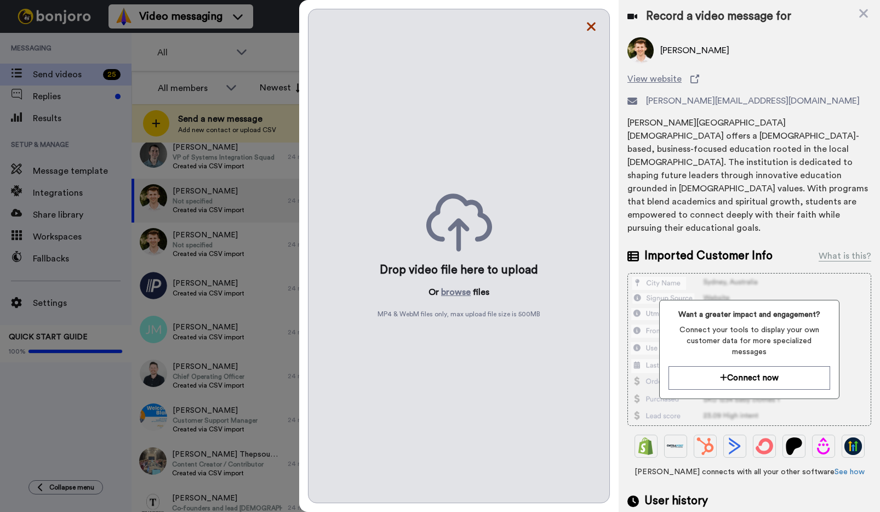
click at [590, 31] on icon at bounding box center [591, 27] width 11 height 14
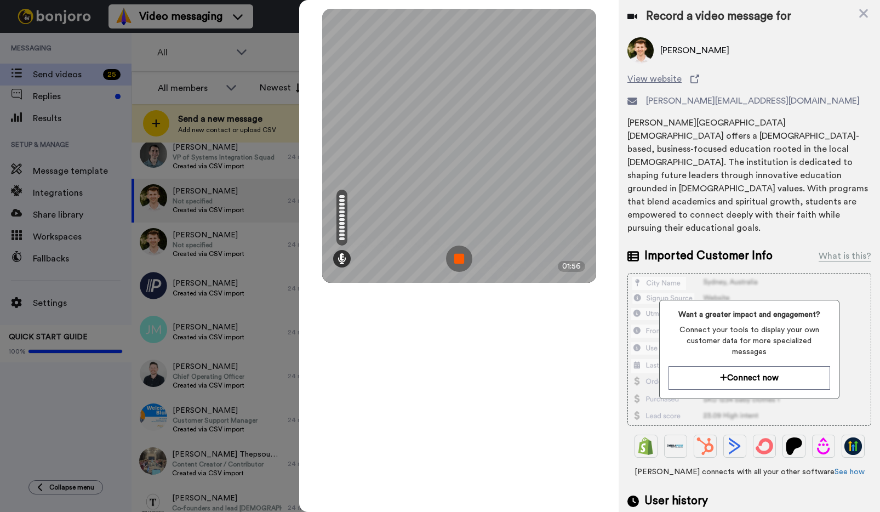
click at [460, 259] on img at bounding box center [459, 258] width 26 height 26
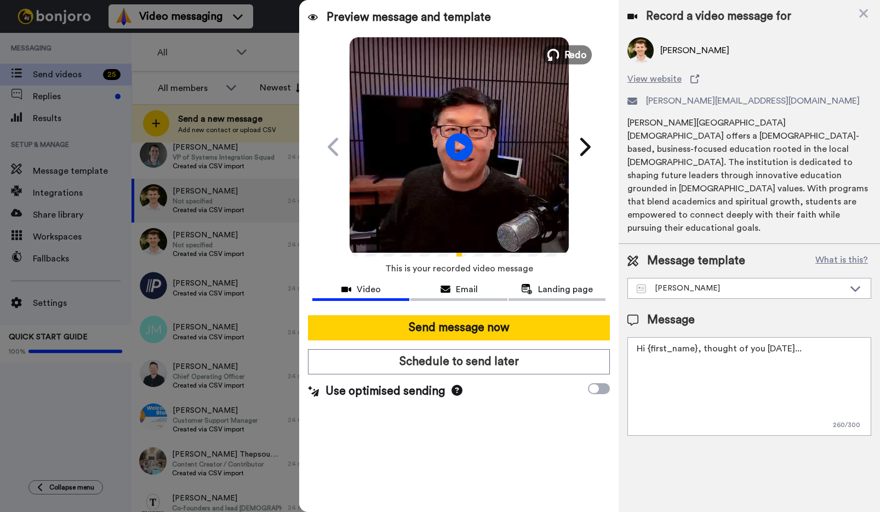
click at [568, 55] on span "Redo" at bounding box center [575, 54] width 23 height 14
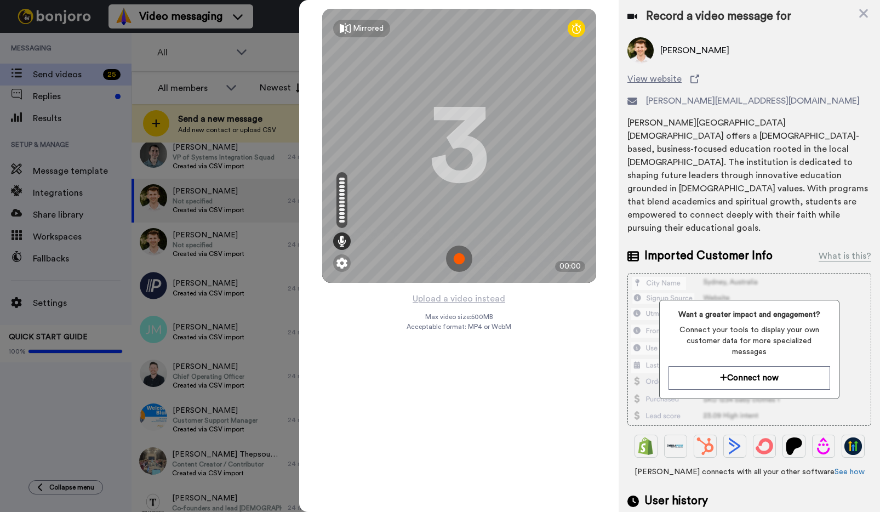
click at [457, 258] on img at bounding box center [459, 258] width 26 height 26
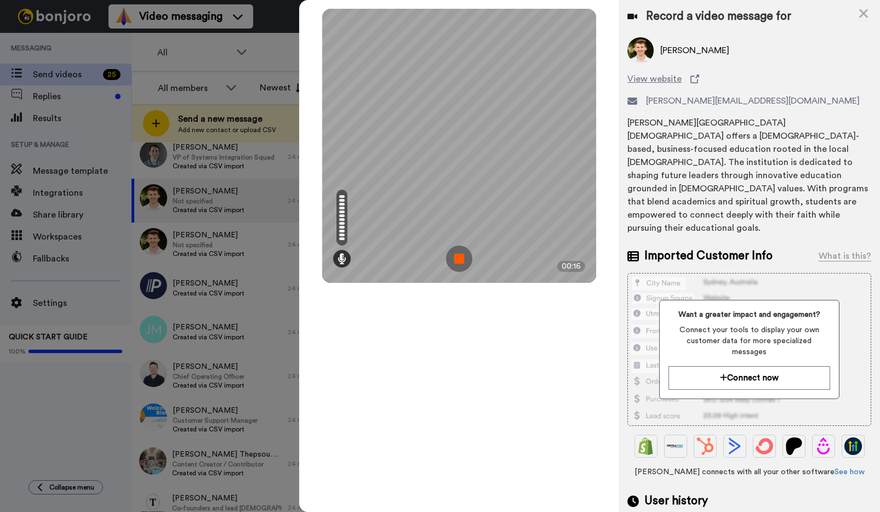
click at [457, 258] on img at bounding box center [459, 258] width 26 height 26
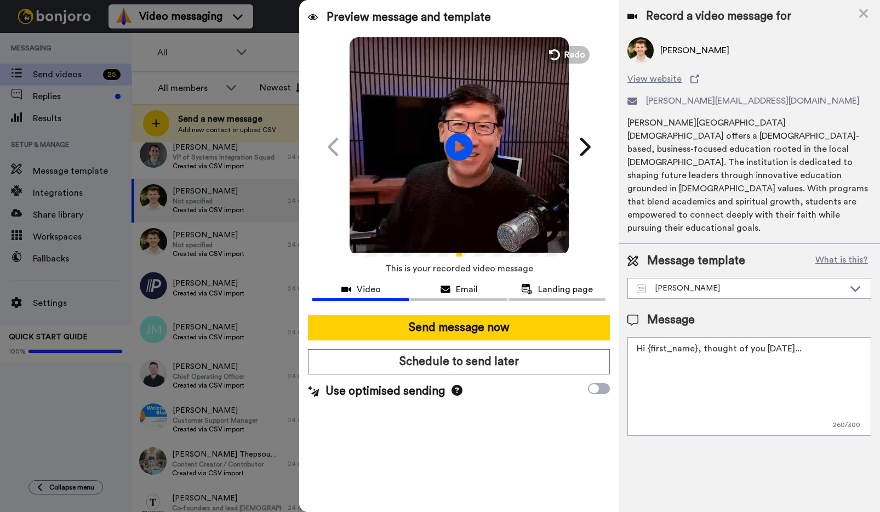
click at [575, 36] on div "Preview message and template Play/Pause Hi Lars - quick video for you Kenny Jah…" at bounding box center [458, 256] width 319 height 512
click at [571, 50] on span "Redo" at bounding box center [575, 54] width 23 height 14
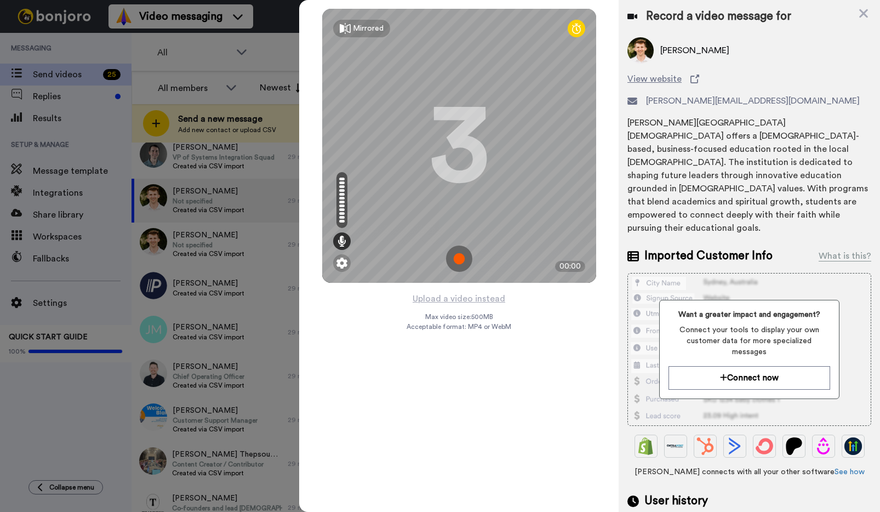
click at [456, 256] on img at bounding box center [459, 258] width 26 height 26
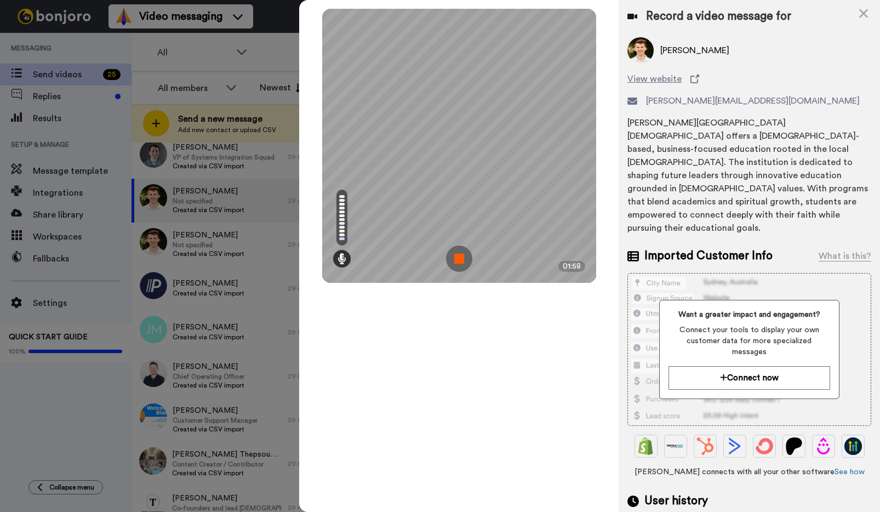
click at [456, 256] on img at bounding box center [459, 258] width 26 height 26
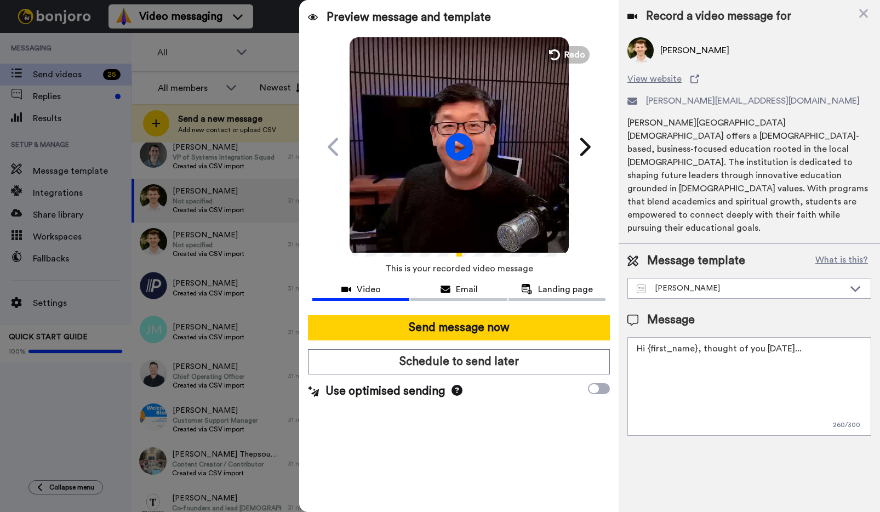
click at [453, 156] on icon at bounding box center [458, 146] width 27 height 27
click at [804, 337] on textarea "Hi {first_name}, thought of you today..." at bounding box center [749, 386] width 244 height 99
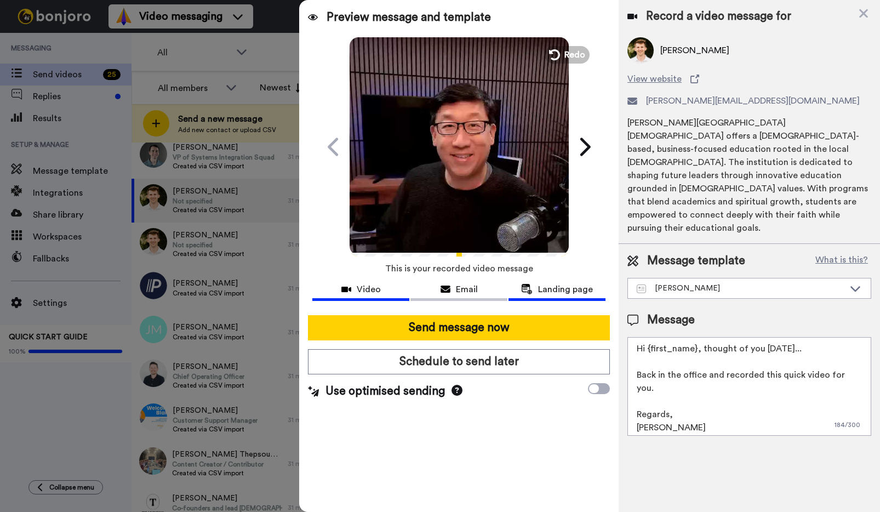
type textarea "Hi {first_name}, thought of you today... Back in the office and recorded this q…"
click at [540, 283] on span "Landing page" at bounding box center [565, 289] width 55 height 13
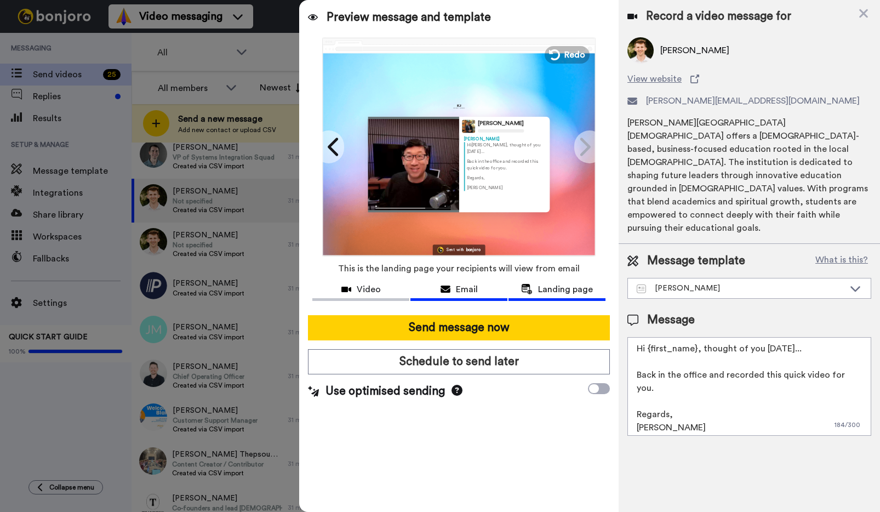
click at [460, 293] on span "Email" at bounding box center [467, 289] width 22 height 13
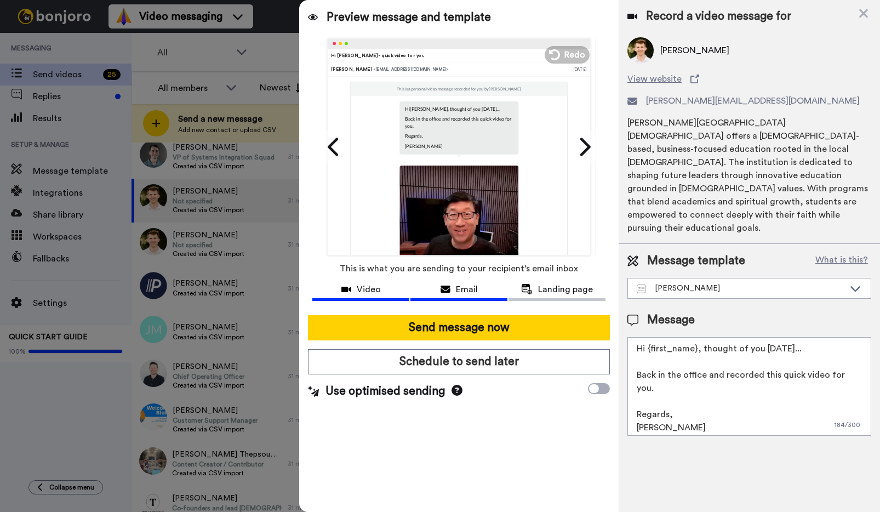
click at [367, 290] on span "Video" at bounding box center [369, 289] width 24 height 13
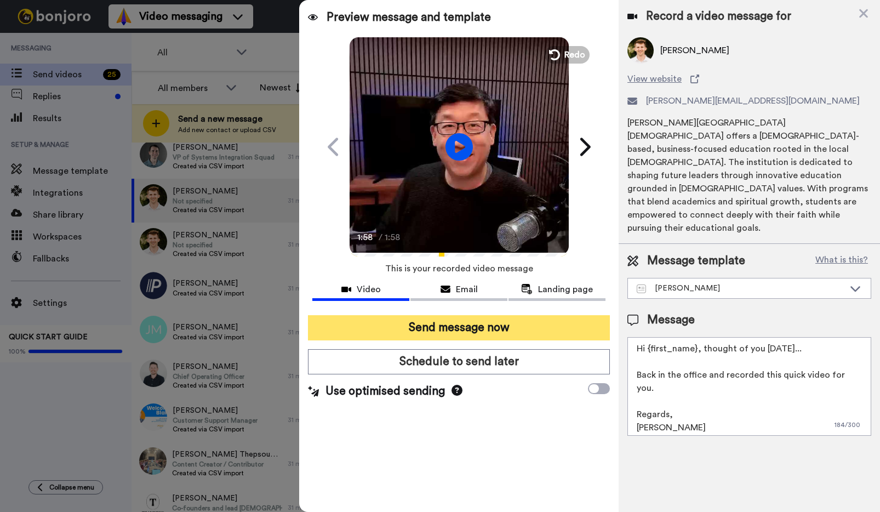
click at [470, 329] on button "Send message now" at bounding box center [459, 327] width 302 height 25
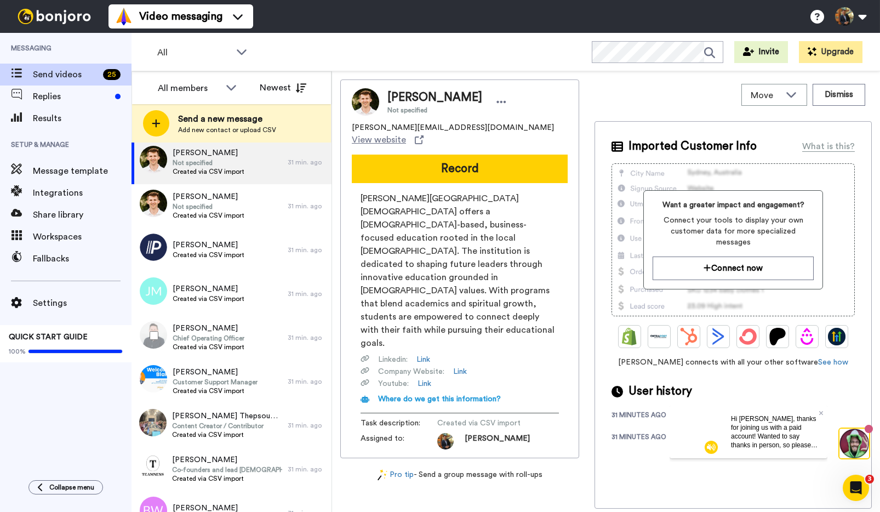
scroll to position [149, 0]
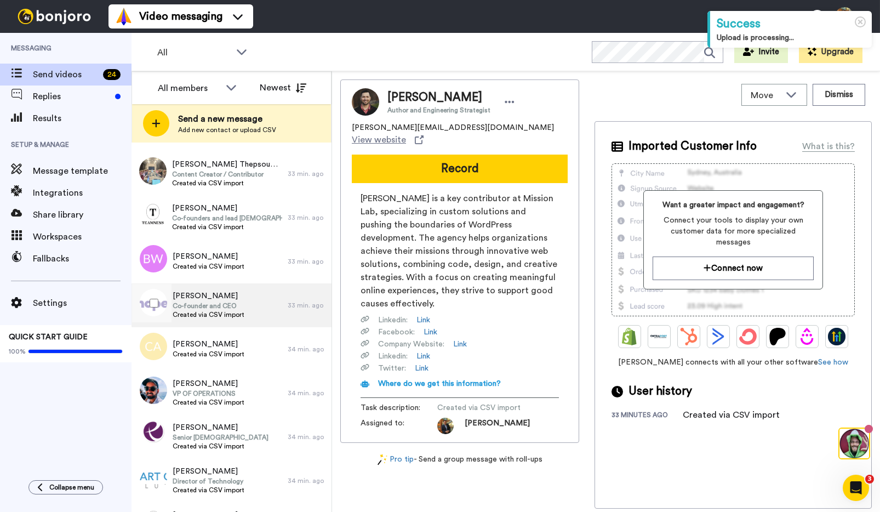
scroll to position [311, 0]
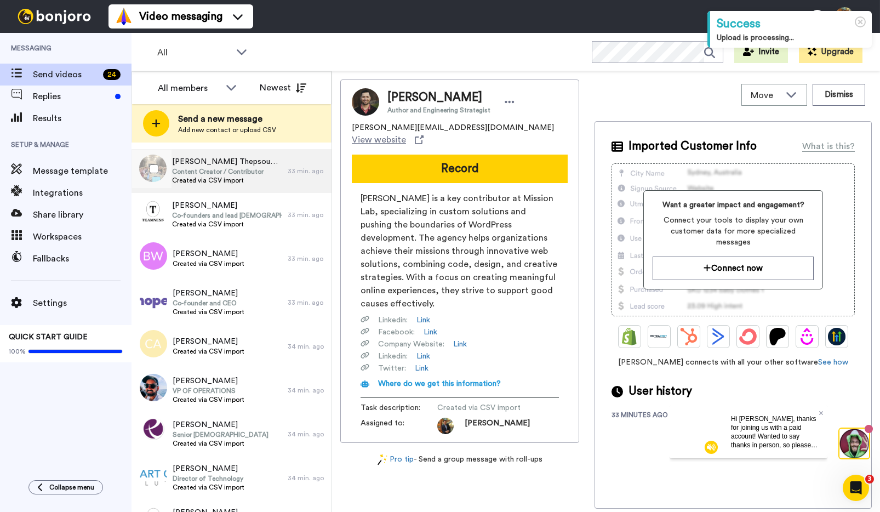
click at [232, 165] on span "[PERSON_NAME] Thepsoumphone" at bounding box center [227, 161] width 110 height 11
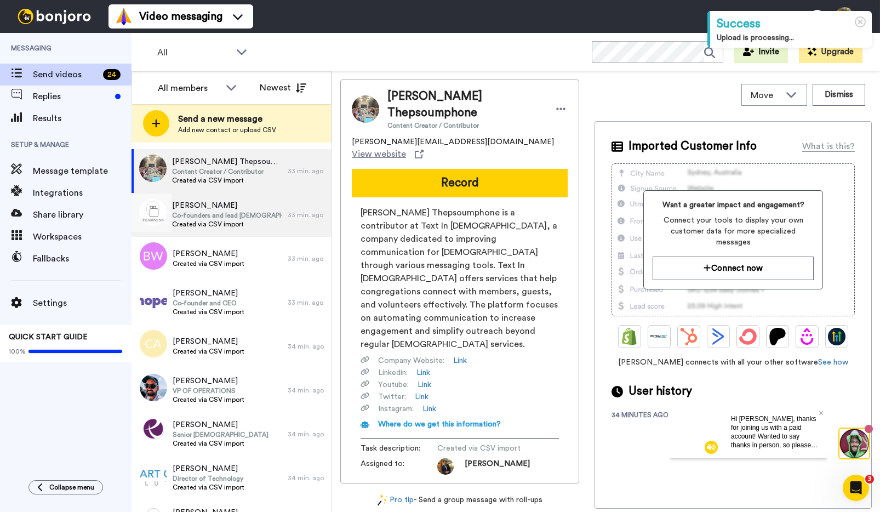
click at [233, 216] on span "Co-founders and lead pastors" at bounding box center [227, 215] width 110 height 9
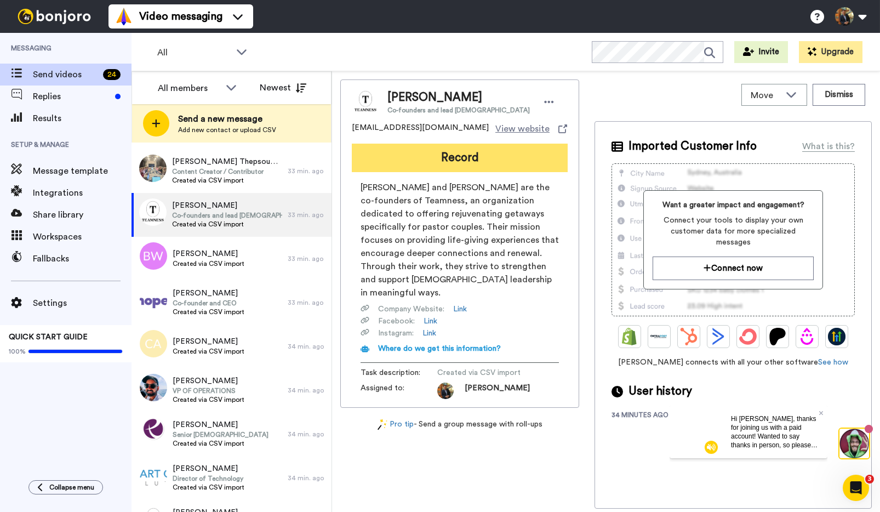
click at [449, 159] on button "Record" at bounding box center [460, 158] width 216 height 28
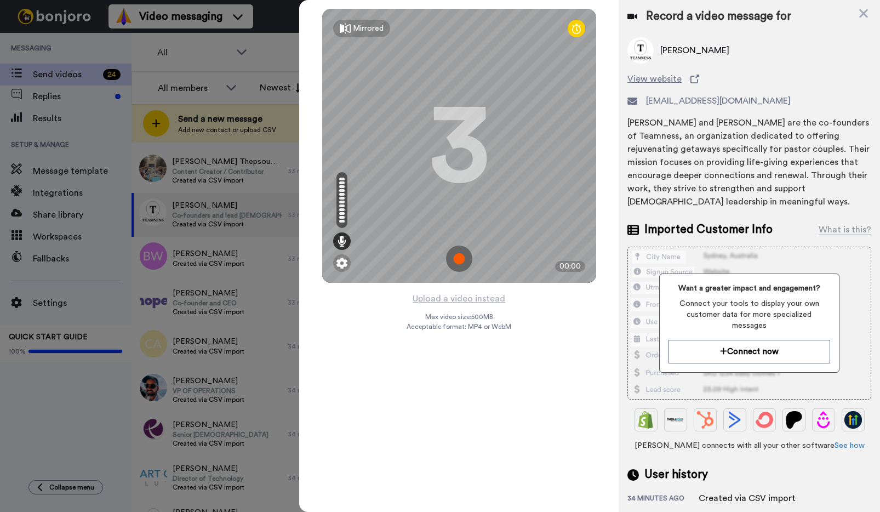
click at [459, 254] on img at bounding box center [459, 258] width 26 height 26
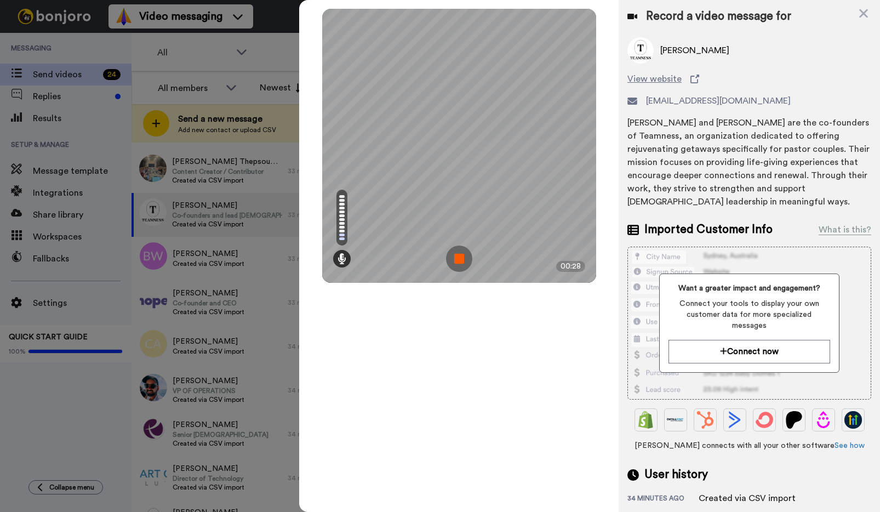
click at [459, 254] on img at bounding box center [459, 258] width 26 height 26
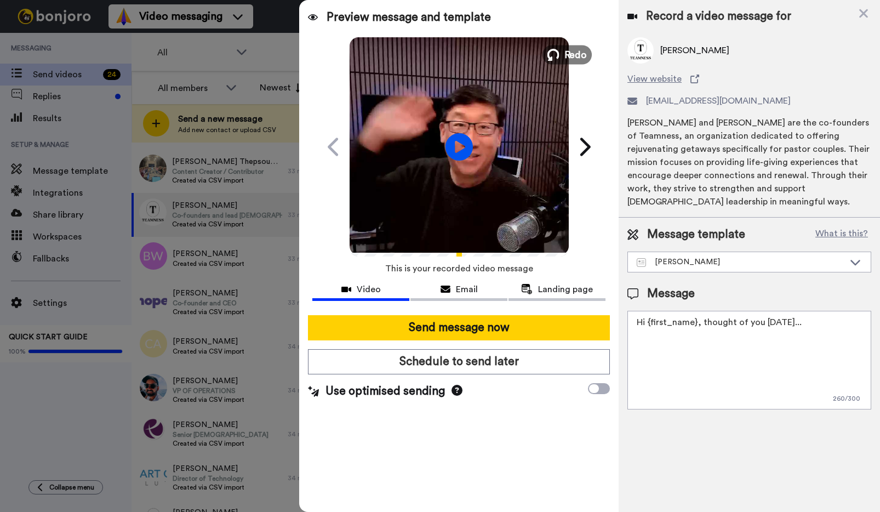
click at [565, 50] on span "Redo" at bounding box center [575, 54] width 23 height 14
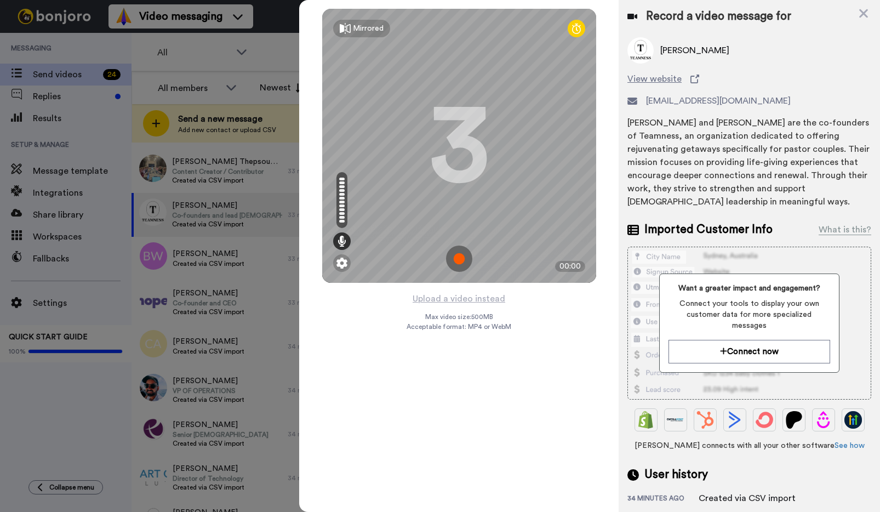
click at [459, 261] on img at bounding box center [459, 258] width 26 height 26
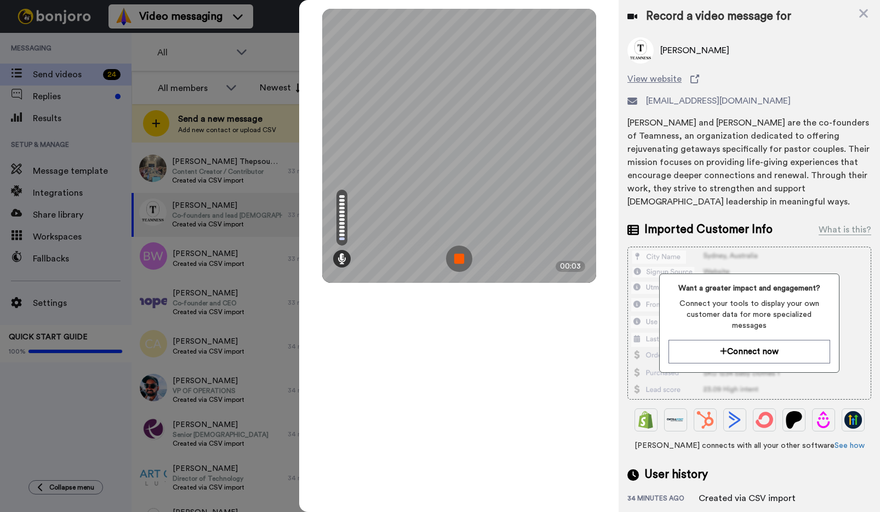
click at [459, 261] on img at bounding box center [459, 258] width 26 height 26
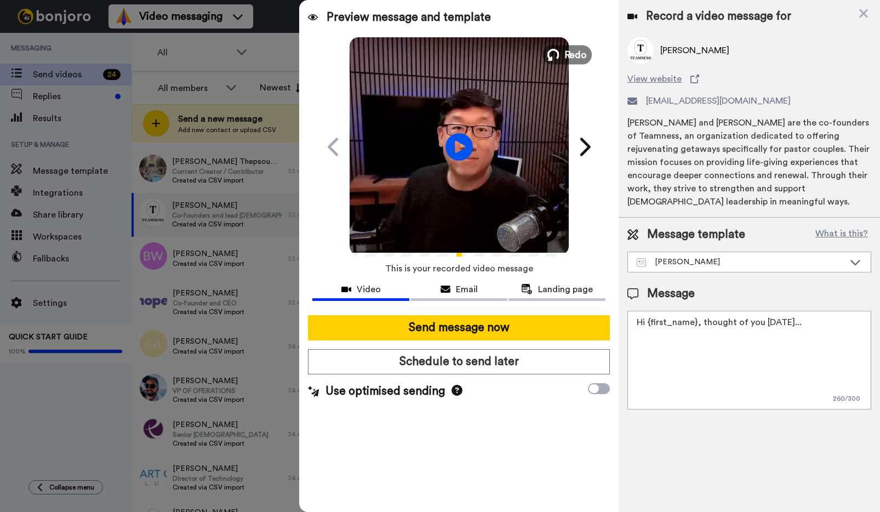
click at [566, 57] on span "Redo" at bounding box center [575, 54] width 23 height 14
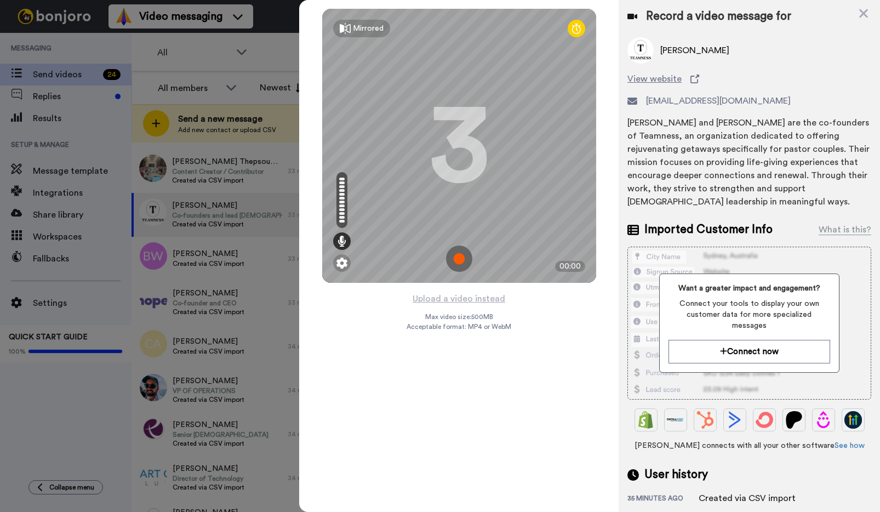
click at [460, 255] on img at bounding box center [459, 258] width 26 height 26
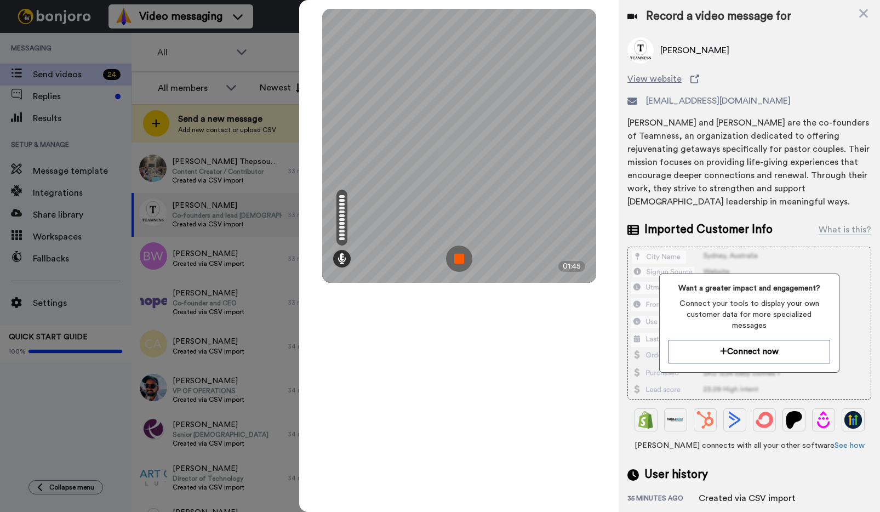
click at [468, 269] on div "Mirrored Redo 3 01:45" at bounding box center [459, 146] width 274 height 274
click at [456, 262] on img at bounding box center [459, 258] width 26 height 26
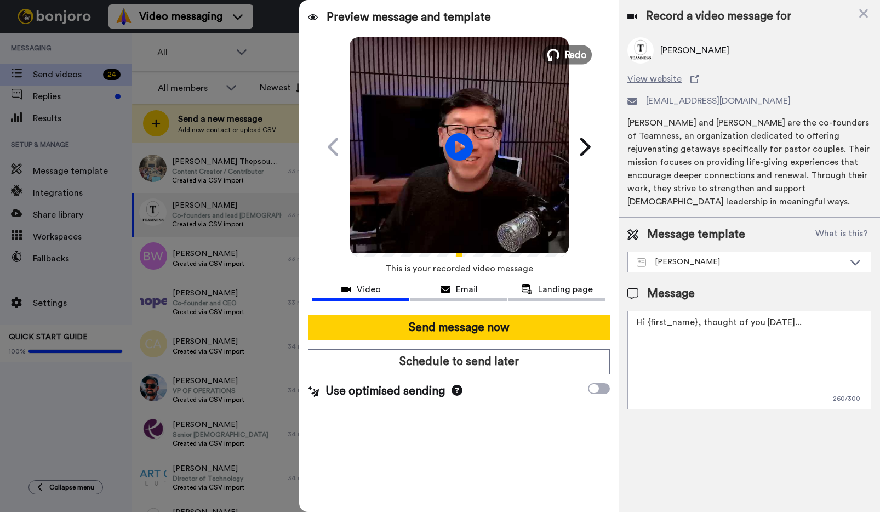
click at [558, 56] on icon at bounding box center [553, 55] width 12 height 12
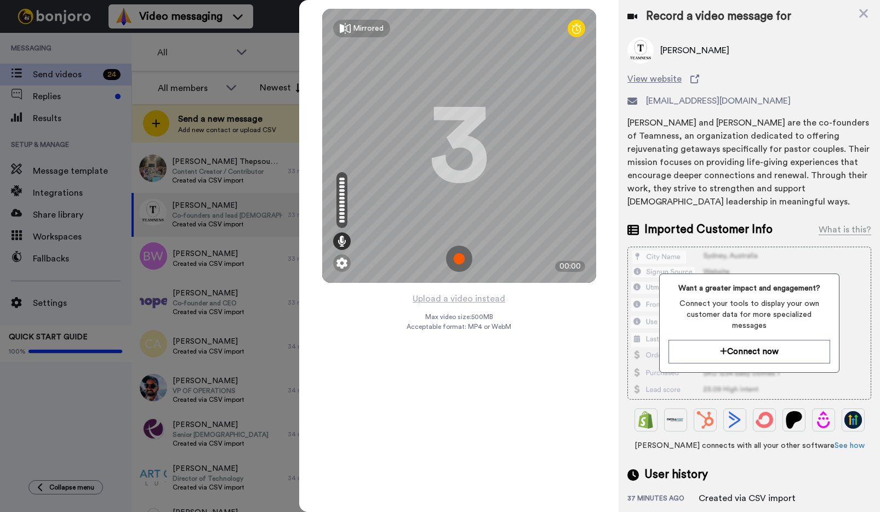
click at [460, 257] on img at bounding box center [459, 258] width 26 height 26
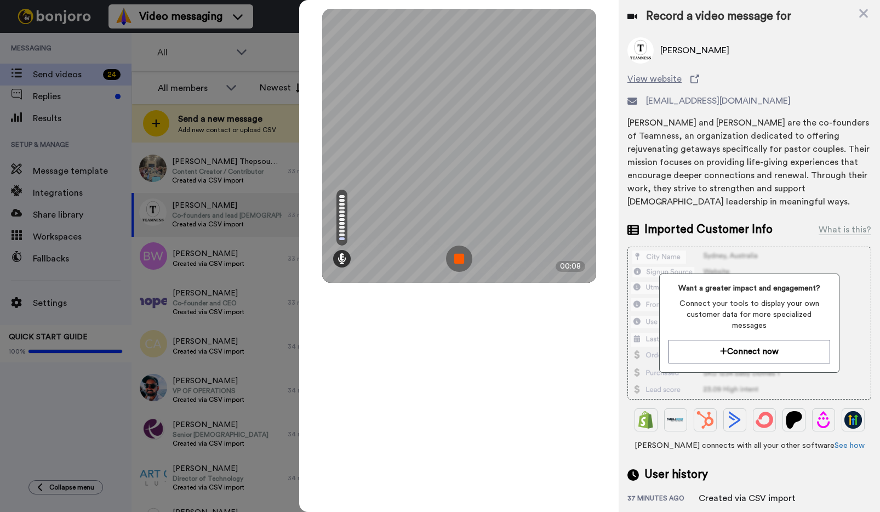
click at [460, 257] on img at bounding box center [459, 258] width 26 height 26
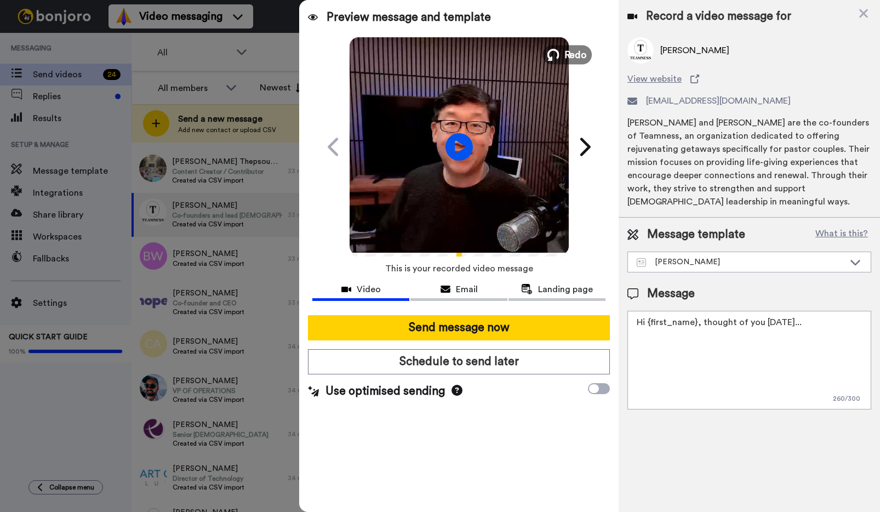
click at [558, 50] on icon at bounding box center [553, 55] width 12 height 12
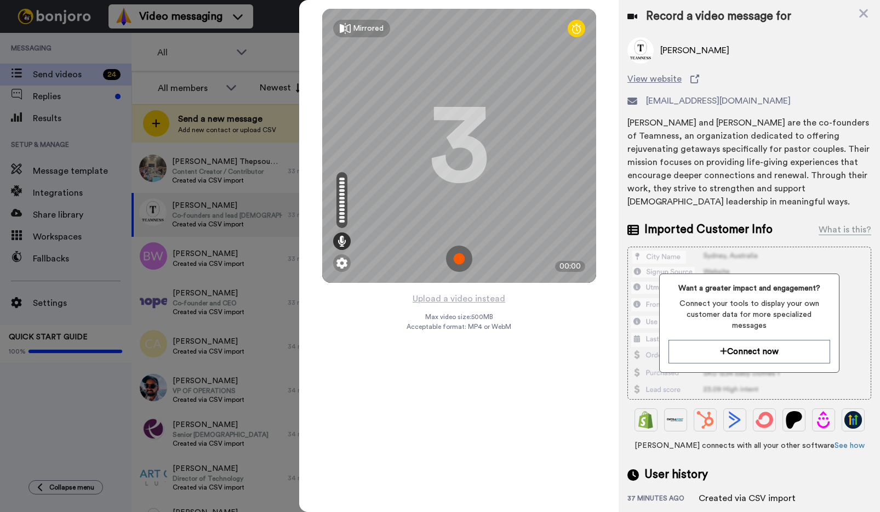
click at [457, 260] on img at bounding box center [459, 258] width 26 height 26
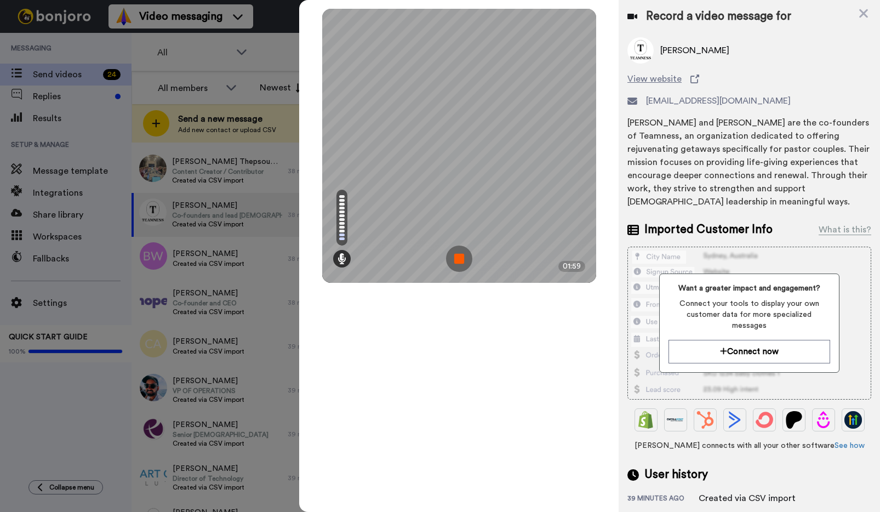
click at [461, 269] on img at bounding box center [459, 258] width 26 height 26
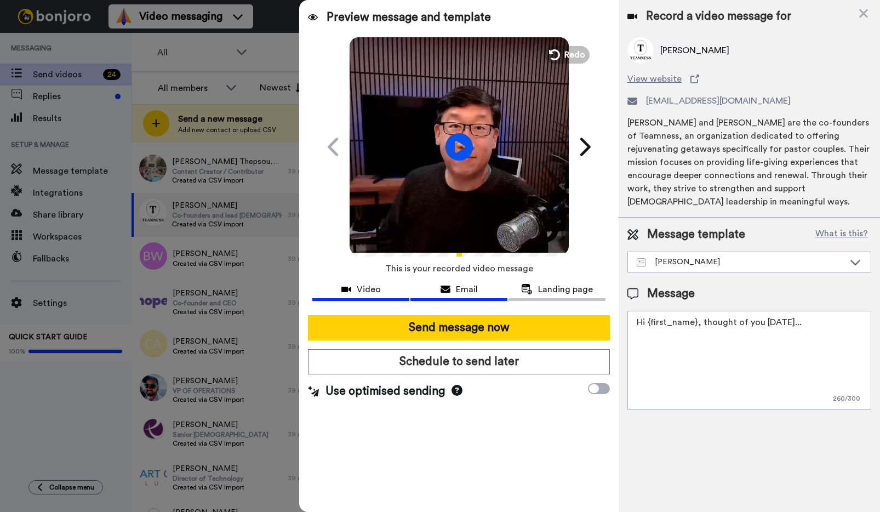
click at [466, 287] on span "Email" at bounding box center [467, 289] width 22 height 13
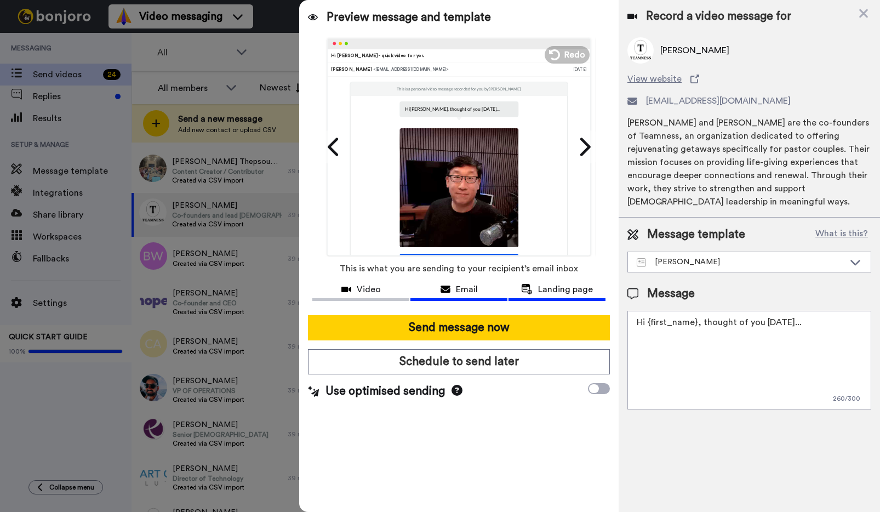
click at [559, 284] on span "Landing page" at bounding box center [565, 289] width 55 height 13
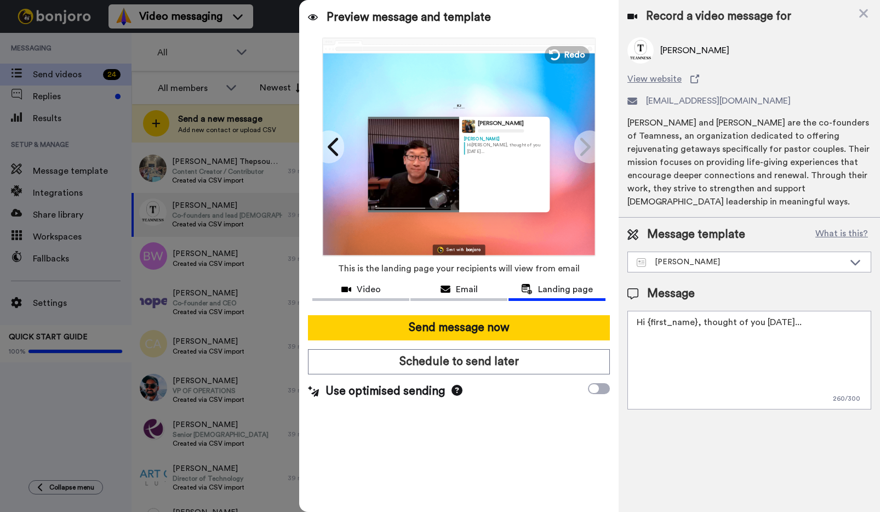
click at [793, 322] on textarea "Hi {first_name}, thought of you today..." at bounding box center [749, 360] width 244 height 99
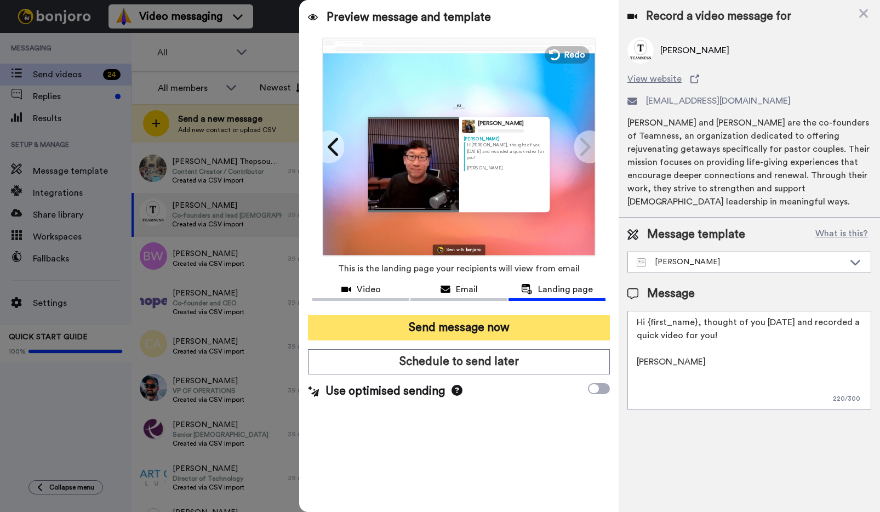
type textarea "Hi {first_name}, thought of you today and recorded a quick video for you! Kenny"
click at [469, 325] on button "Send message now" at bounding box center [459, 327] width 302 height 25
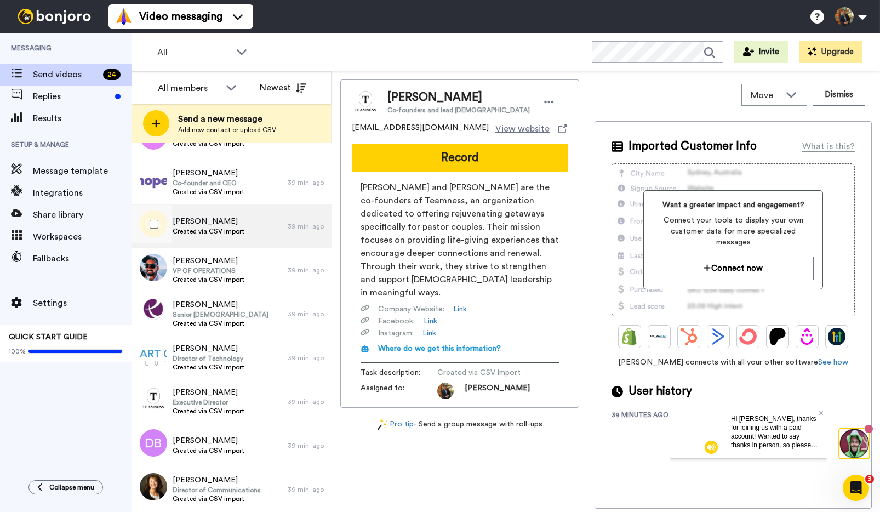
scroll to position [531, 0]
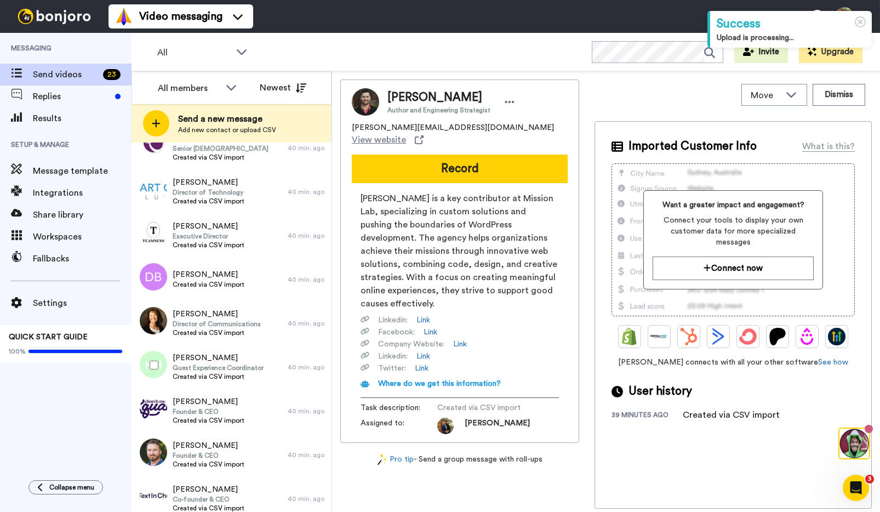
scroll to position [650, 0]
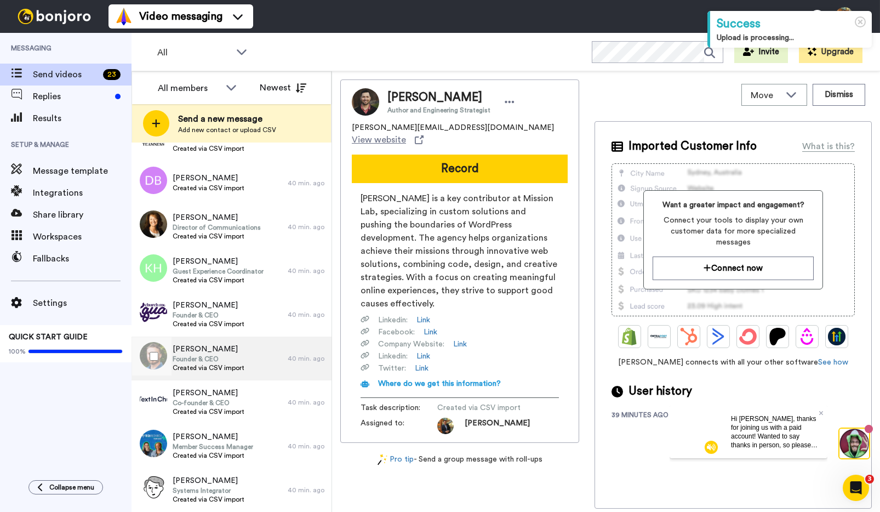
click at [225, 355] on span "Founder & CEO" at bounding box center [209, 359] width 72 height 9
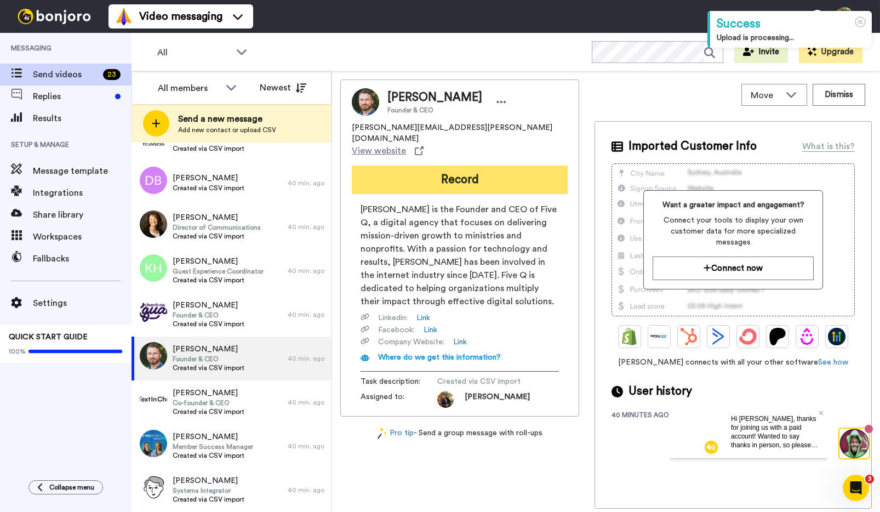
click at [451, 165] on button "Record" at bounding box center [460, 179] width 216 height 28
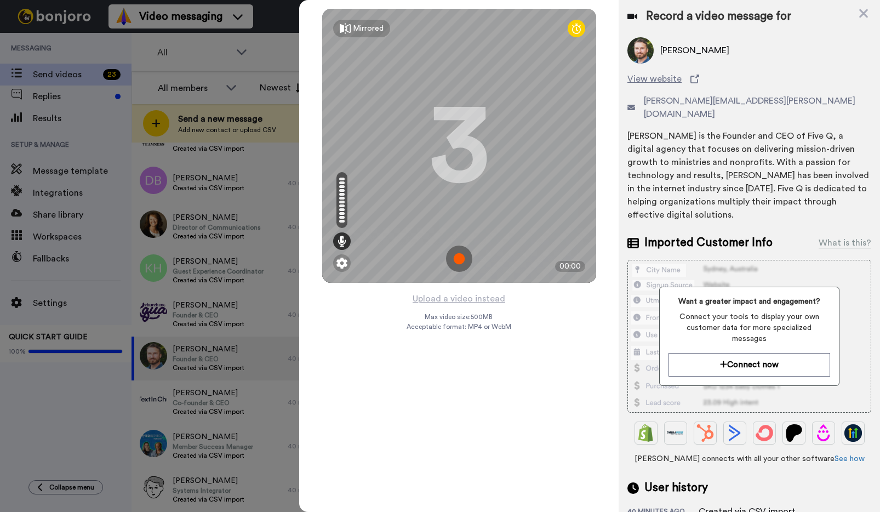
click at [457, 253] on img at bounding box center [459, 258] width 26 height 26
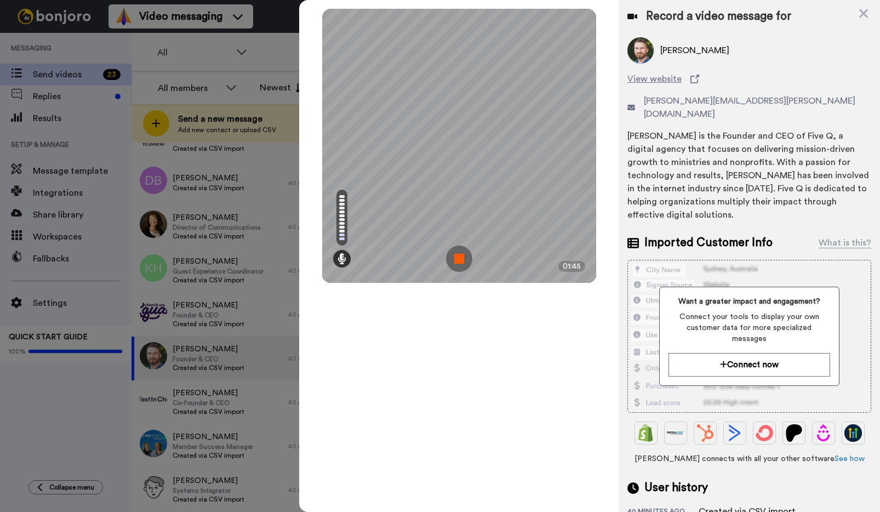
click at [507, 353] on div "Mirrored Redo 3 01:45" at bounding box center [458, 256] width 319 height 512
click at [468, 265] on img at bounding box center [459, 258] width 26 height 26
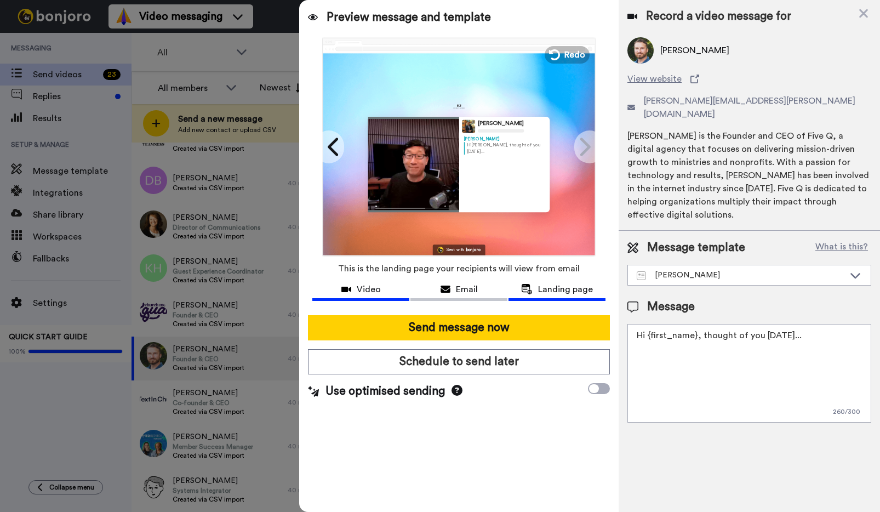
click at [363, 295] on button "Video" at bounding box center [360, 291] width 97 height 20
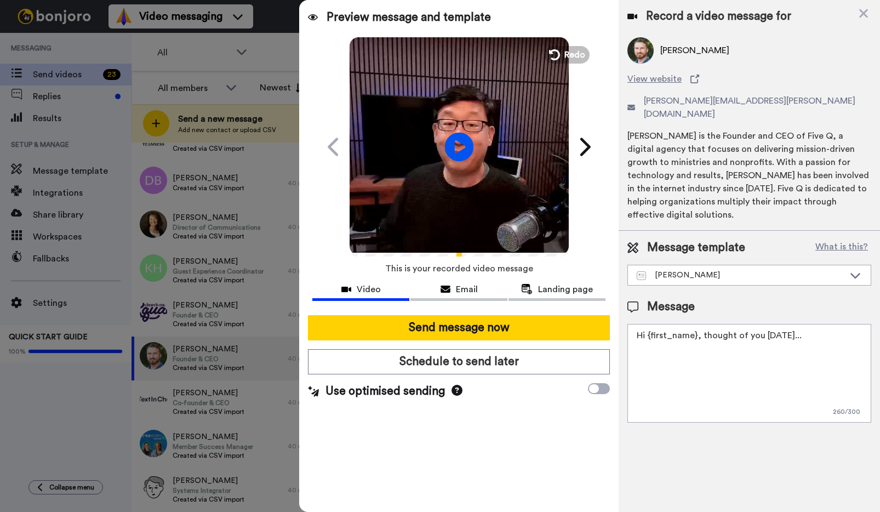
click at [459, 144] on icon "Play/Pause" at bounding box center [458, 147] width 29 height 52
drag, startPoint x: 698, startPoint y: 309, endPoint x: 616, endPoint y: 317, distance: 81.5
click at [616, 317] on div "Preview message and template Play/Pause Hi Williams - quick video for you Kenny…" at bounding box center [589, 256] width 581 height 512
click at [771, 324] on textarea "Hi {first_name}, thought of you [DATE]..." at bounding box center [749, 373] width 244 height 99
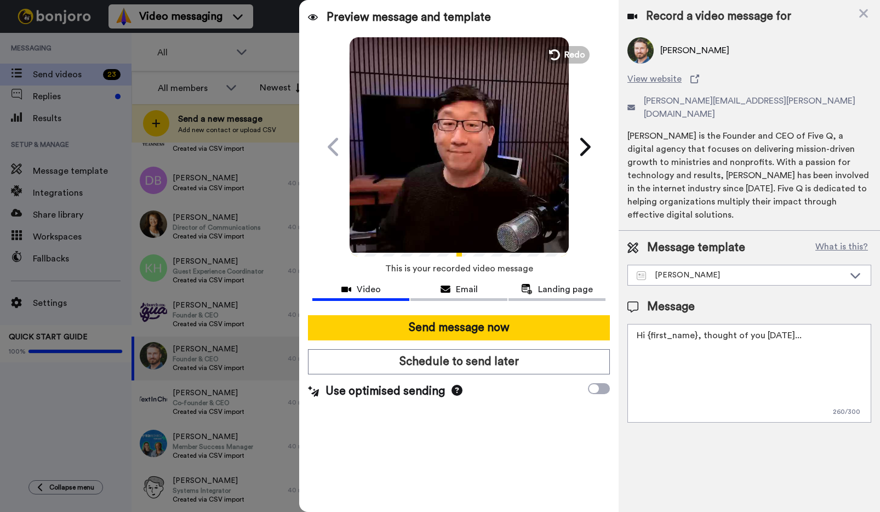
click at [771, 324] on textarea "Hi {first_name}, thought of you [DATE]..." at bounding box center [749, 373] width 244 height 99
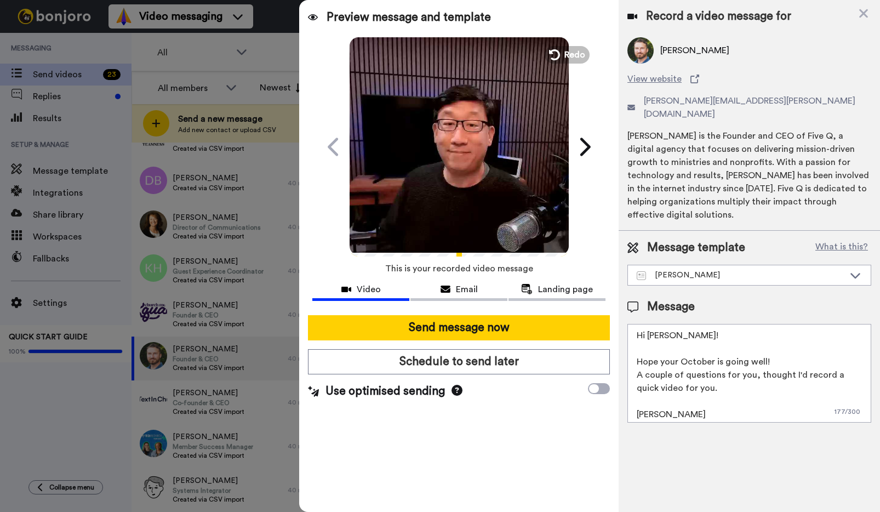
scroll to position [11, 0]
click at [649, 342] on textarea "Hi Chad! Hope your October is going well! A couple of questions for you, though…" at bounding box center [749, 373] width 244 height 99
click at [776, 335] on textarea "Hi Chad! Hope your October is going well! I had a couple of questions for you, …" at bounding box center [749, 373] width 244 height 99
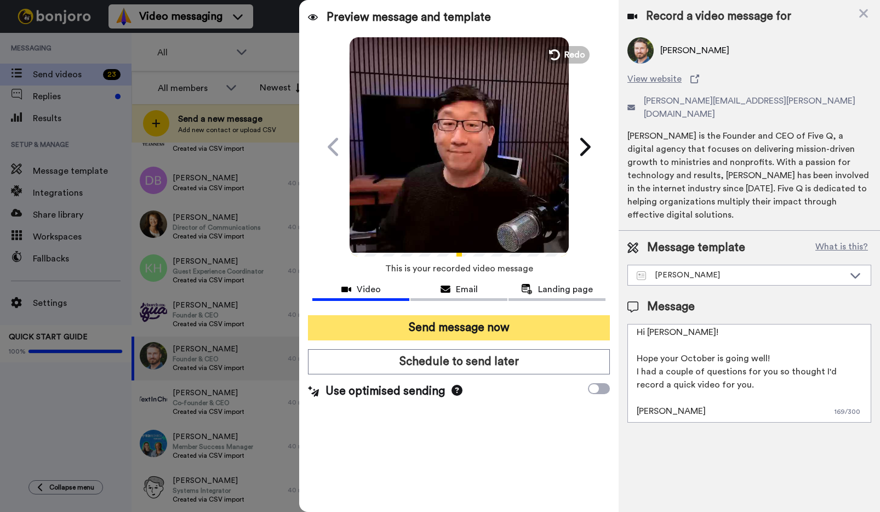
type textarea "Hi Chad! Hope your October is going well! I had a couple of questions for you s…"
click at [464, 327] on button "Send message now" at bounding box center [459, 327] width 302 height 25
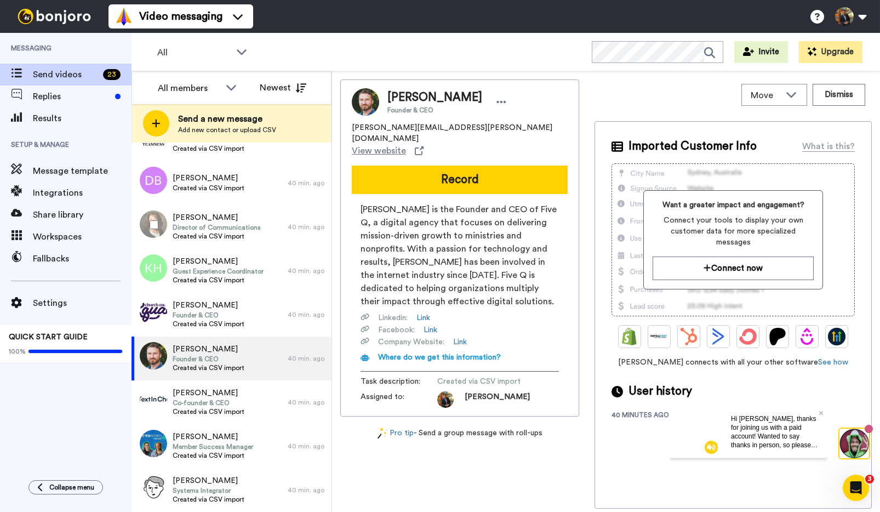
scroll to position [0, 0]
click at [204, 227] on span "Director of Communications" at bounding box center [217, 227] width 88 height 9
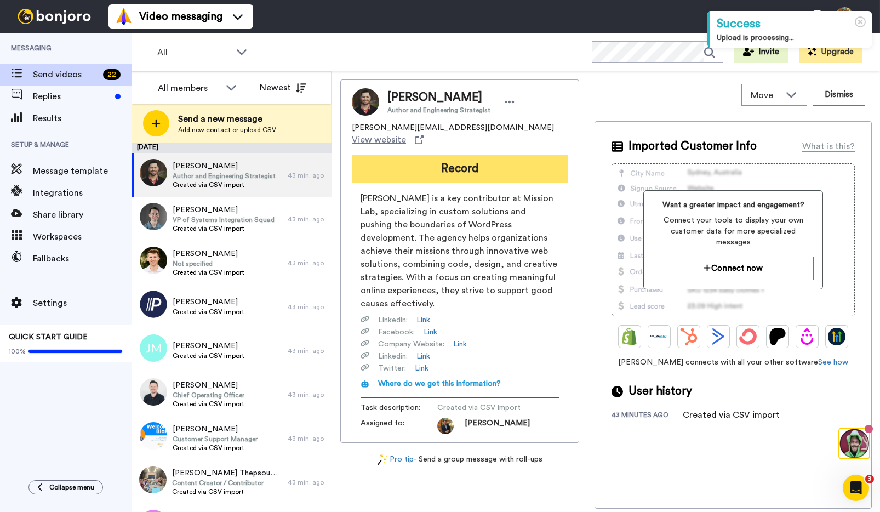
click at [484, 155] on button "Record" at bounding box center [460, 169] width 216 height 28
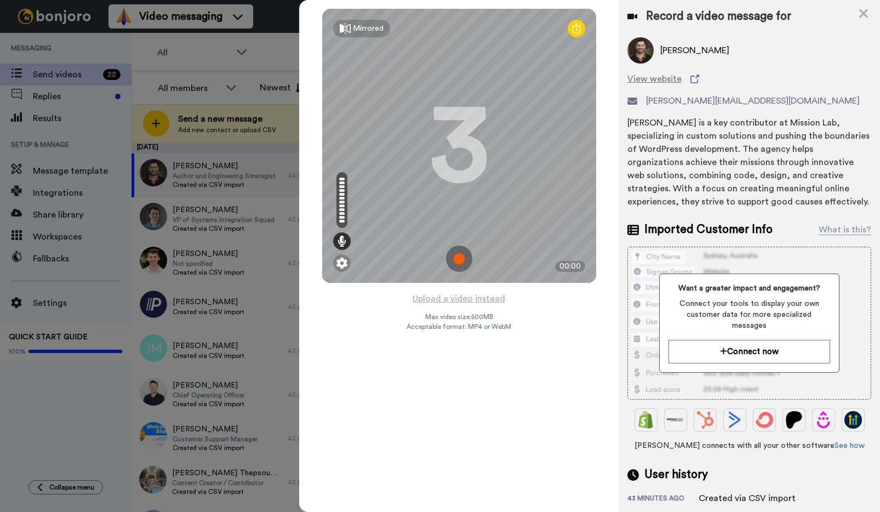
click at [233, 219] on div at bounding box center [440, 256] width 880 height 512
click at [279, 192] on div at bounding box center [440, 256] width 880 height 512
click at [459, 258] on img at bounding box center [459, 258] width 26 height 26
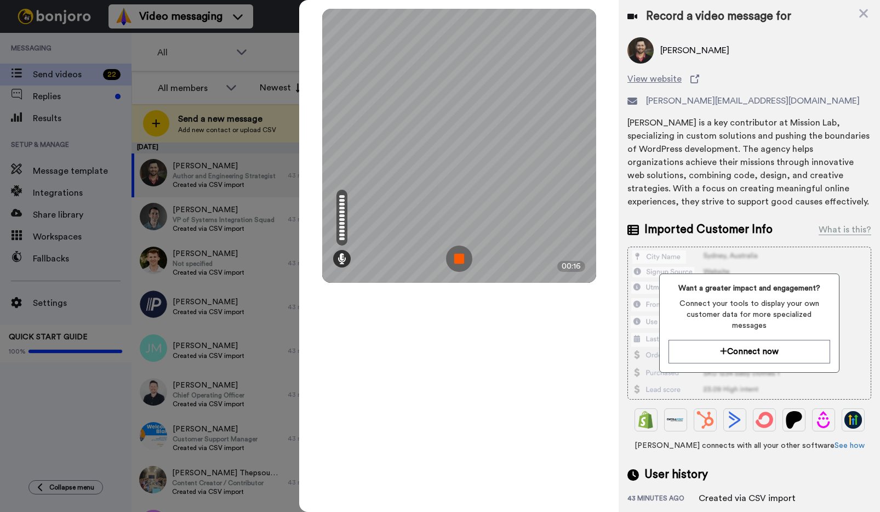
click at [460, 256] on img at bounding box center [459, 258] width 26 height 26
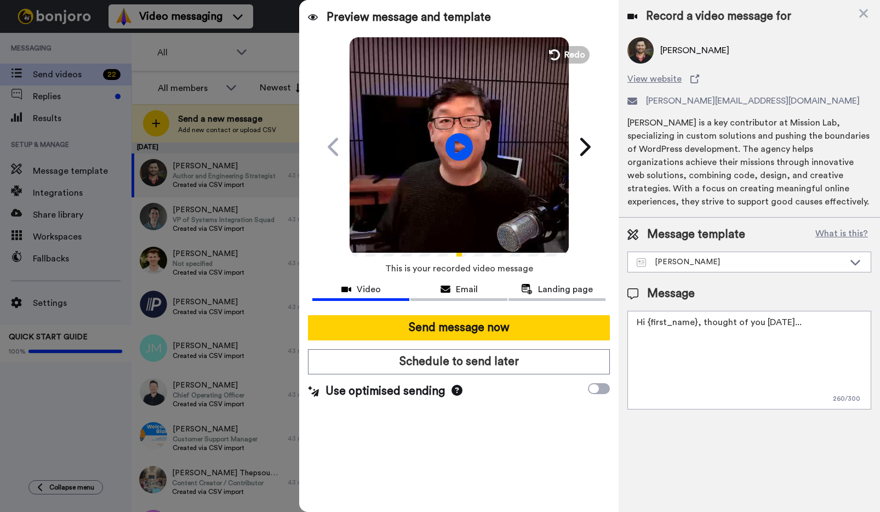
click at [578, 32] on div "Preview message and template Play/Pause Hi [PERSON_NAME] - quick video for you …" at bounding box center [458, 256] width 319 height 512
click at [571, 53] on span "Redo" at bounding box center [575, 54] width 23 height 14
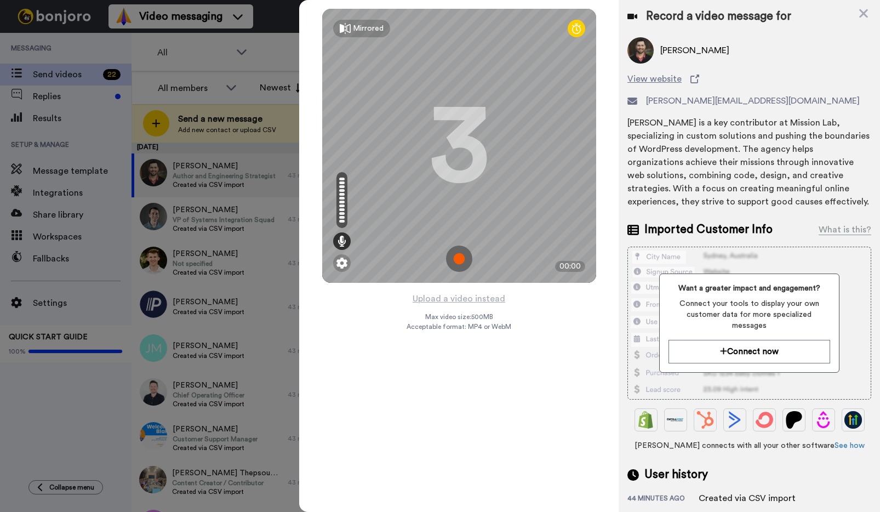
click at [459, 261] on img at bounding box center [459, 258] width 26 height 26
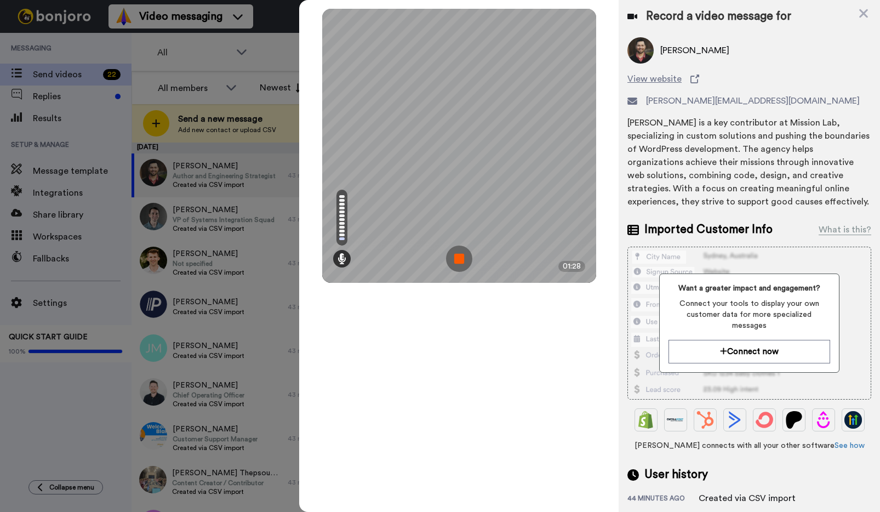
click at [459, 261] on img at bounding box center [459, 258] width 26 height 26
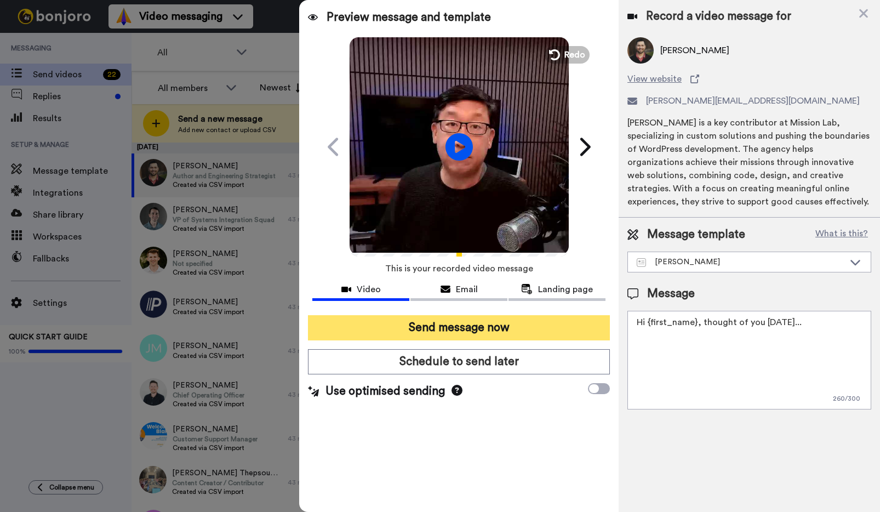
click at [449, 323] on button "Send message now" at bounding box center [459, 327] width 302 height 25
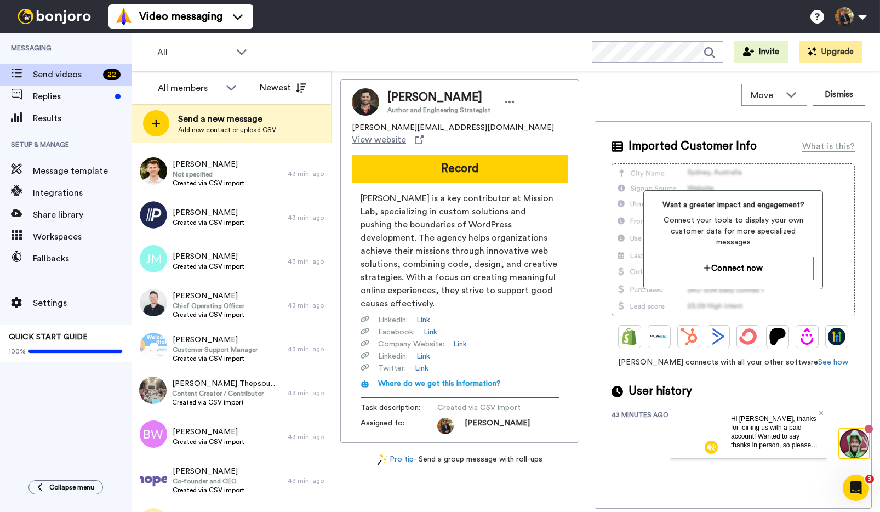
scroll to position [159, 0]
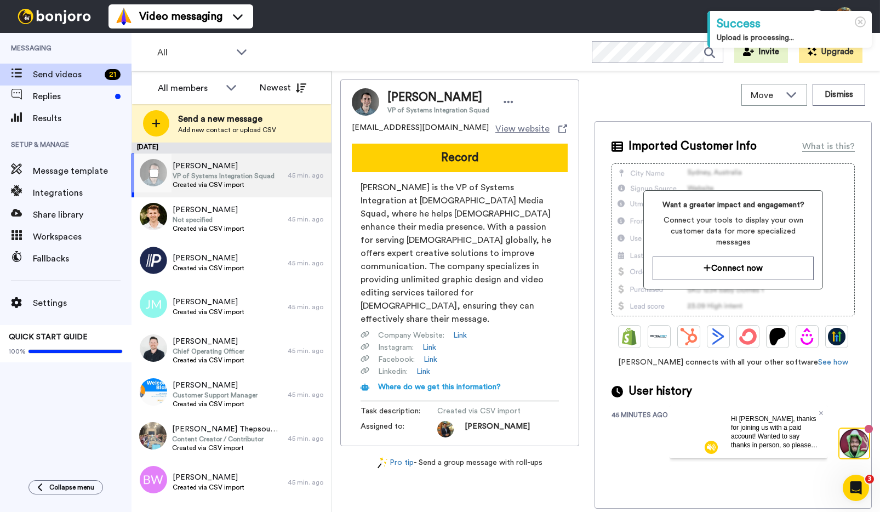
click at [234, 174] on span "VP of Systems Integration Squad" at bounding box center [224, 176] width 102 height 9
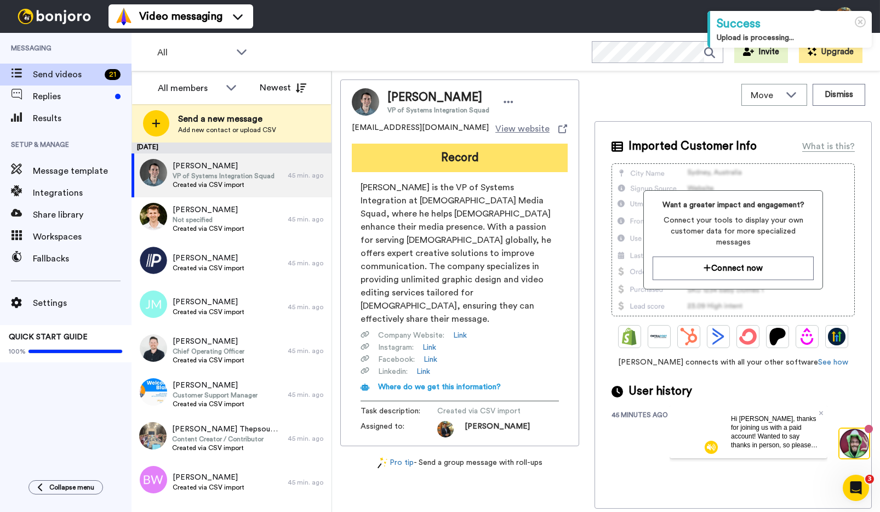
click at [456, 156] on button "Record" at bounding box center [460, 158] width 216 height 28
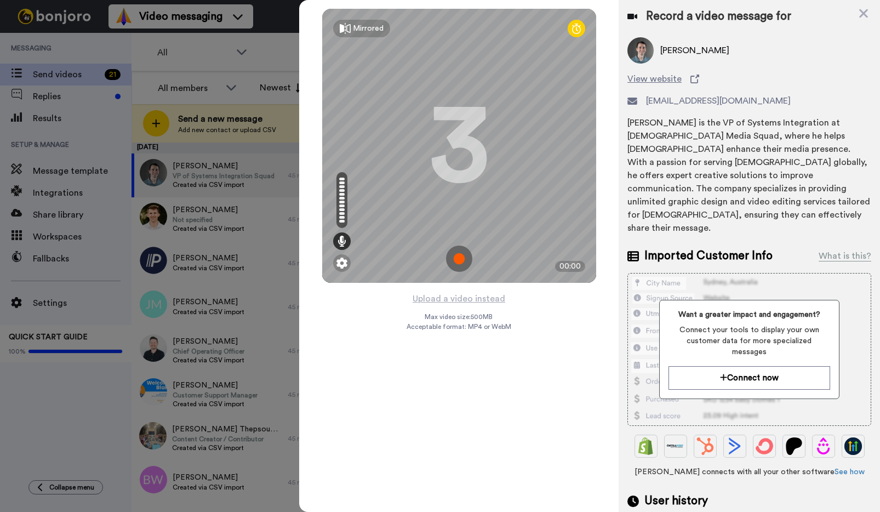
click at [455, 254] on img at bounding box center [459, 258] width 26 height 26
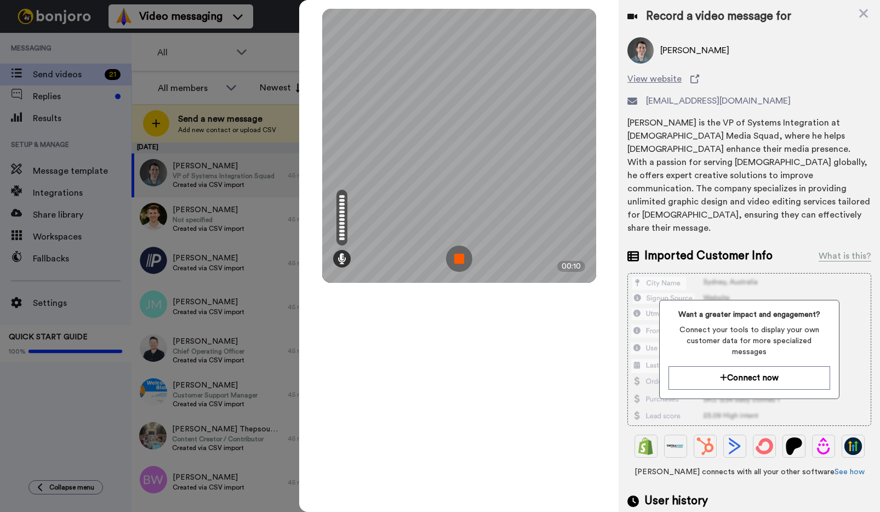
click at [455, 254] on img at bounding box center [459, 258] width 26 height 26
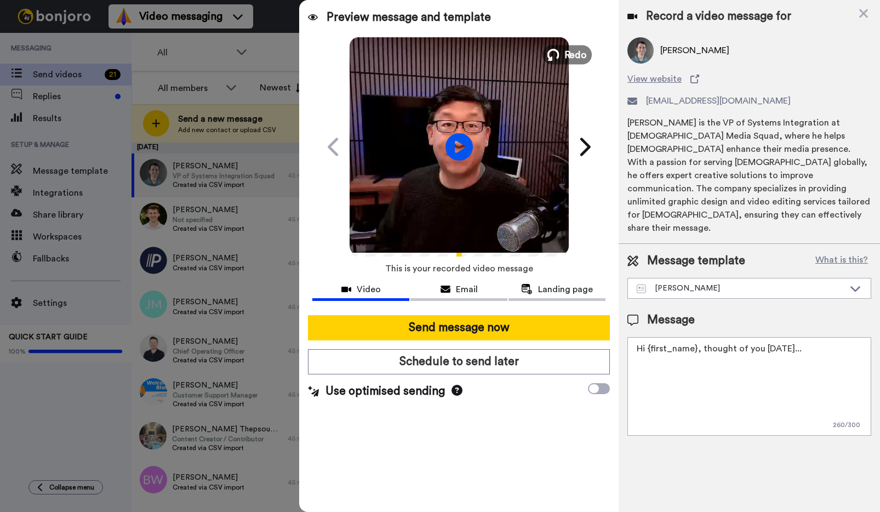
click at [562, 54] on button "Redo" at bounding box center [566, 54] width 49 height 19
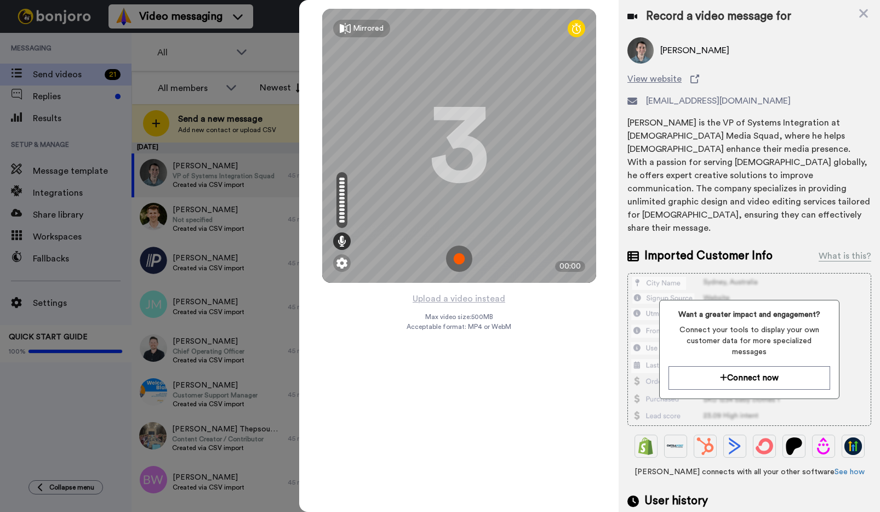
click at [459, 259] on img at bounding box center [459, 258] width 26 height 26
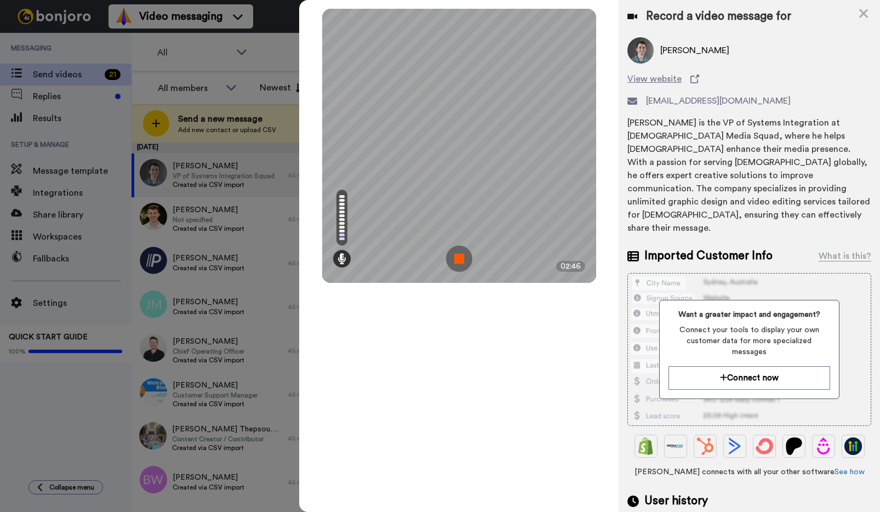
click at [455, 328] on div "Mirrored Redo 3 02:46" at bounding box center [458, 256] width 319 height 512
click at [459, 256] on img at bounding box center [459, 258] width 26 height 26
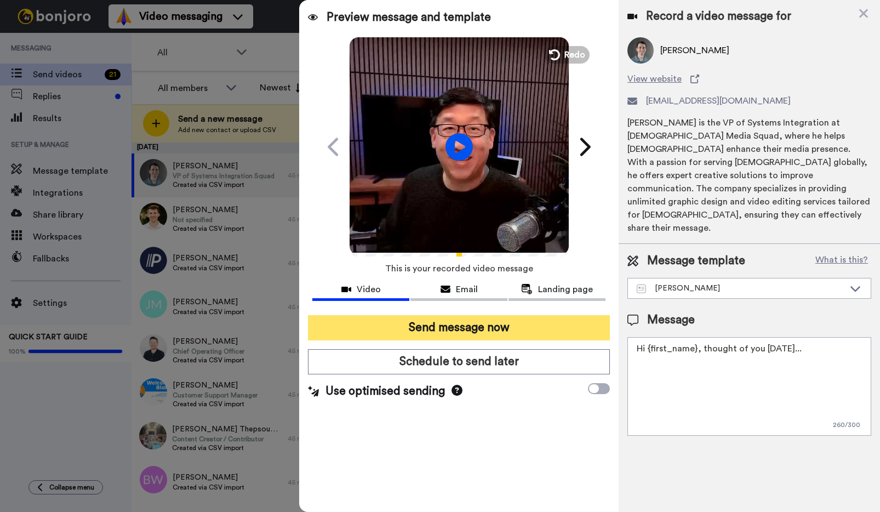
click at [453, 330] on button "Send message now" at bounding box center [459, 327] width 302 height 25
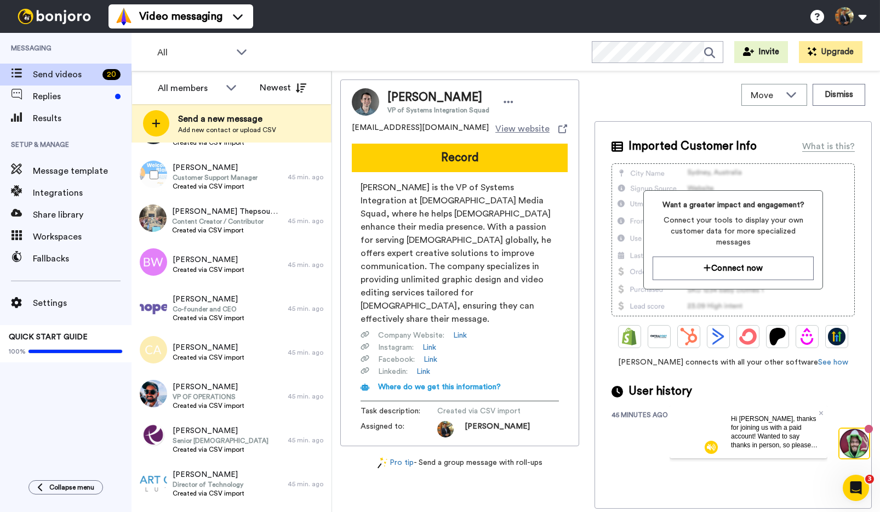
scroll to position [366, 0]
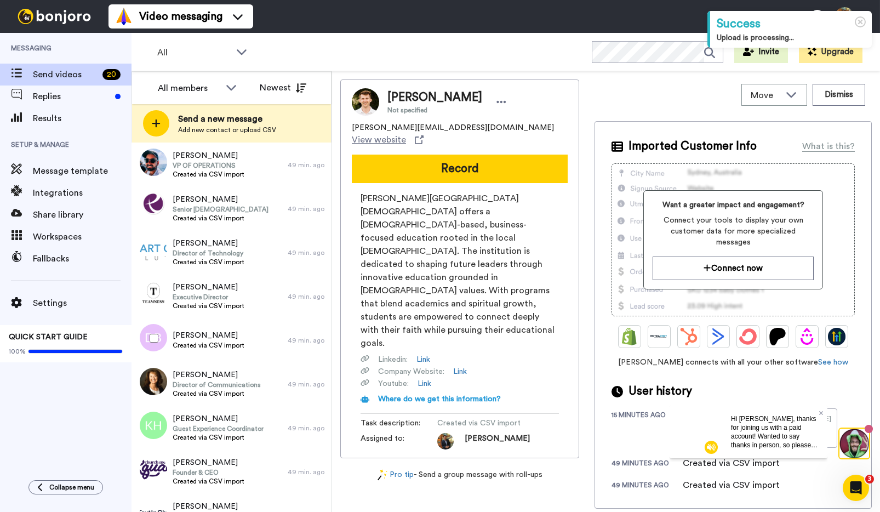
scroll to position [409, 0]
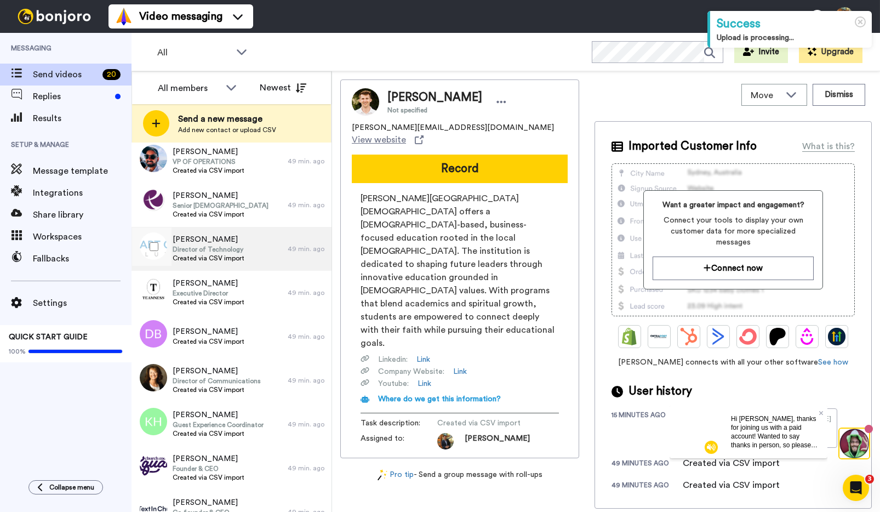
click at [204, 249] on span "Director of Technology" at bounding box center [209, 249] width 72 height 9
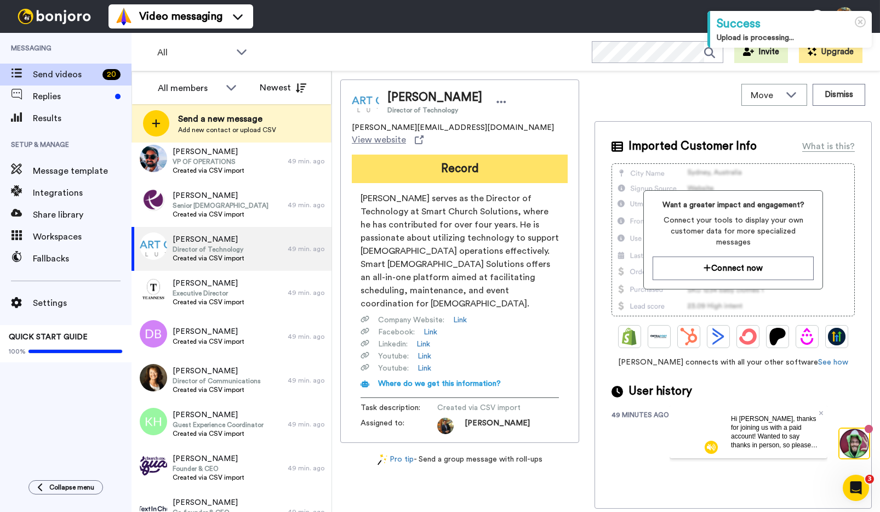
click at [471, 157] on button "Record" at bounding box center [460, 169] width 216 height 28
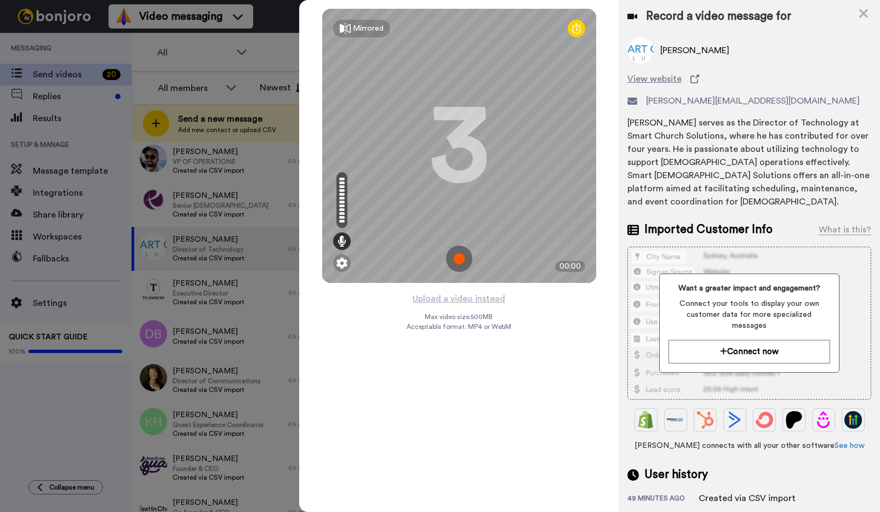
click at [456, 262] on img at bounding box center [459, 258] width 26 height 26
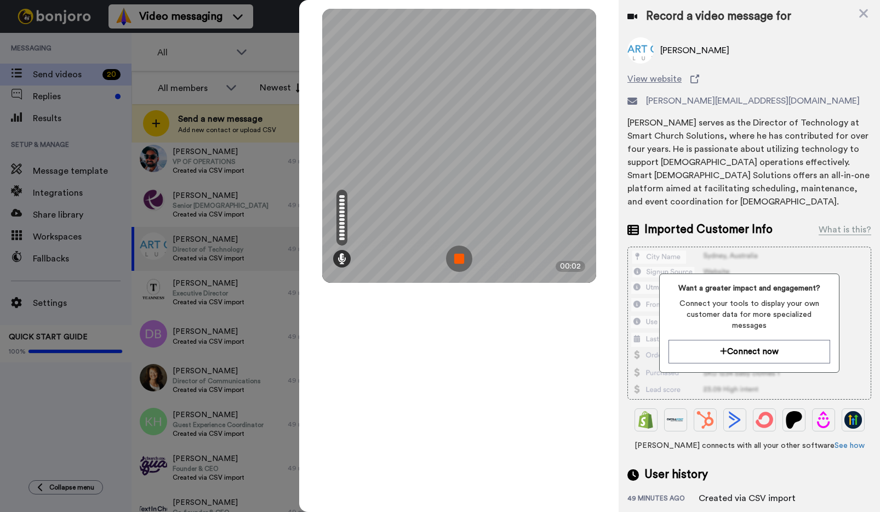
click at [456, 262] on img at bounding box center [459, 258] width 26 height 26
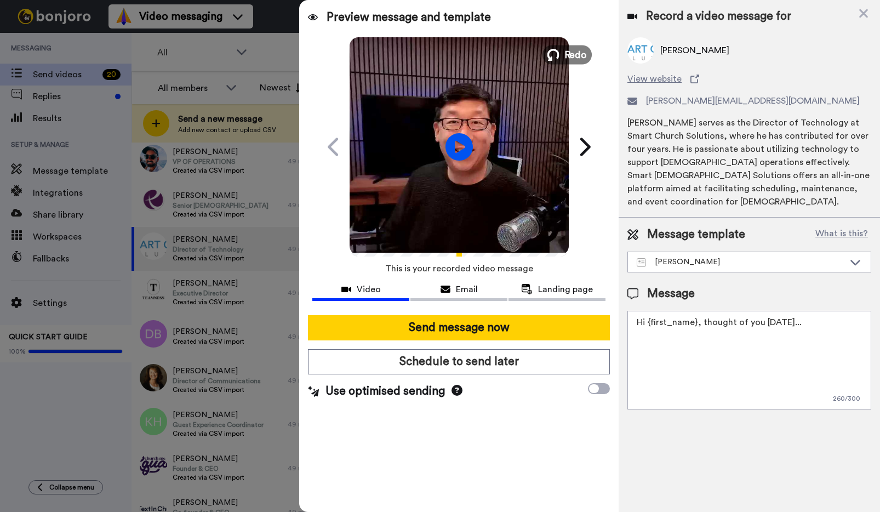
click at [573, 53] on span "Redo" at bounding box center [575, 54] width 23 height 14
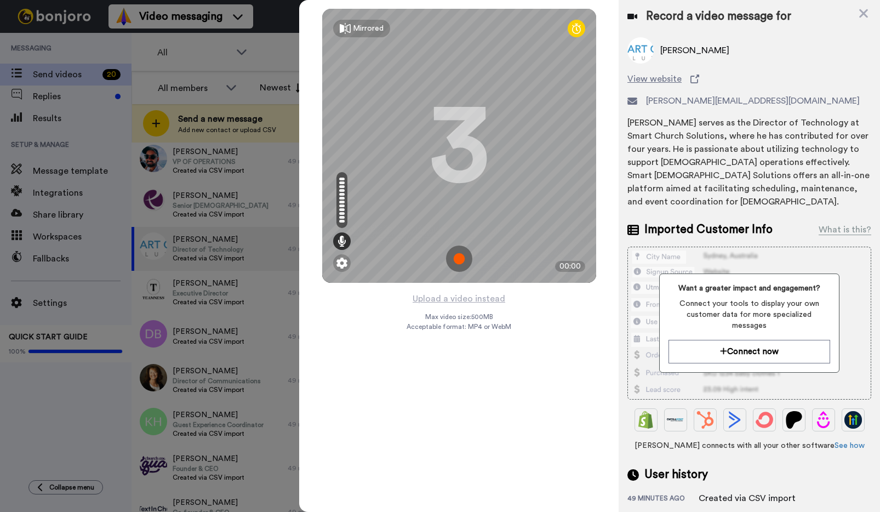
click at [460, 256] on img at bounding box center [459, 258] width 26 height 26
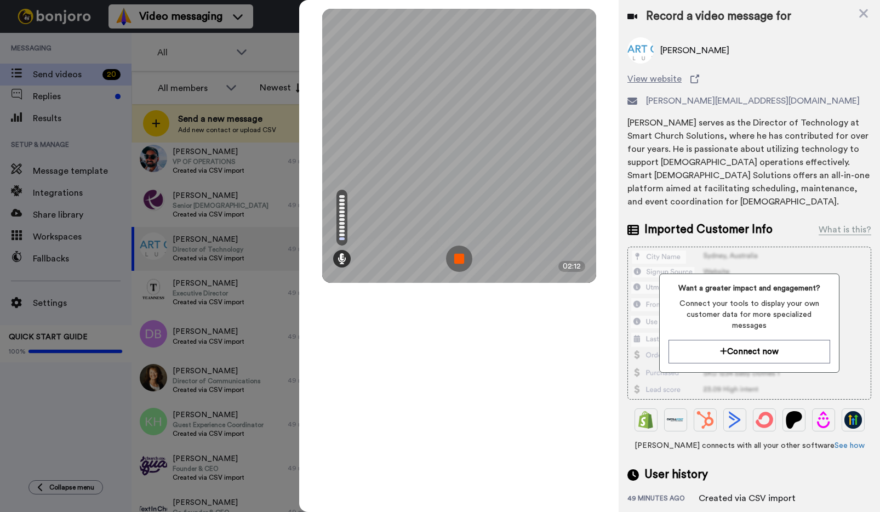
click at [461, 262] on img at bounding box center [459, 258] width 26 height 26
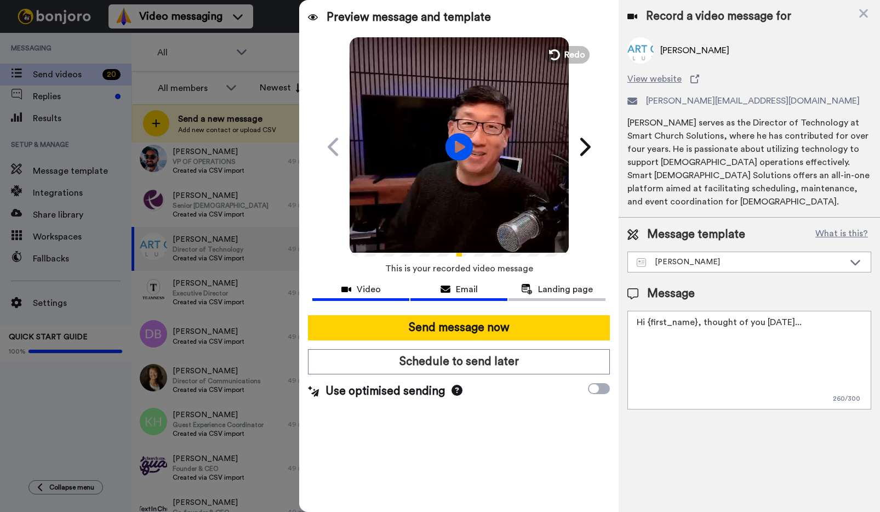
click at [467, 285] on span "Email" at bounding box center [467, 289] width 22 height 13
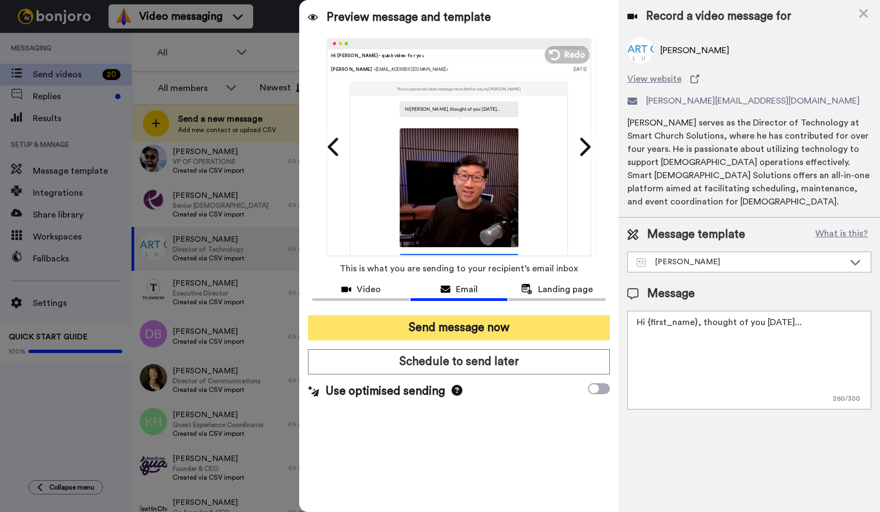
click at [459, 322] on button "Send message now" at bounding box center [459, 327] width 302 height 25
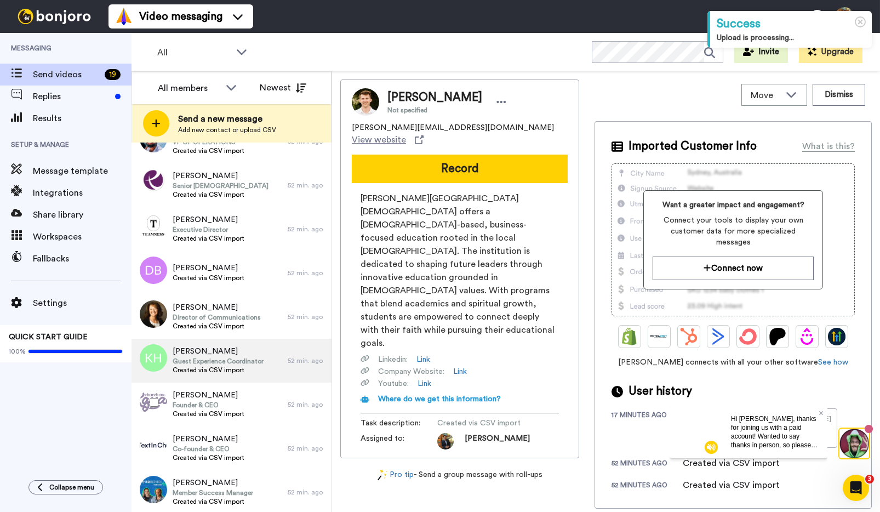
scroll to position [429, 0]
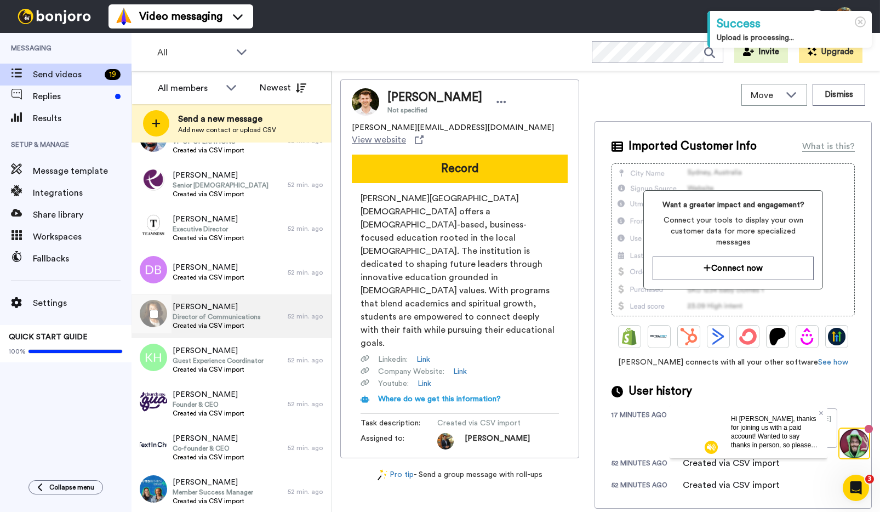
click at [206, 325] on span "Created via CSV import" at bounding box center [217, 325] width 88 height 9
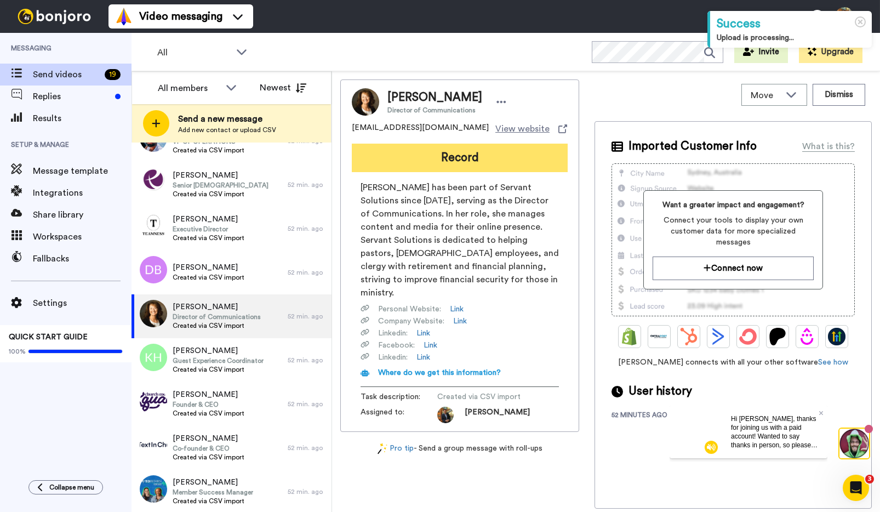
click at [467, 158] on button "Record" at bounding box center [460, 158] width 216 height 28
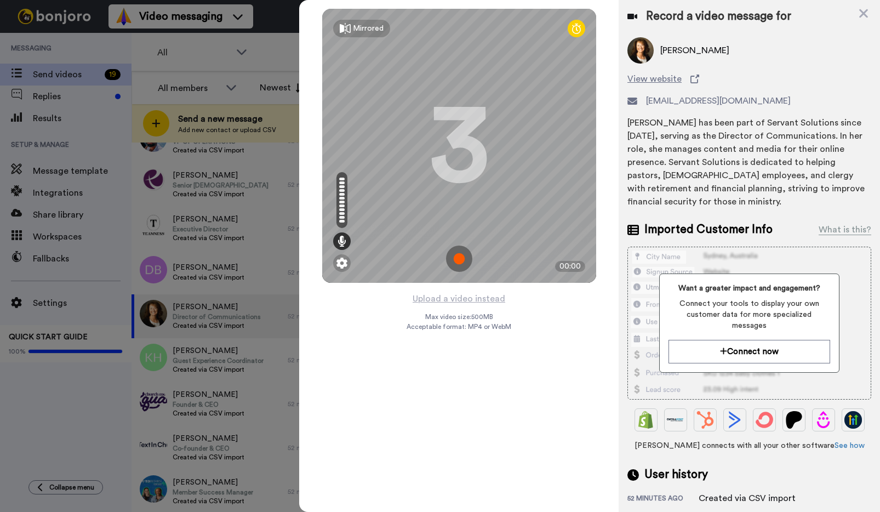
click at [460, 262] on img at bounding box center [459, 258] width 26 height 26
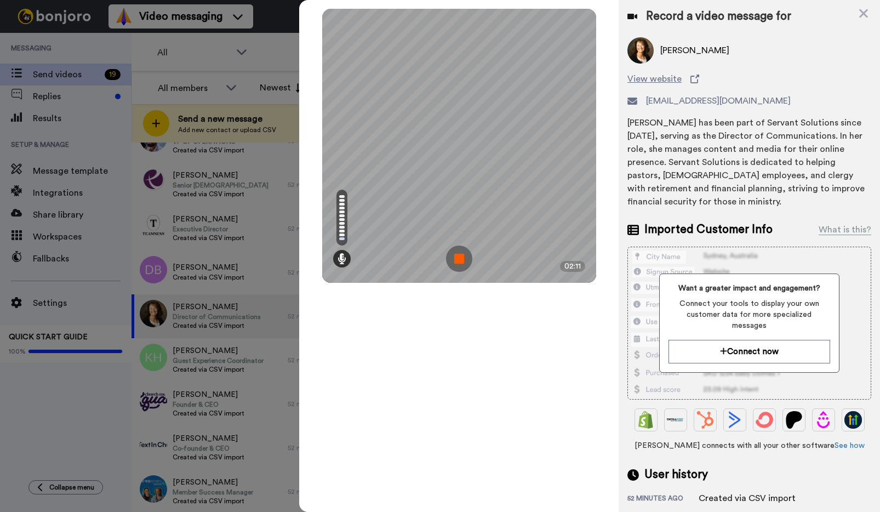
click at [460, 262] on img at bounding box center [459, 258] width 26 height 26
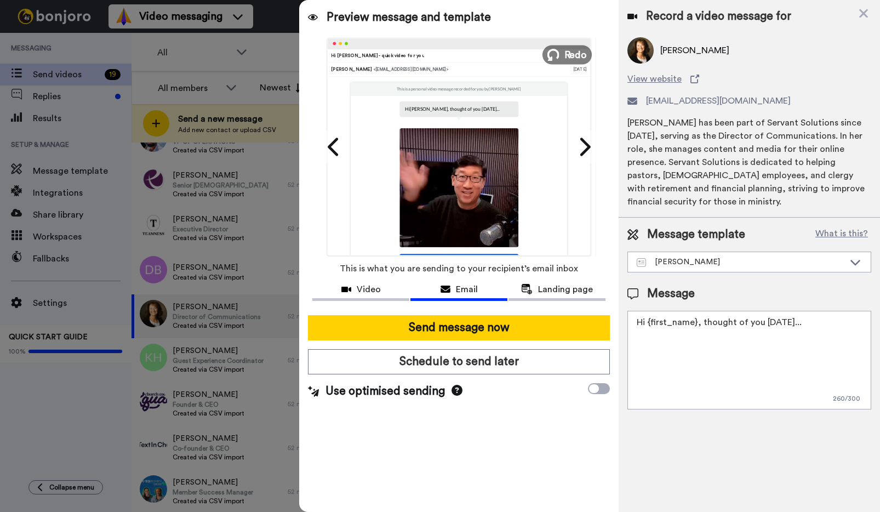
click at [566, 55] on span "Redo" at bounding box center [575, 54] width 23 height 14
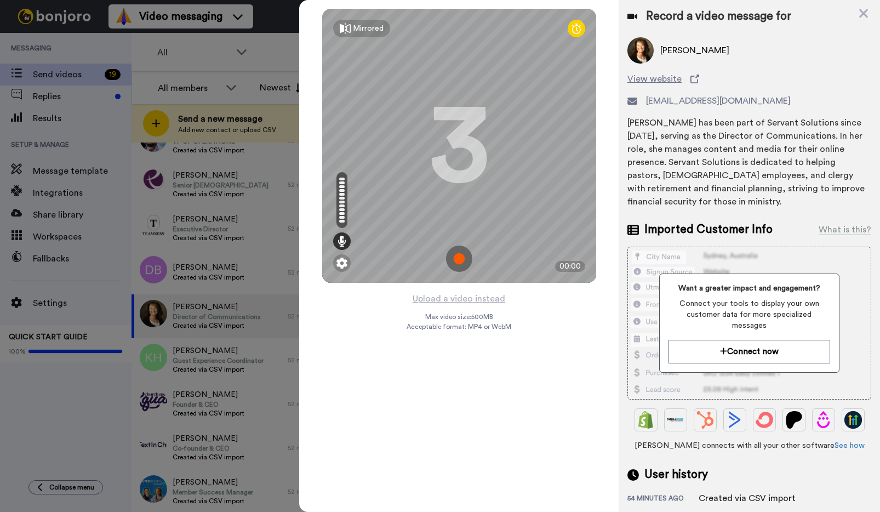
click at [458, 254] on img at bounding box center [459, 258] width 26 height 26
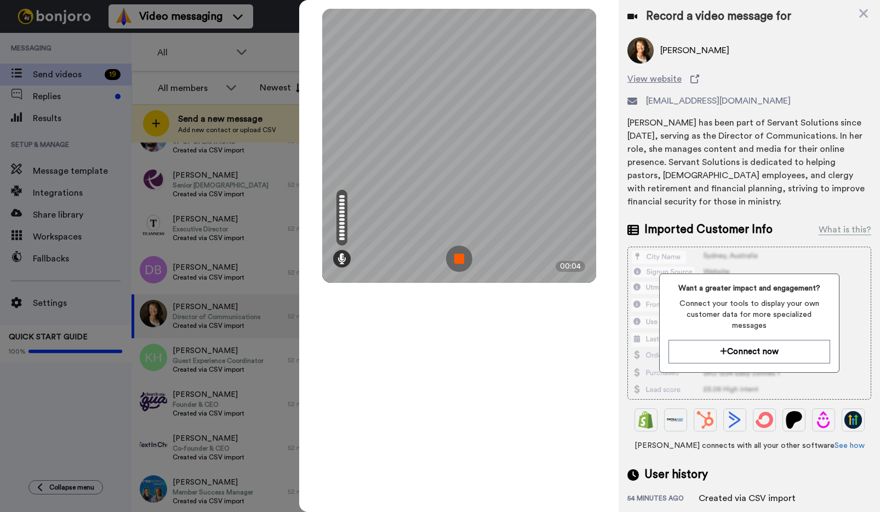
click at [458, 254] on img at bounding box center [459, 258] width 26 height 26
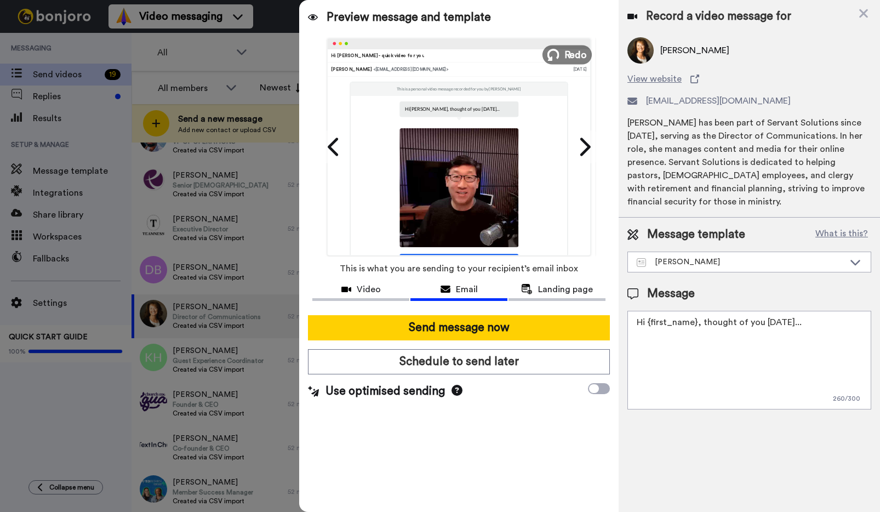
click at [558, 58] on icon at bounding box center [553, 55] width 12 height 12
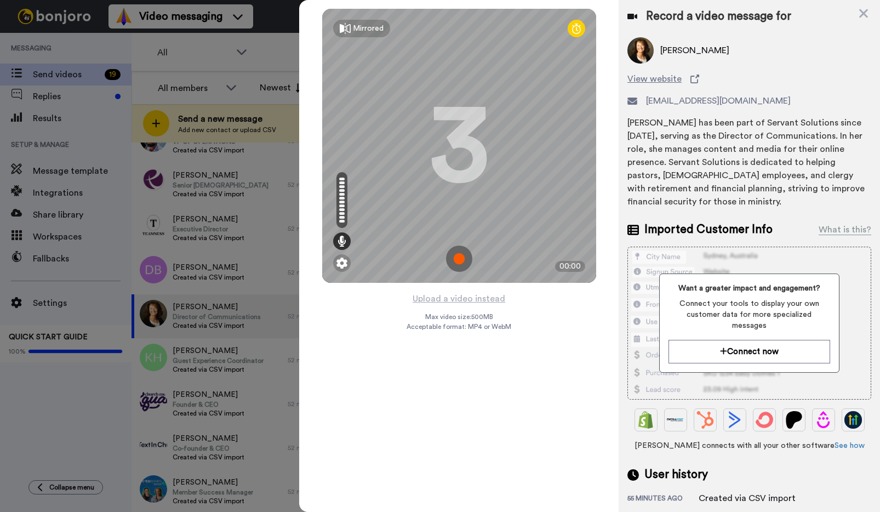
click at [457, 248] on img at bounding box center [459, 258] width 26 height 26
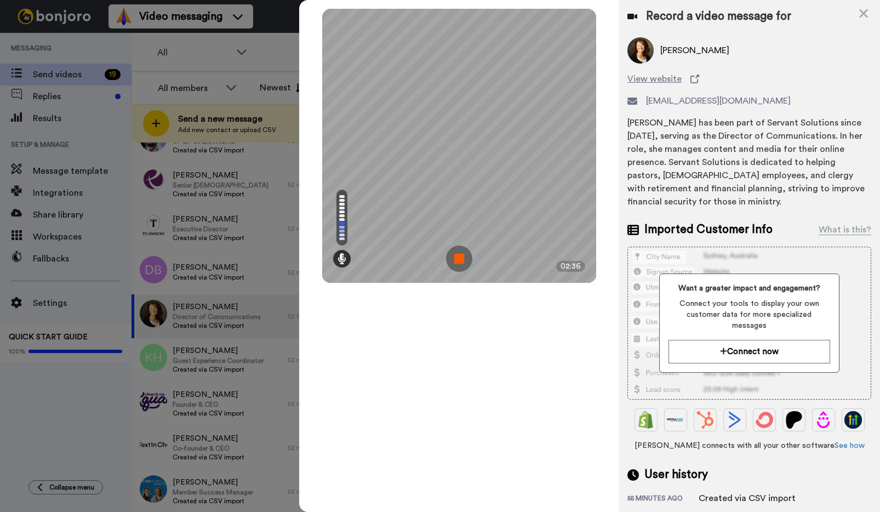
click at [458, 262] on img at bounding box center [459, 258] width 26 height 26
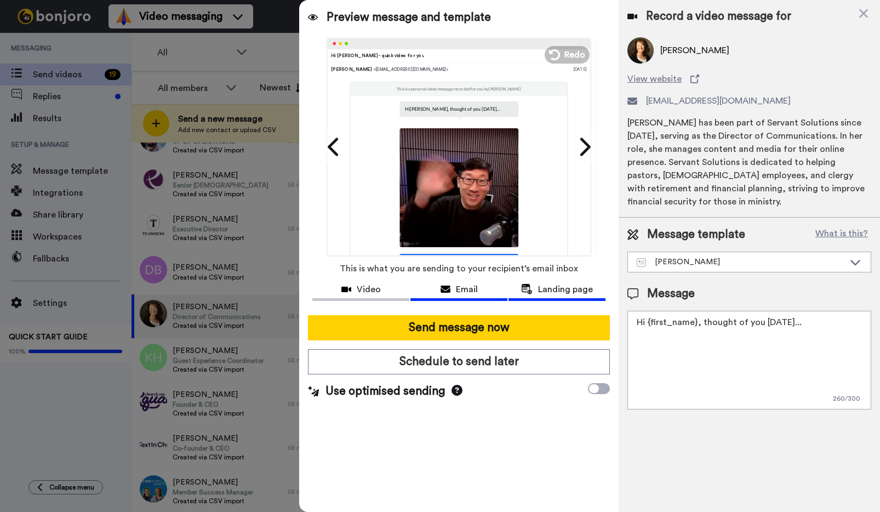
click at [559, 289] on span "Landing page" at bounding box center [565, 289] width 55 height 13
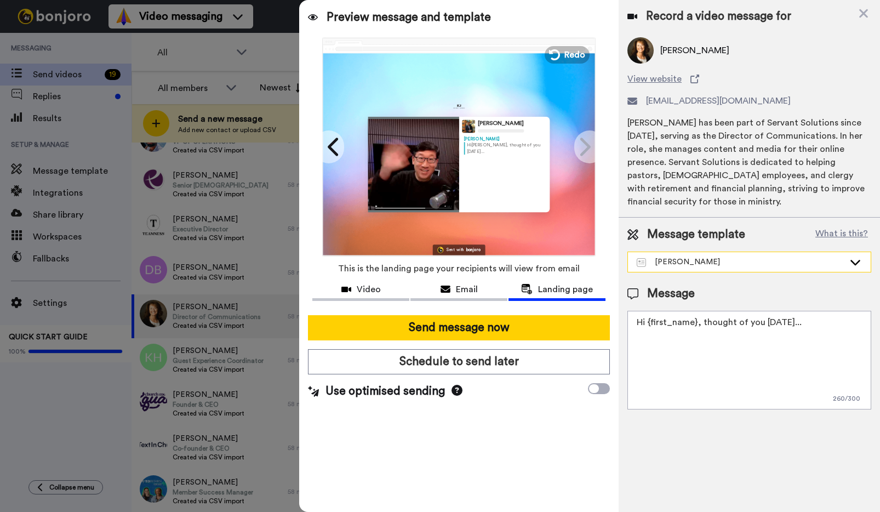
click at [727, 256] on div "Kenny" at bounding box center [741, 261] width 208 height 11
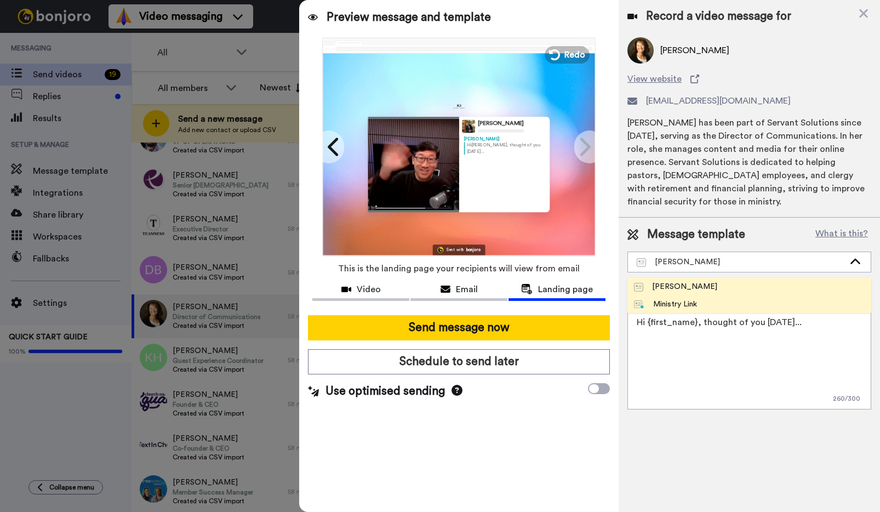
click at [680, 299] on div "Ministry Link" at bounding box center [665, 304] width 63 height 11
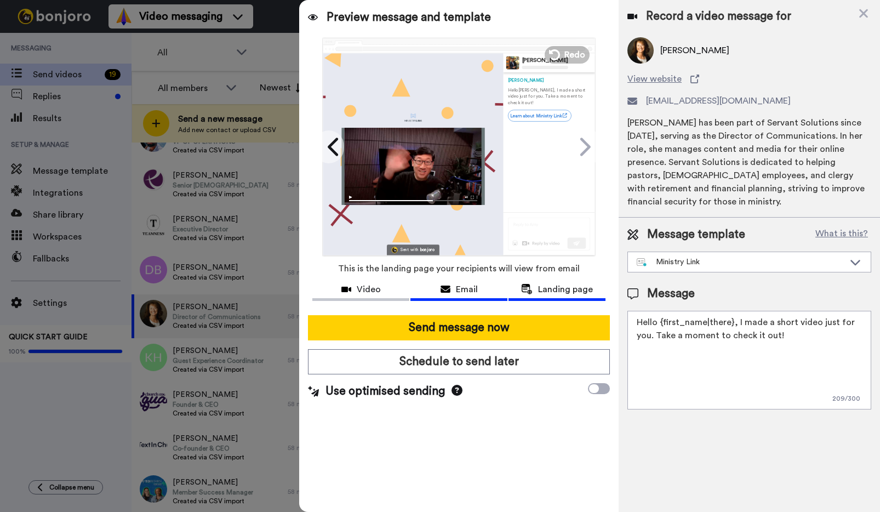
click at [462, 289] on span "Email" at bounding box center [467, 289] width 22 height 13
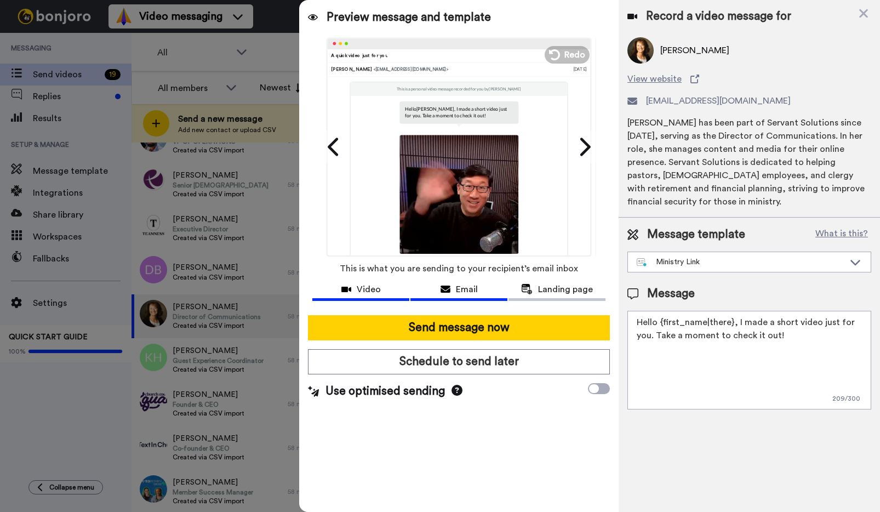
click at [381, 288] on div "Video" at bounding box center [360, 289] width 97 height 13
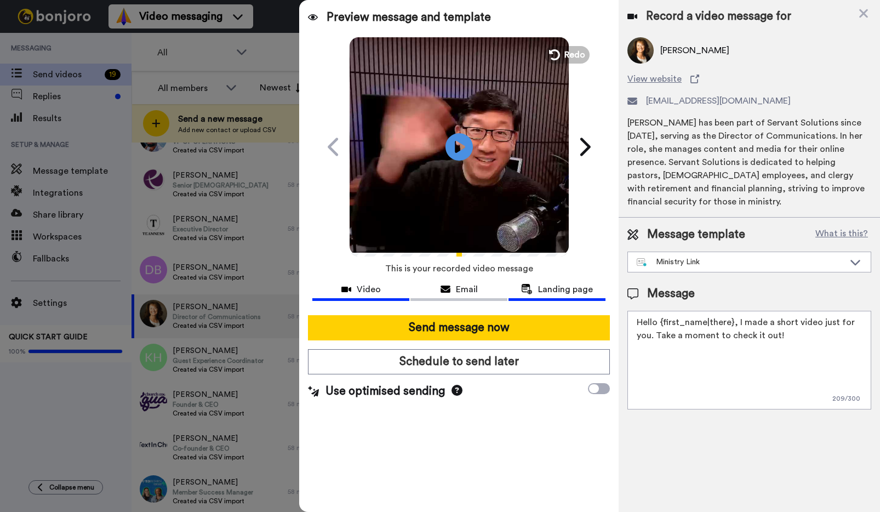
click at [540, 292] on span "Landing page" at bounding box center [565, 289] width 55 height 13
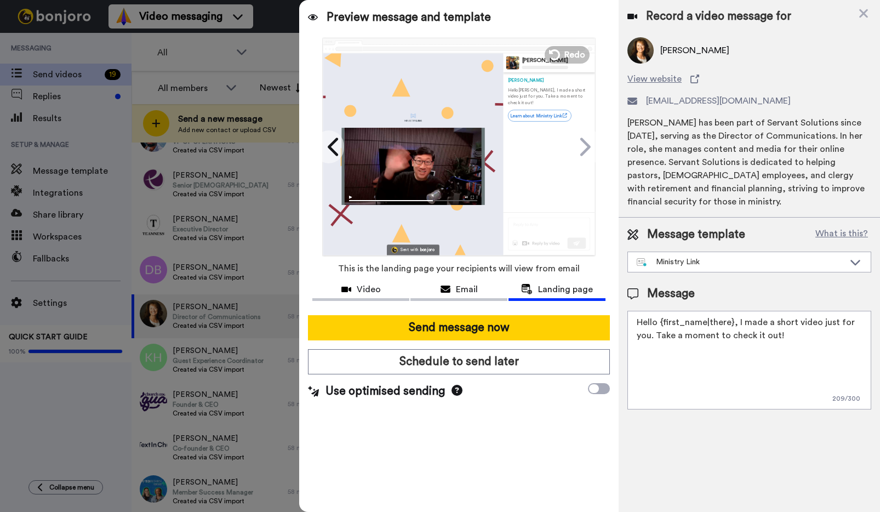
click at [732, 311] on textarea "Hello {first_name|there}, I made a short video just for you. Take a moment to c…" at bounding box center [749, 360] width 244 height 99
click at [742, 364] on textarea "Hello {first_name|there}, thinking of you today. It's been a month since KC! I …" at bounding box center [749, 360] width 244 height 99
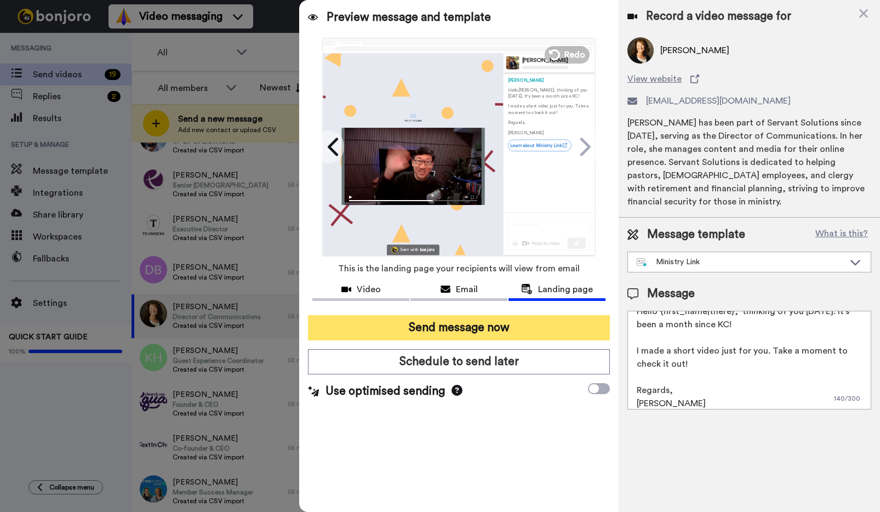
type textarea "Hello {first_name|there}, thinking of you today. It's been a month since KC! I …"
click at [507, 326] on button "Send message now" at bounding box center [459, 327] width 302 height 25
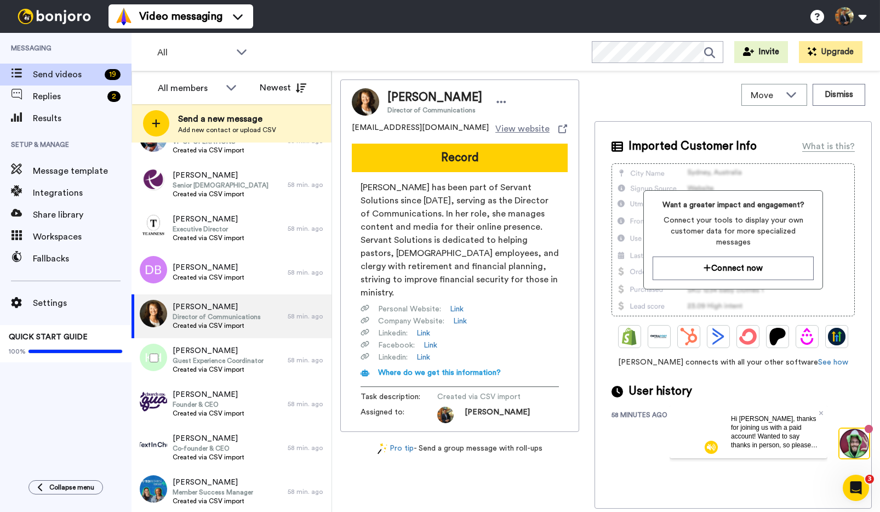
scroll to position [0, 0]
click at [196, 352] on span "Kristin Horner" at bounding box center [218, 350] width 91 height 11
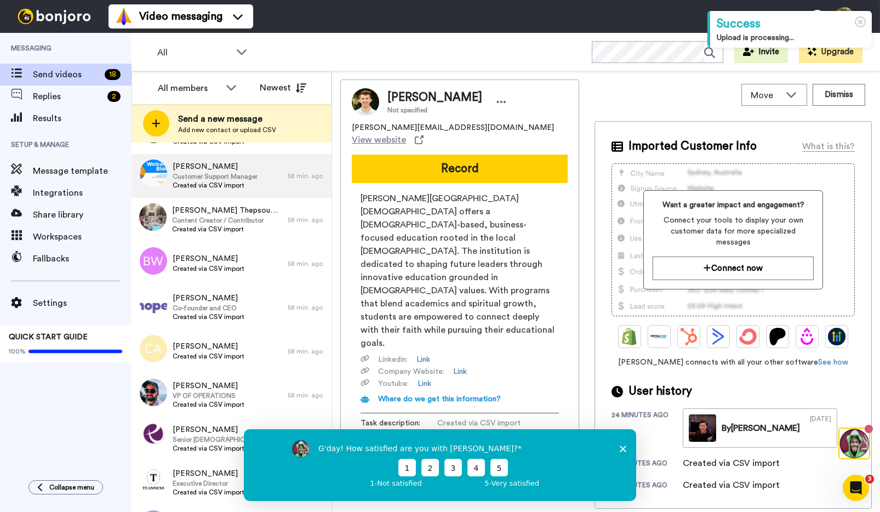
scroll to position [431, 0]
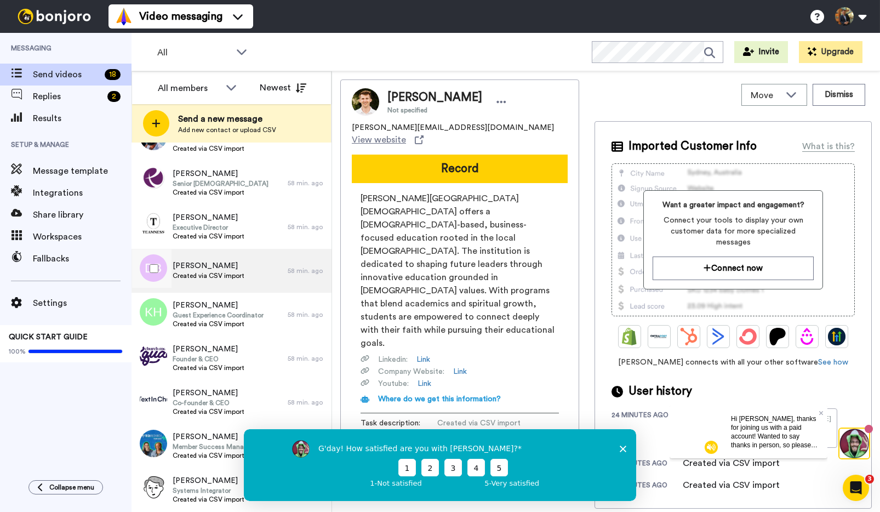
click at [220, 273] on span "Created via CSV import" at bounding box center [209, 275] width 72 height 9
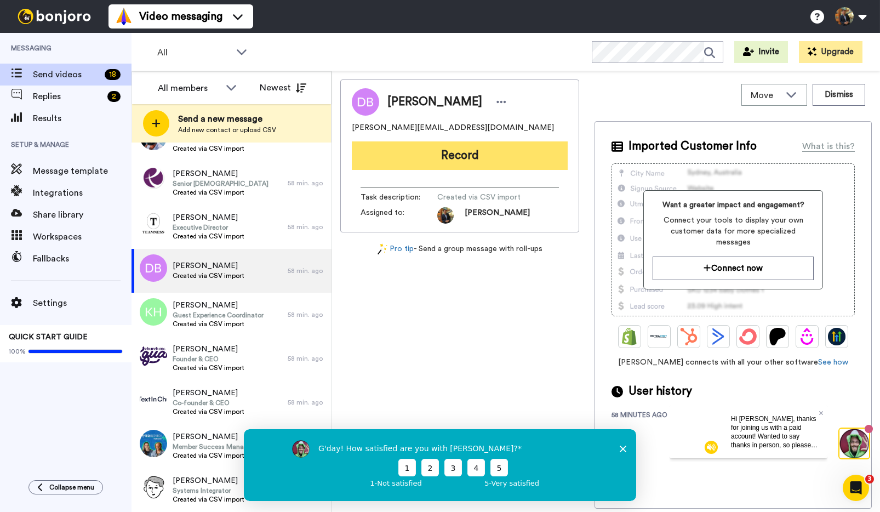
click at [453, 157] on button "Record" at bounding box center [460, 155] width 216 height 28
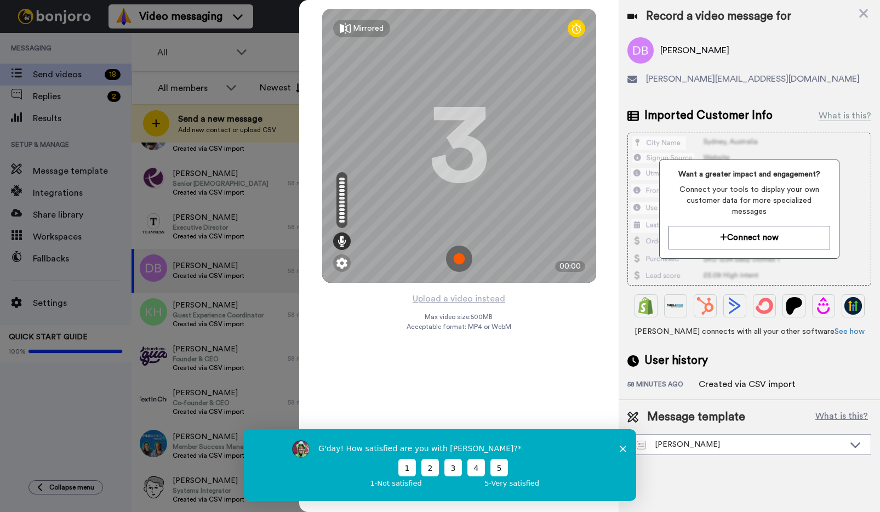
click at [461, 261] on img at bounding box center [459, 258] width 26 height 26
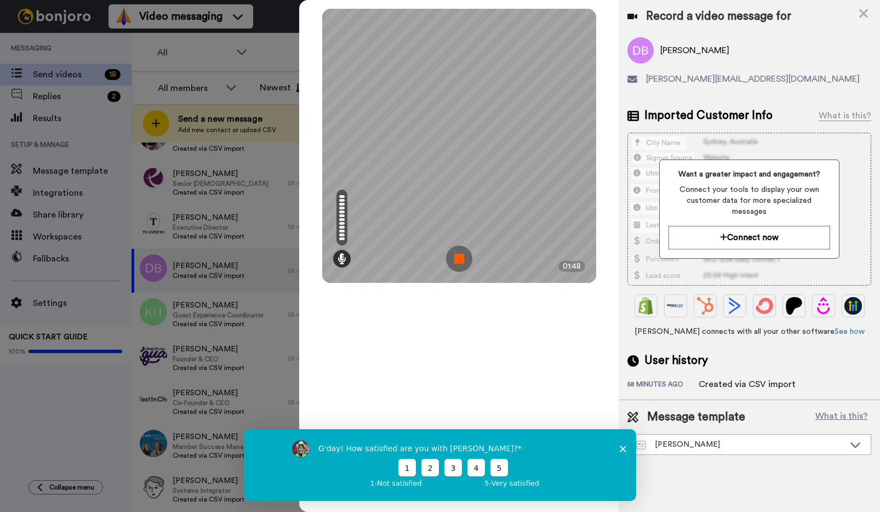
click at [455, 261] on img at bounding box center [459, 258] width 26 height 26
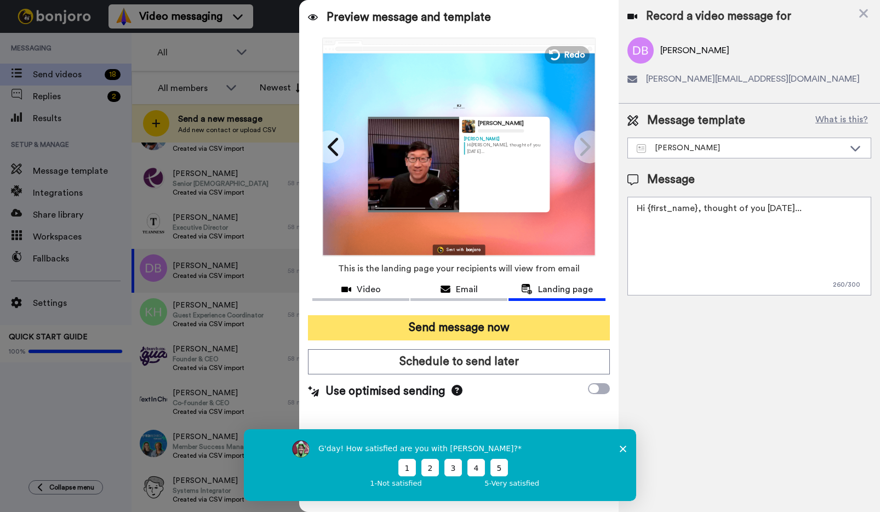
click at [464, 327] on button "Send message now" at bounding box center [459, 327] width 302 height 25
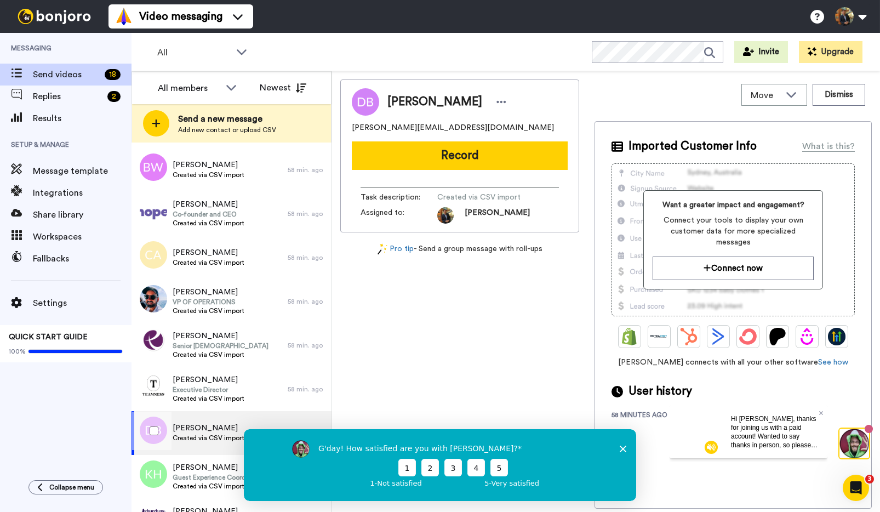
scroll to position [189, 0]
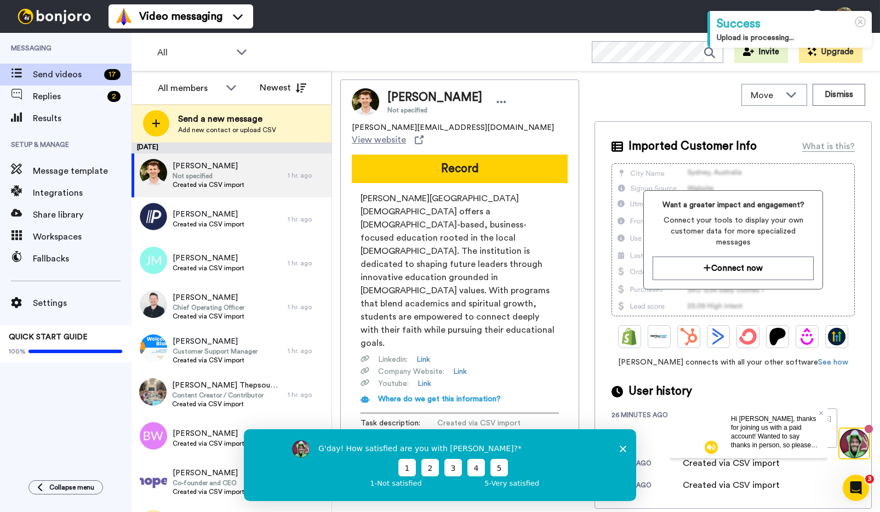
click at [337, 52] on div "All WORKSPACES View all All Default Tasks + Add a new workspace Invite Upgrade" at bounding box center [506, 52] width 749 height 38
click at [47, 239] on span "Workspaces" at bounding box center [82, 236] width 99 height 13
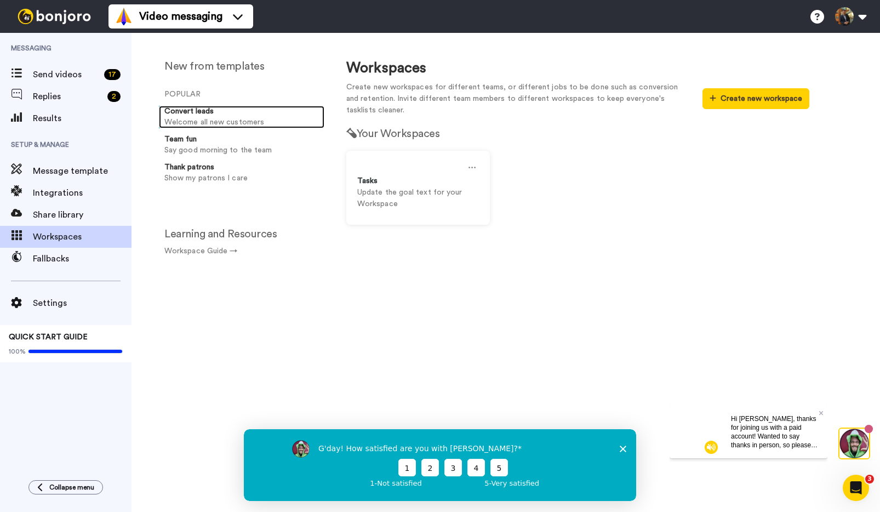
click at [186, 117] on p "Welcome all new customers" at bounding box center [242, 123] width 156 height 12
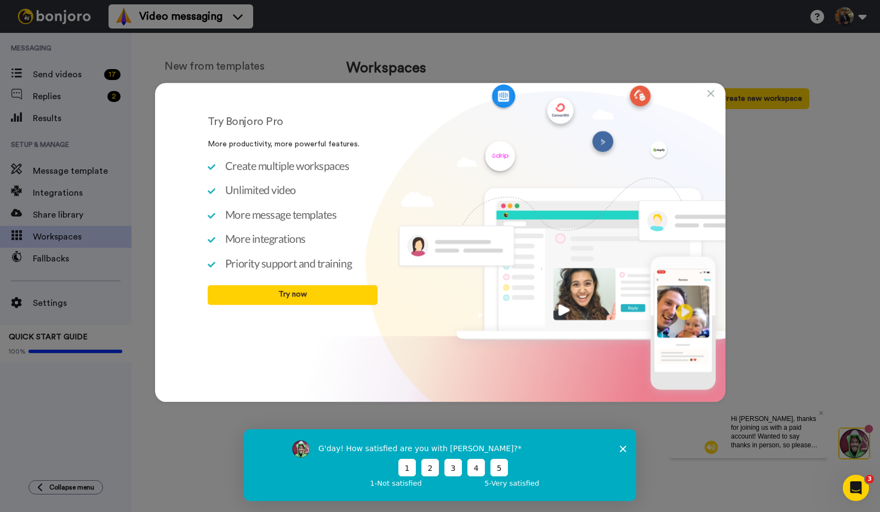
click at [707, 94] on icon at bounding box center [710, 93] width 7 height 11
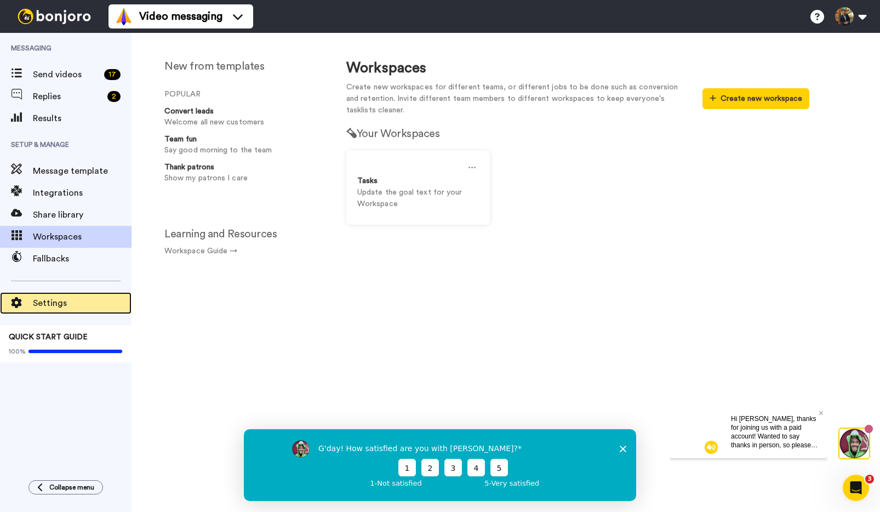
click at [48, 304] on span "Settings" at bounding box center [82, 302] width 99 height 13
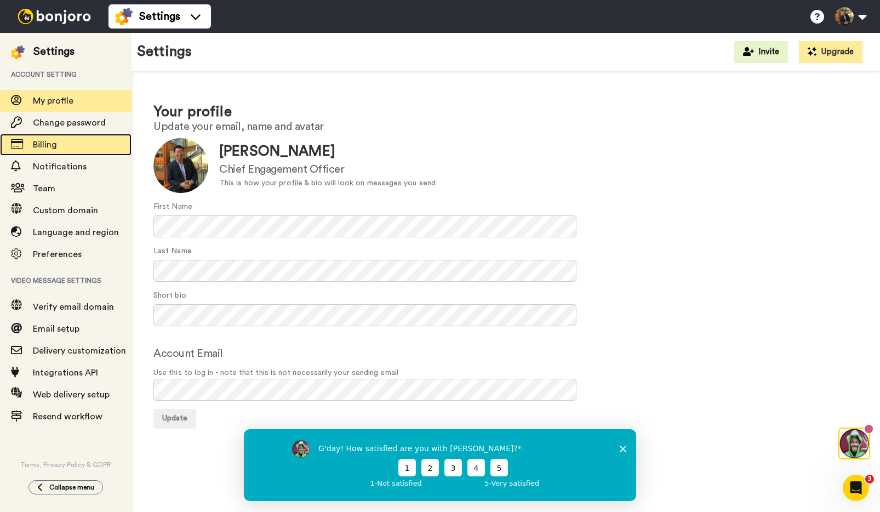
click at [84, 140] on span "Billing" at bounding box center [82, 144] width 99 height 13
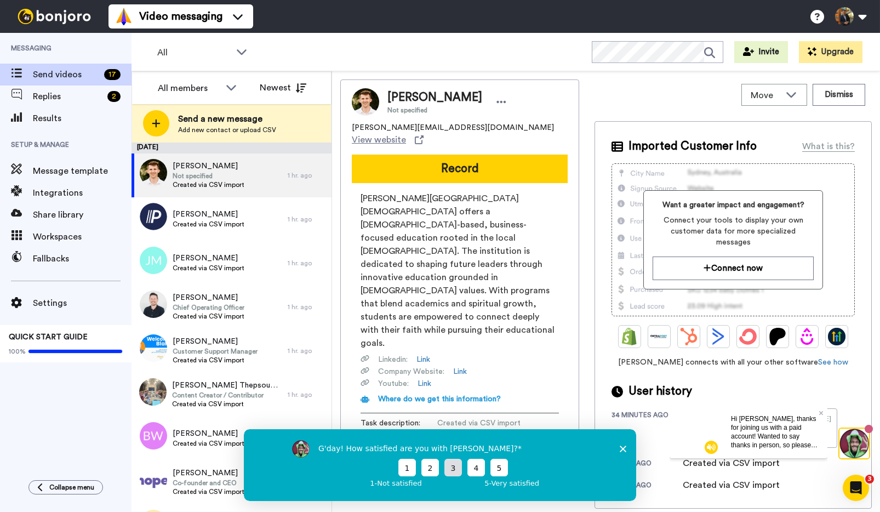
click at [452, 464] on button "3" at bounding box center [453, 467] width 18 height 18
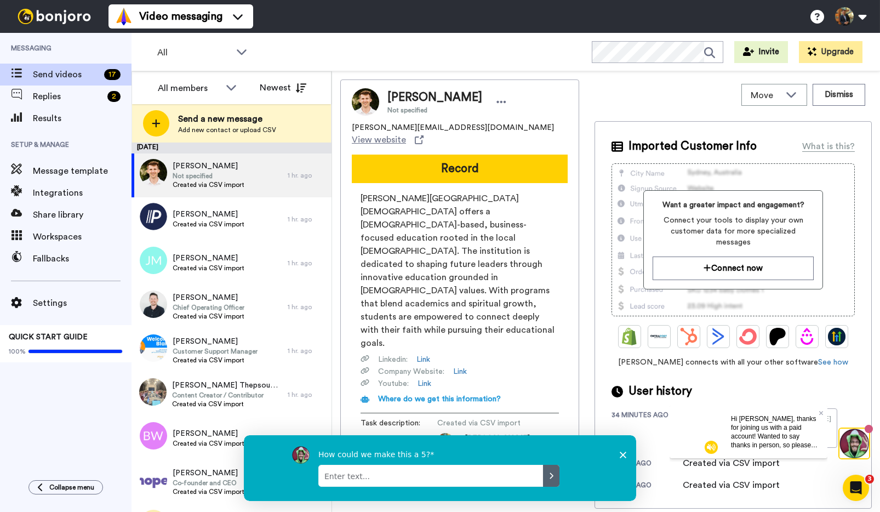
click at [439, 476] on textarea "Enter text..." at bounding box center [430, 475] width 225 height 22
click at [551, 475] on icon "Submit your response" at bounding box center [551, 475] width 9 height 9
click at [467, 479] on textarea "Enter text..." at bounding box center [430, 475] width 225 height 22
click at [622, 451] on icon "Close survey" at bounding box center [623, 454] width 7 height 7
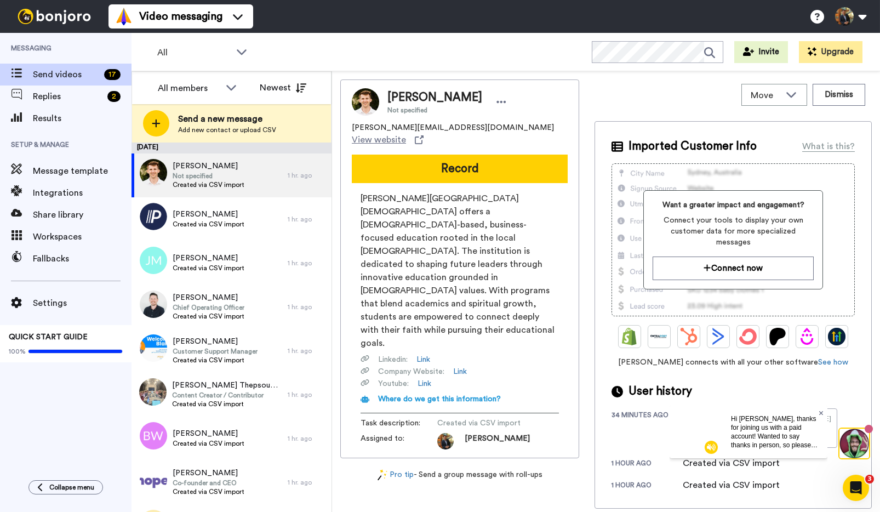
click at [820, 409] on icon at bounding box center [821, 412] width 4 height 7
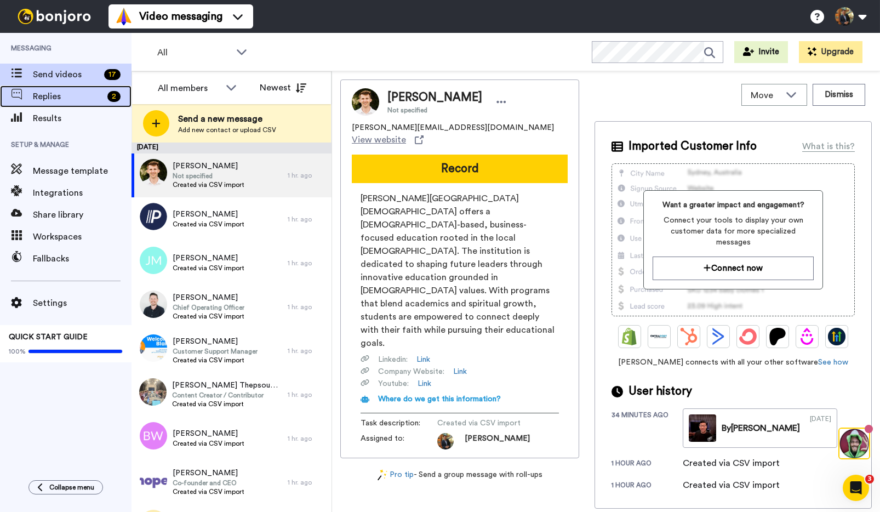
click at [38, 93] on span "Replies" at bounding box center [68, 96] width 70 height 13
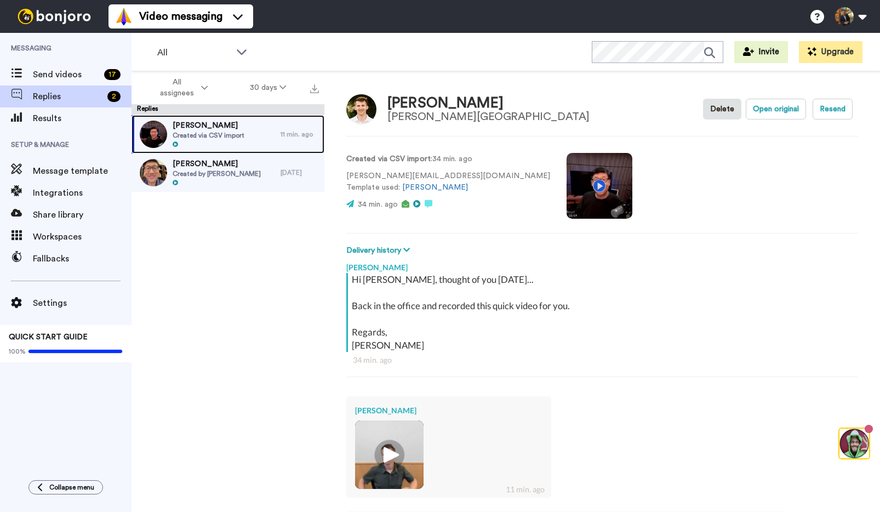
click at [239, 134] on span "Created via CSV import" at bounding box center [209, 135] width 72 height 9
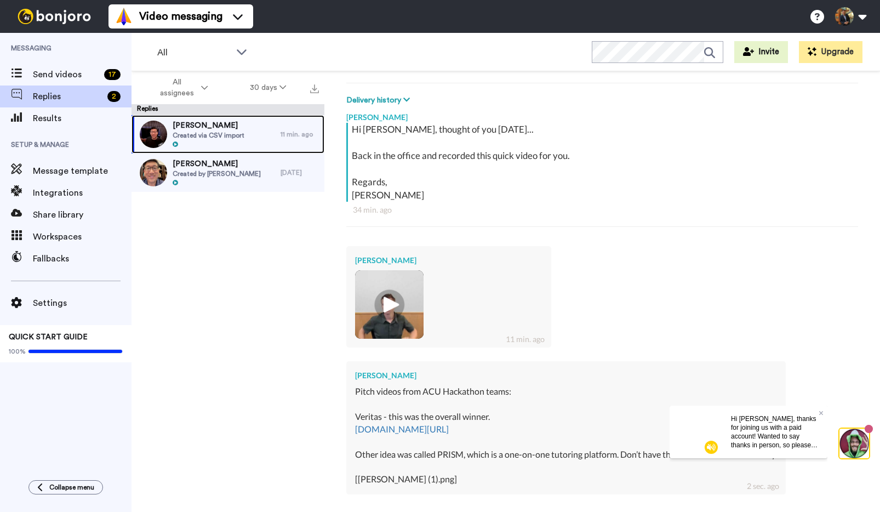
scroll to position [179, 0]
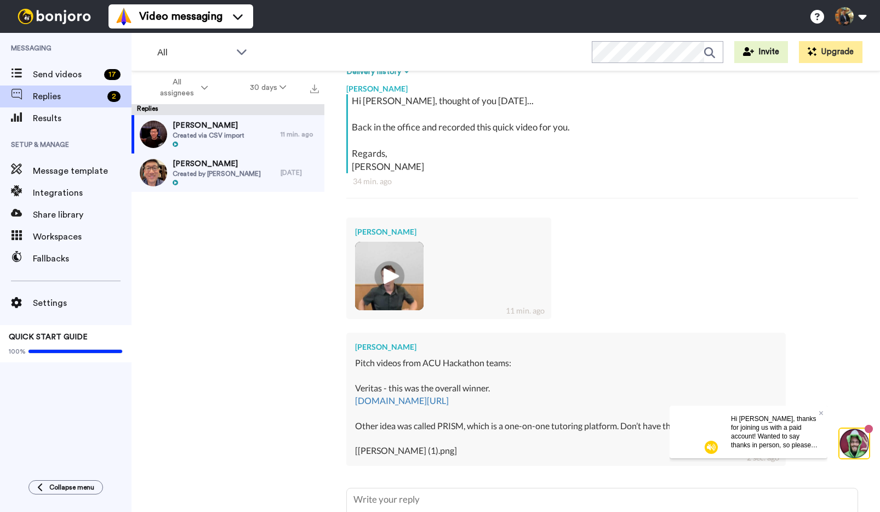
click at [389, 276] on img at bounding box center [389, 276] width 30 height 30
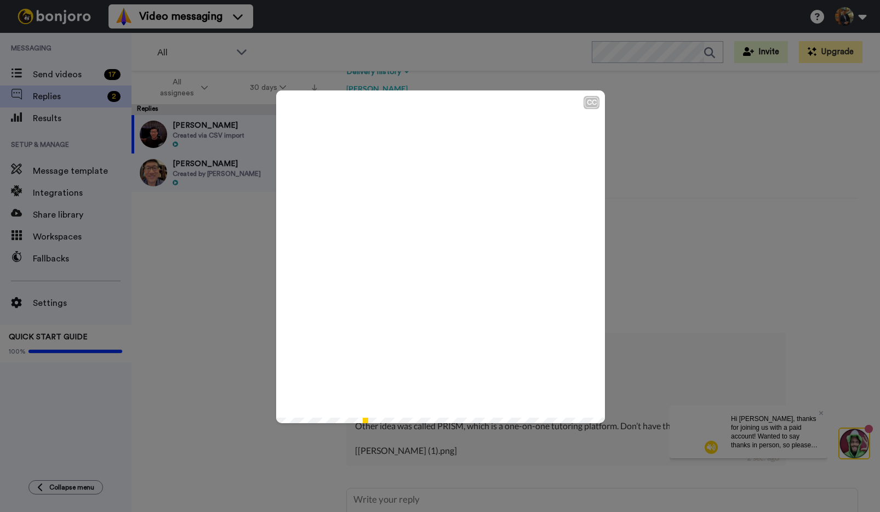
click at [438, 257] on icon "Play/Pause" at bounding box center [440, 257] width 29 height 52
click at [820, 416] on div "CC Play/Pause We blast AI strategy. 0:51 / 3:06" at bounding box center [440, 256] width 880 height 512
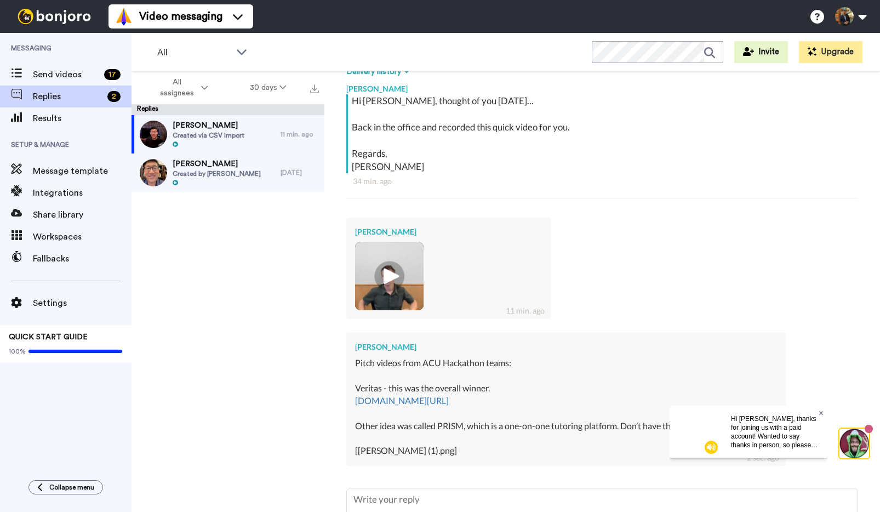
click at [820, 415] on icon at bounding box center [821, 412] width 4 height 7
click at [391, 292] on img at bounding box center [389, 276] width 68 height 68
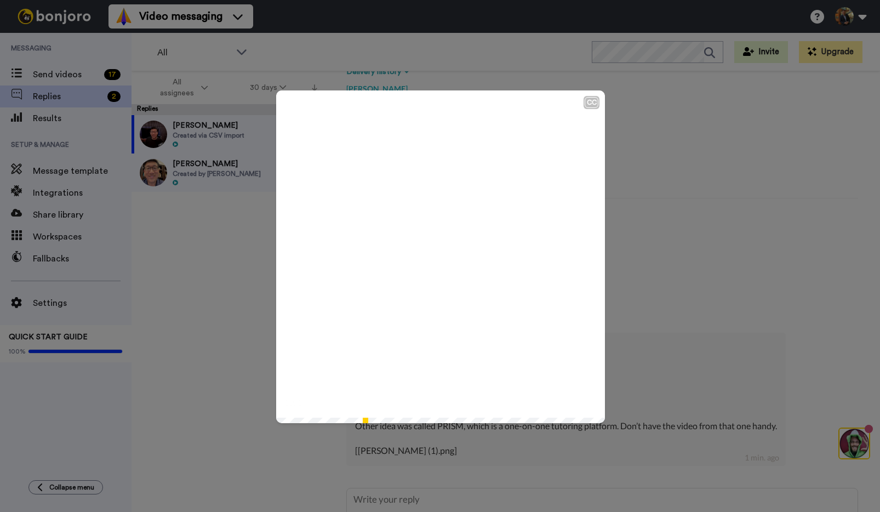
click at [438, 262] on icon "Play/Pause" at bounding box center [440, 257] width 29 height 52
click at [405, 417] on div "3:06 / 3:06" at bounding box center [440, 409] width 329 height 28
click at [441, 255] on icon "Play/Pause" at bounding box center [440, 257] width 29 height 52
click at [441, 255] on icon at bounding box center [440, 256] width 29 height 29
click at [439, 259] on icon "Play/Pause" at bounding box center [440, 257] width 29 height 52
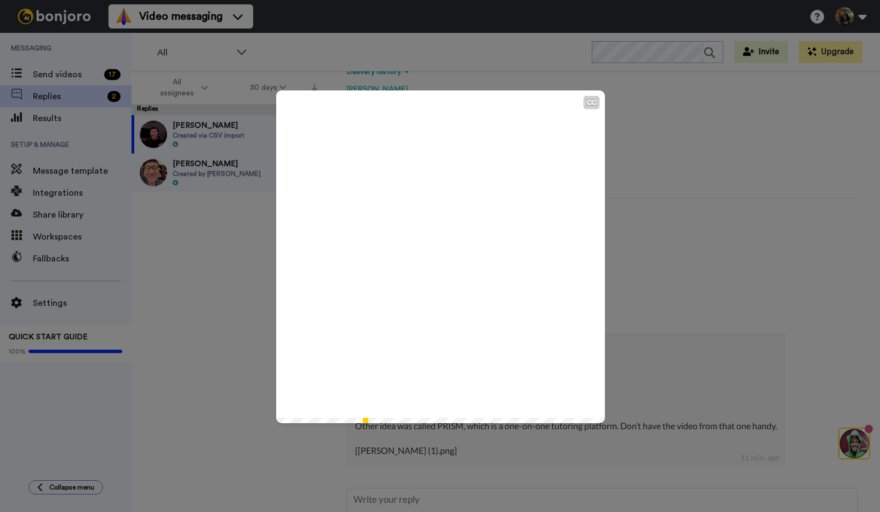
click at [280, 227] on video at bounding box center [440, 254] width 329 height 329
click at [238, 221] on div "CC Play/Pause 0:00 / 3:06" at bounding box center [440, 256] width 880 height 512
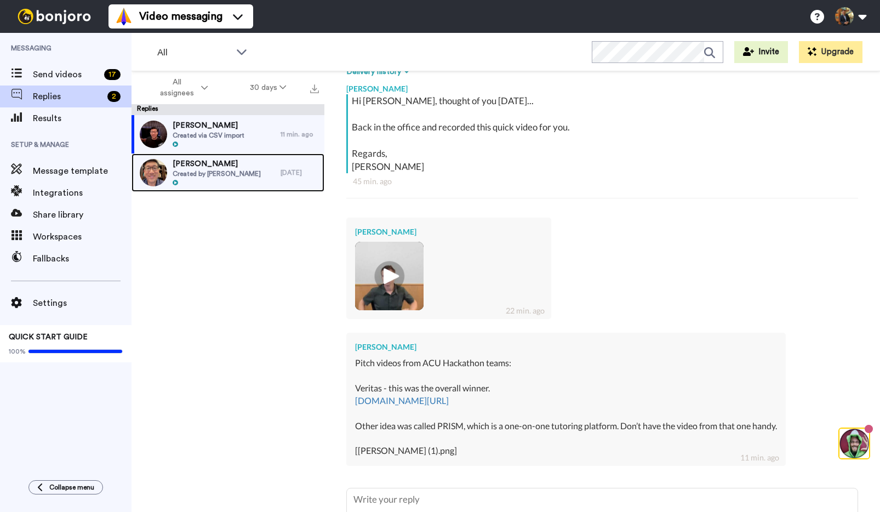
click at [213, 172] on span "Created by Kenny Jahng" at bounding box center [217, 173] width 88 height 9
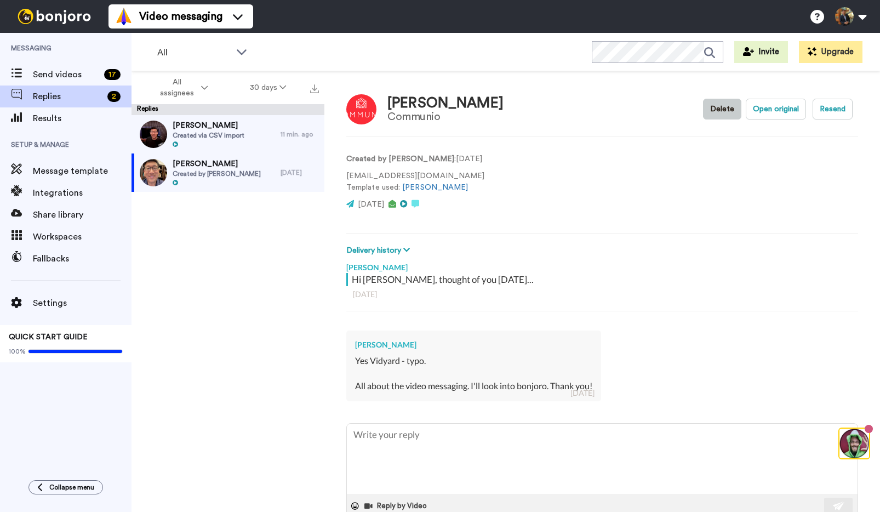
click at [728, 111] on button "Delete" at bounding box center [722, 109] width 38 height 21
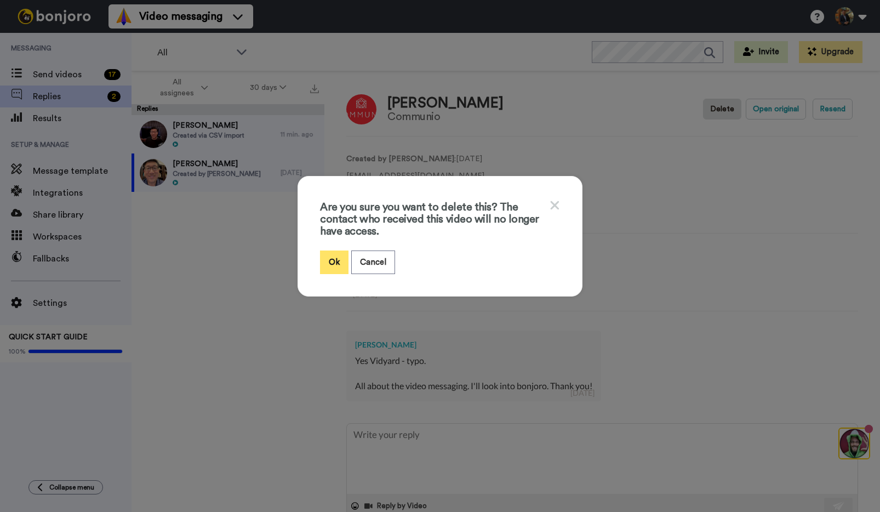
click at [334, 262] on button "Ok" at bounding box center [334, 262] width 28 height 24
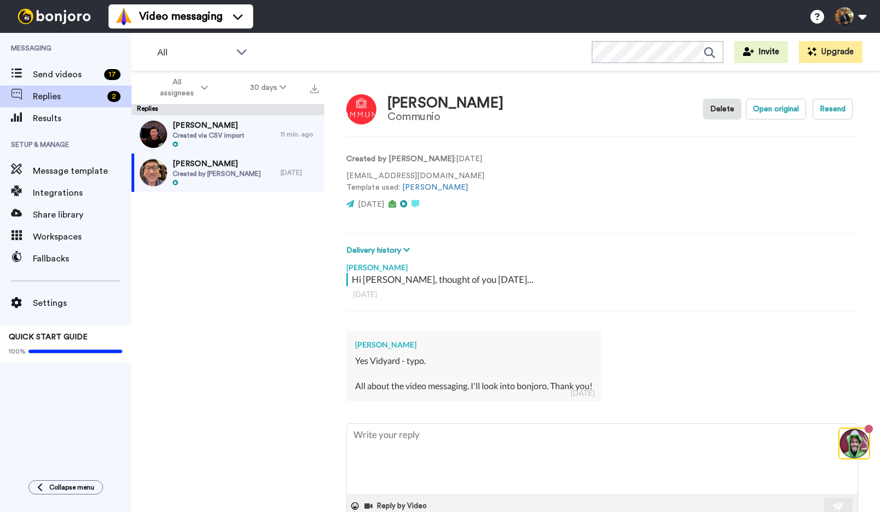
type textarea "x"
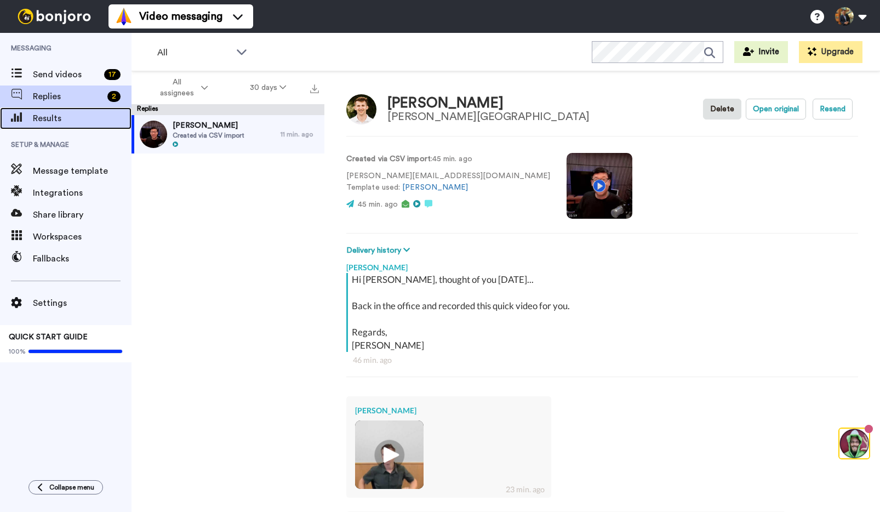
click at [46, 118] on span "Results" at bounding box center [82, 118] width 99 height 13
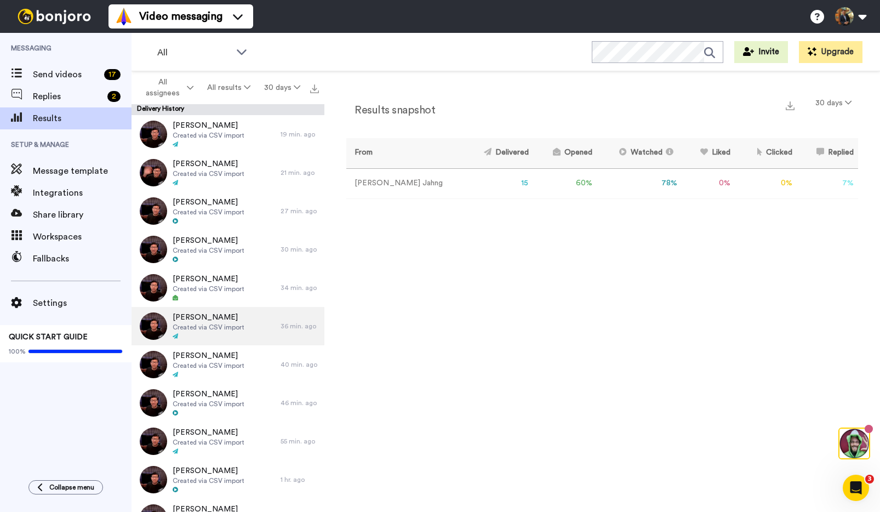
scroll to position [172, 0]
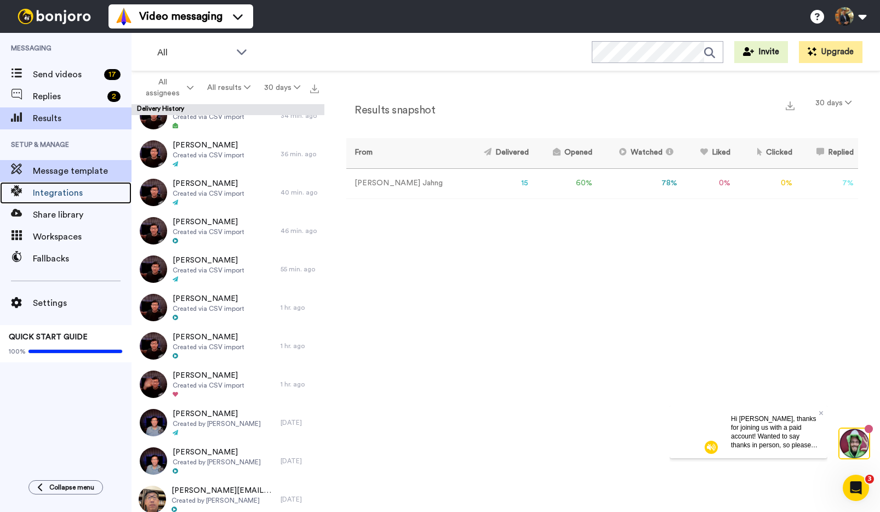
drag, startPoint x: 52, startPoint y: 185, endPoint x: 77, endPoint y: 163, distance: 33.4
click at [47, 188] on span "Integrations" at bounding box center [82, 192] width 99 height 13
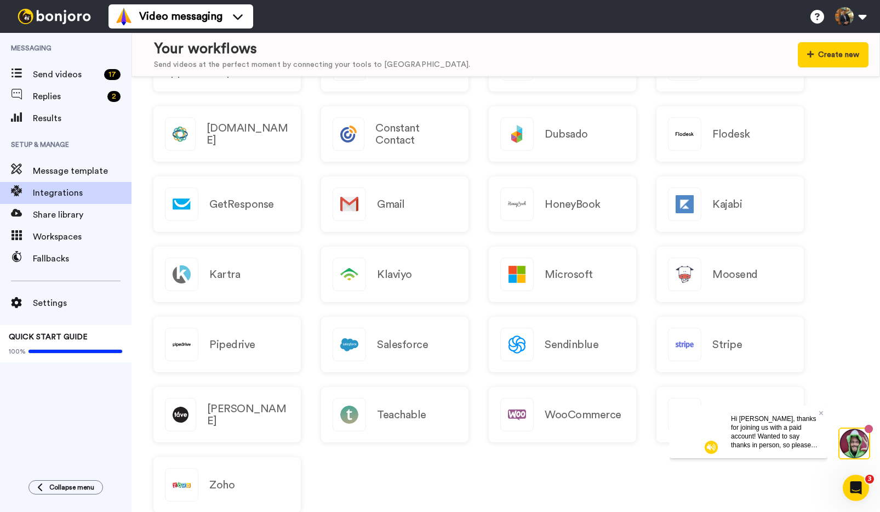
scroll to position [690, 0]
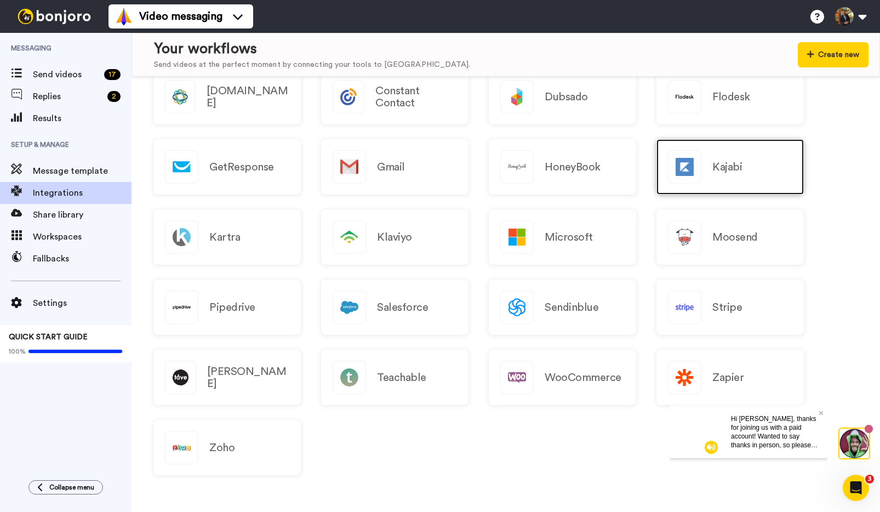
click at [713, 161] on h2 "Kajabi" at bounding box center [727, 167] width 30 height 12
